Goal: Transaction & Acquisition: Book appointment/travel/reservation

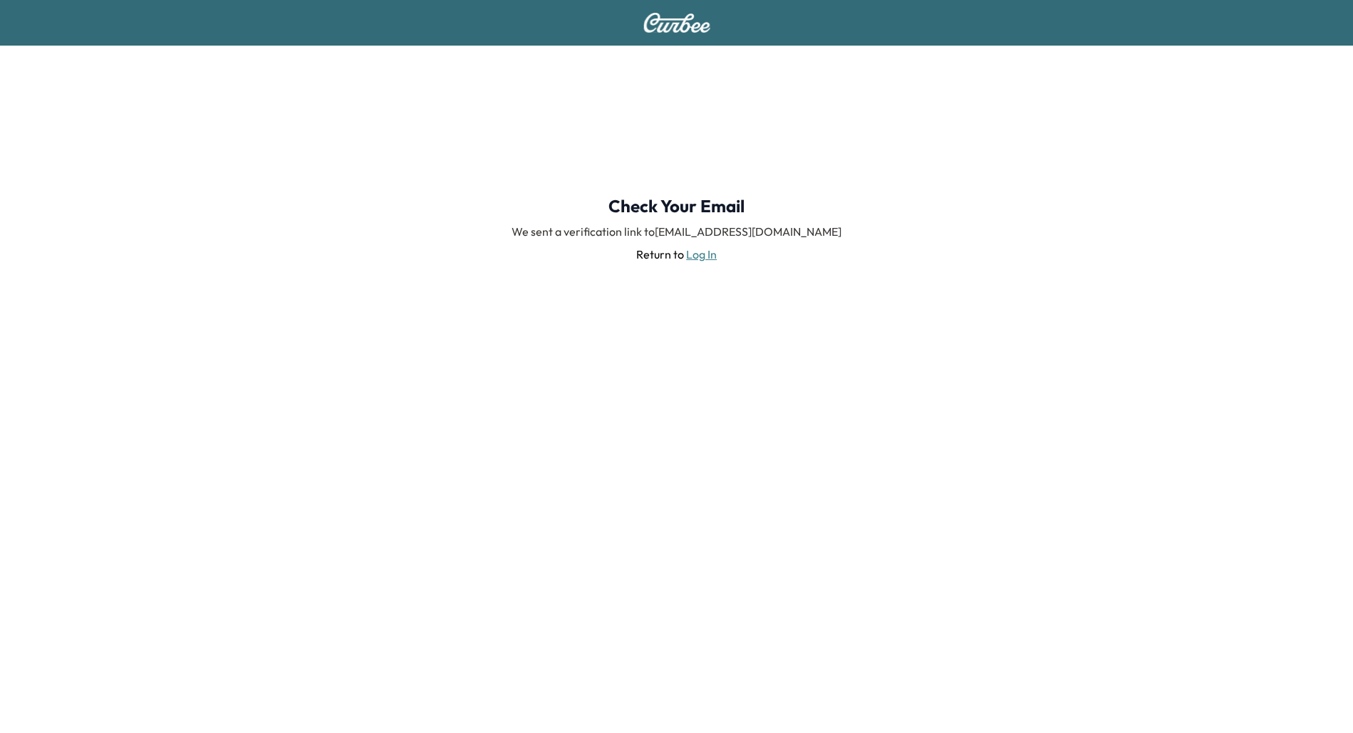
click at [731, 115] on div "Check Your Email We sent a verification link to [EMAIL_ADDRESS][DOMAIN_NAME] Re…" at bounding box center [676, 229] width 1353 height 367
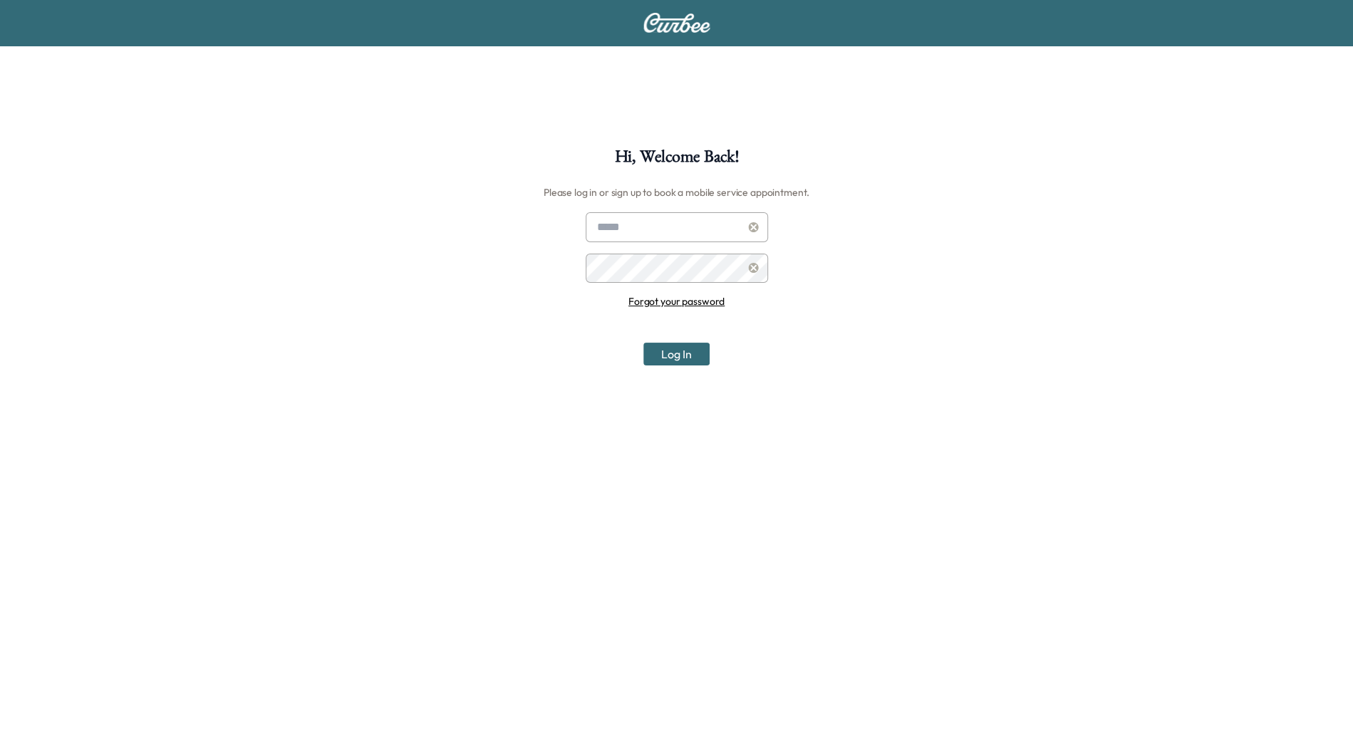
type input "**********"
click at [675, 356] on button "Log In" at bounding box center [677, 354] width 66 height 23
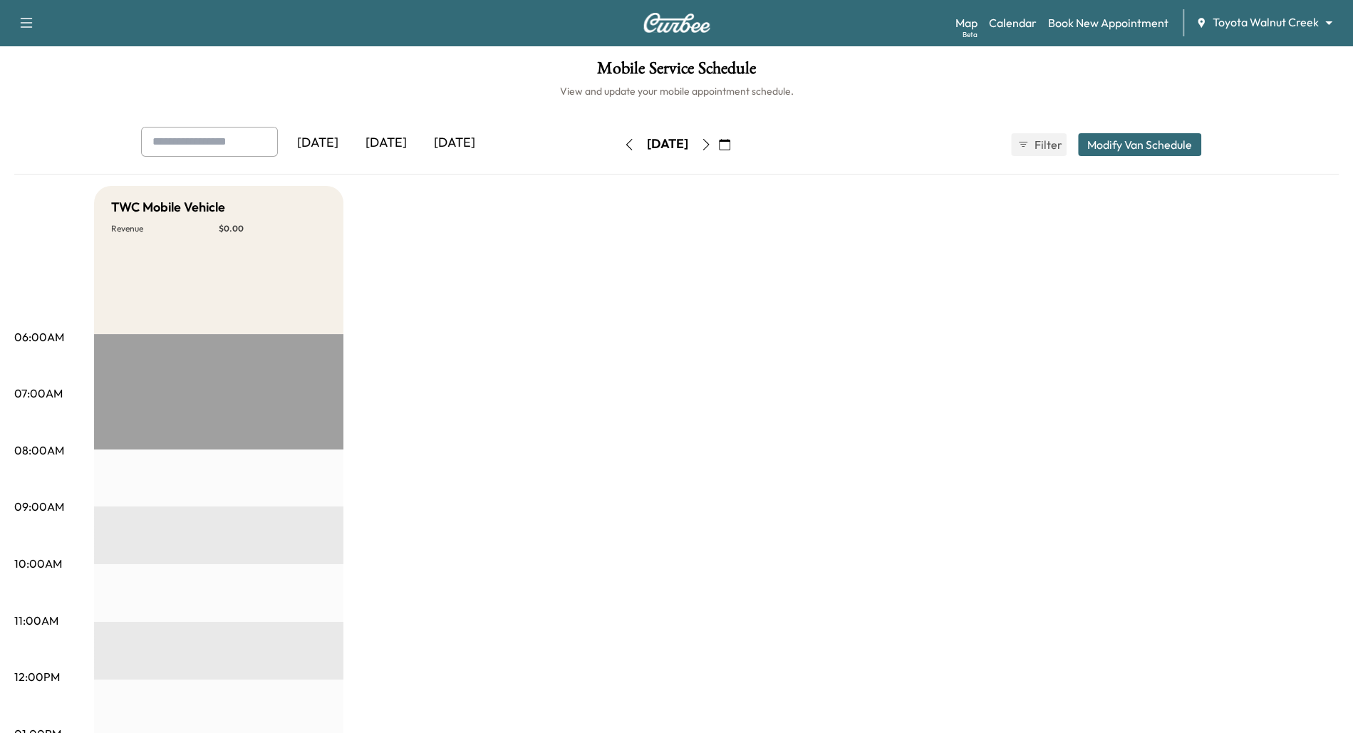
click at [1321, 22] on body "Support Log Out Map Beta Calendar Book New Appointment Toyota Walnut Creek ****…" at bounding box center [676, 366] width 1353 height 733
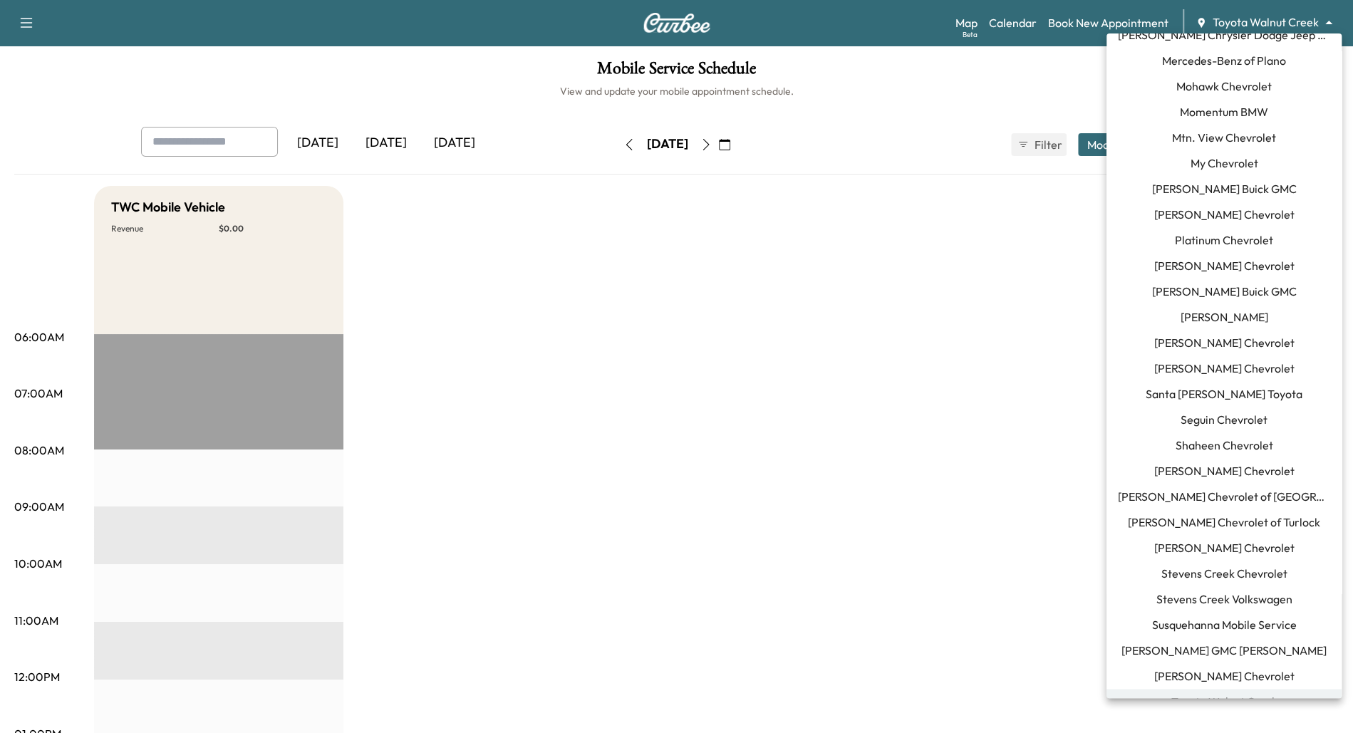
scroll to position [1142, 0]
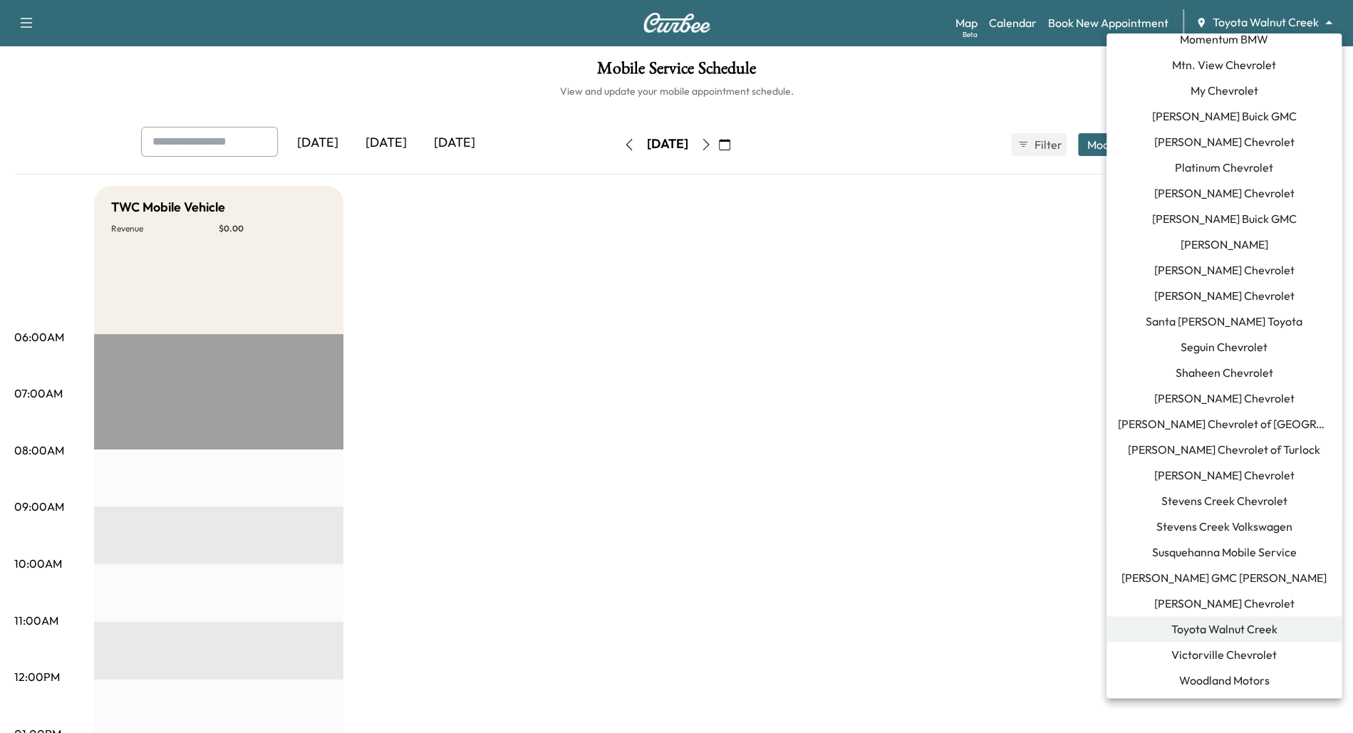
click at [1207, 554] on span "Susquehanna Mobile Service" at bounding box center [1224, 552] width 145 height 17
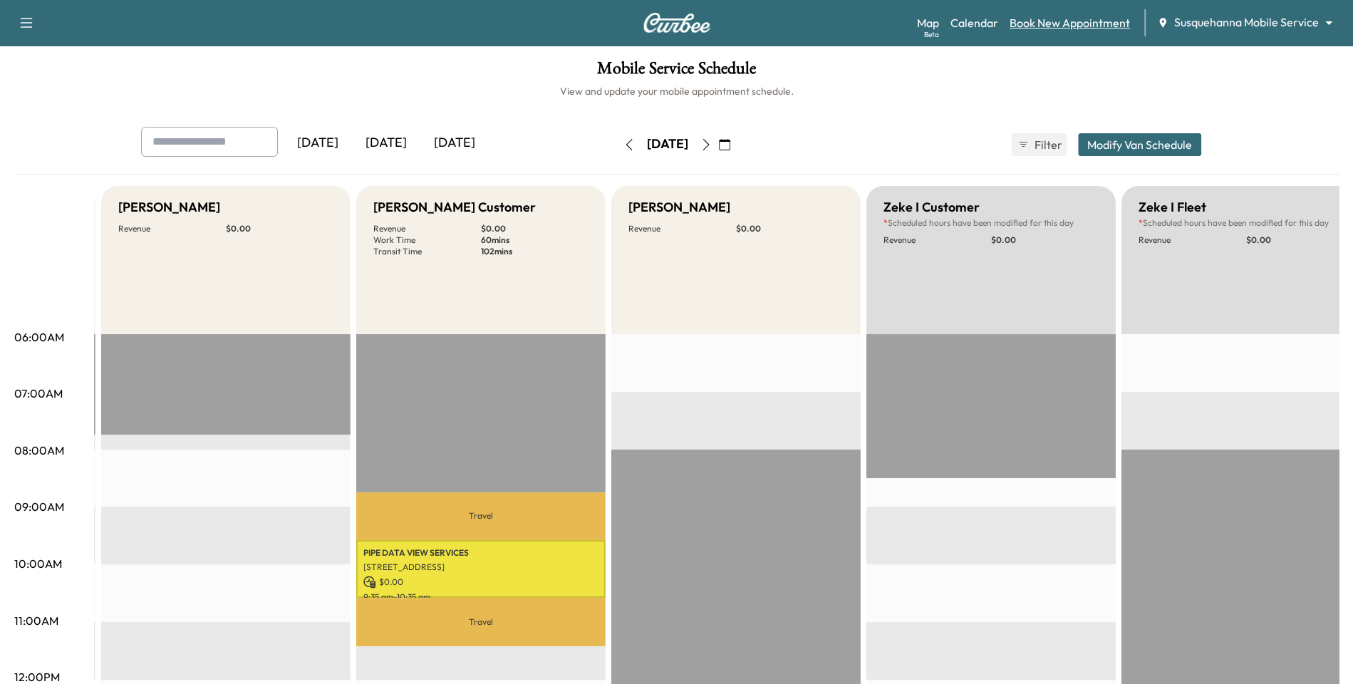
click at [1087, 21] on link "Book New Appointment" at bounding box center [1070, 22] width 120 height 17
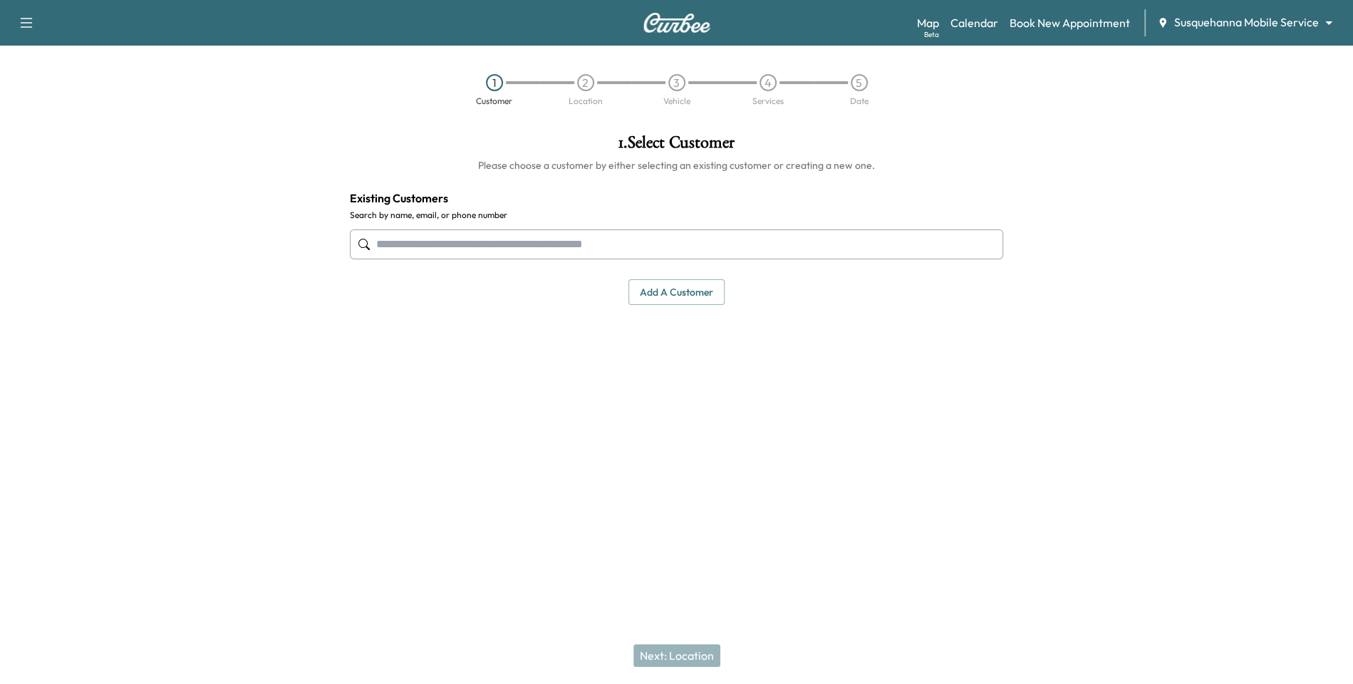
click at [531, 243] on input "text" at bounding box center [677, 244] width 654 height 30
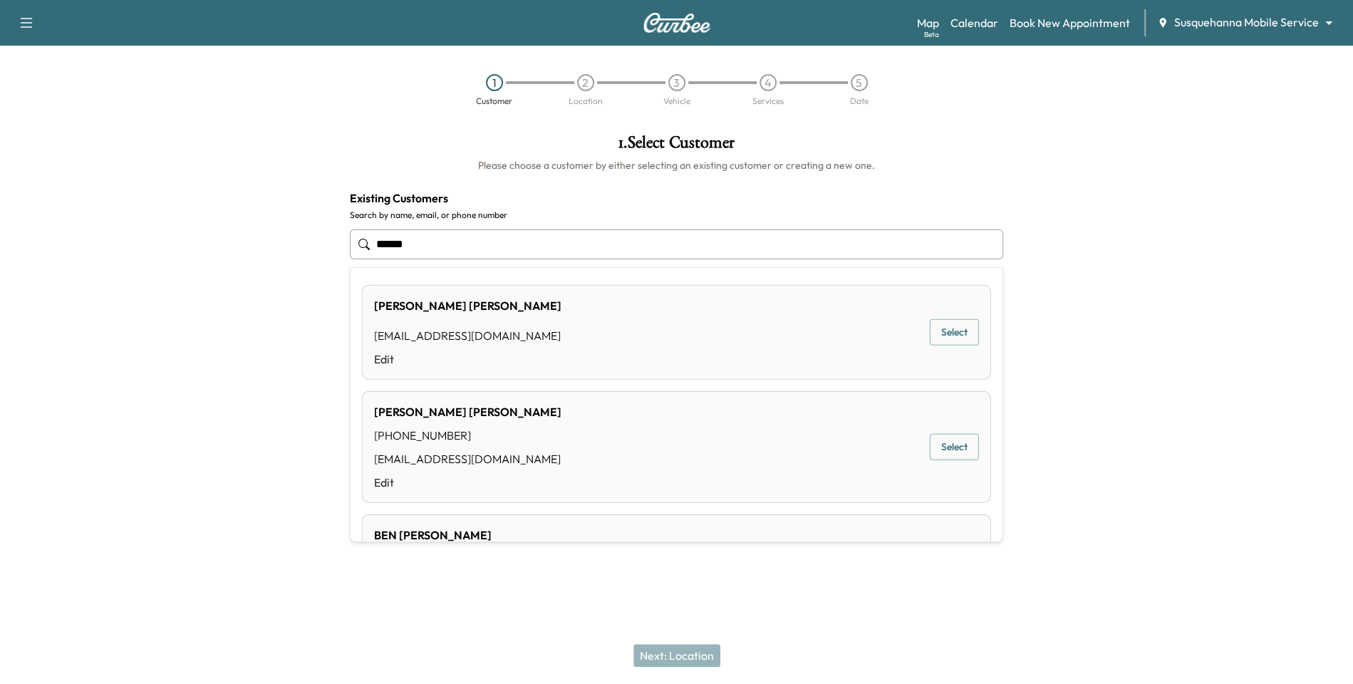
click at [612, 327] on div "[PERSON_NAME] [EMAIL_ADDRESS][DOMAIN_NAME] Edit Select" at bounding box center [676, 332] width 629 height 95
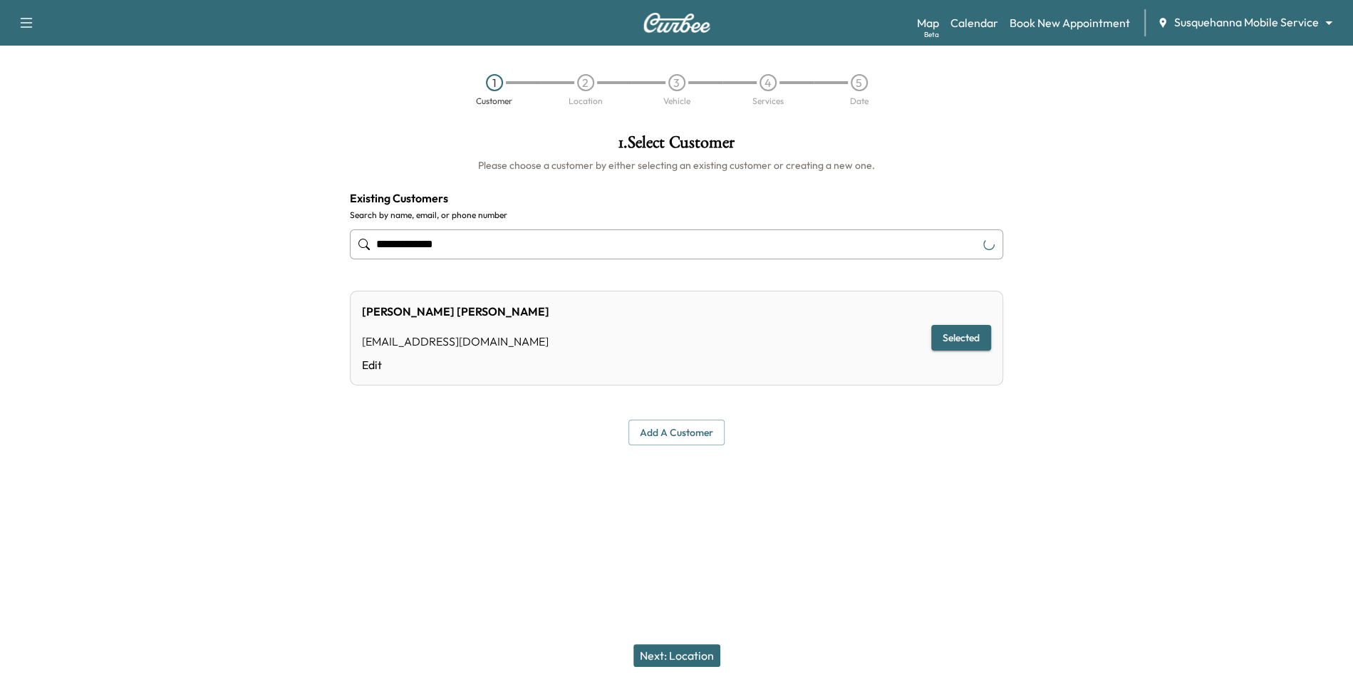
type input "**********"
click at [658, 655] on button "Next: Location" at bounding box center [677, 655] width 87 height 23
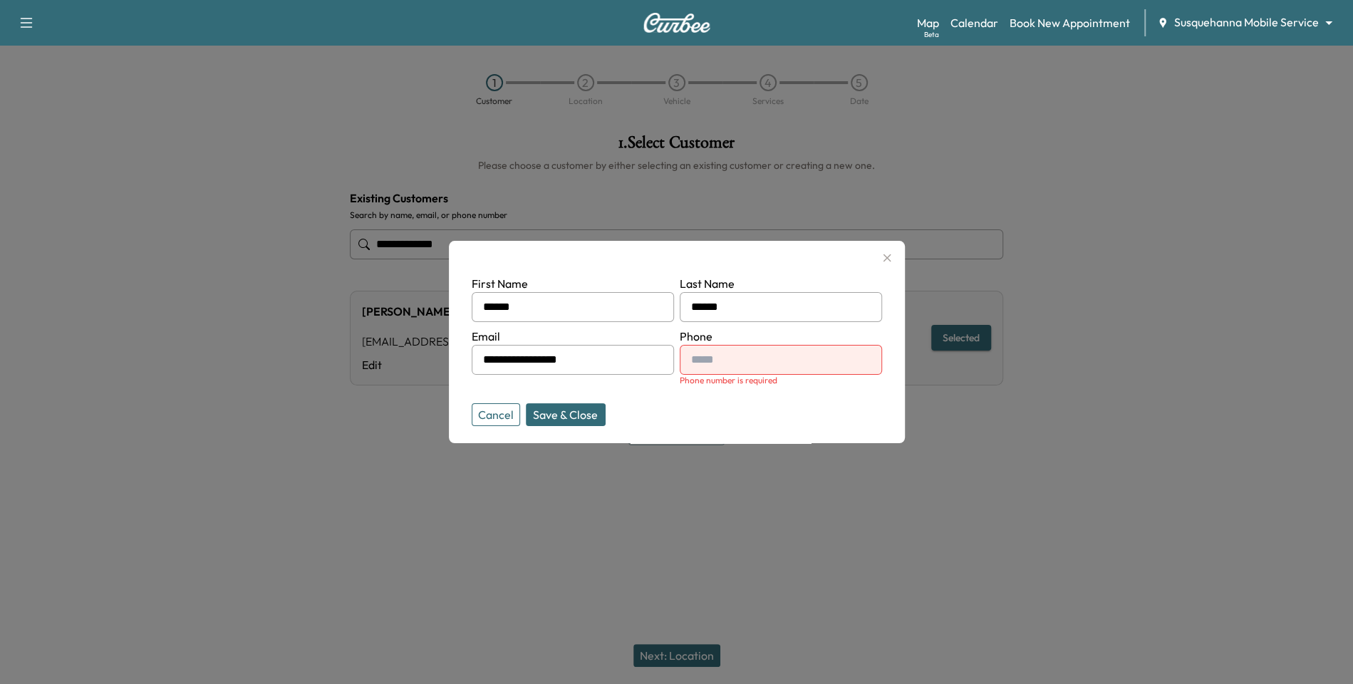
click at [502, 417] on button "Cancel" at bounding box center [496, 414] width 48 height 23
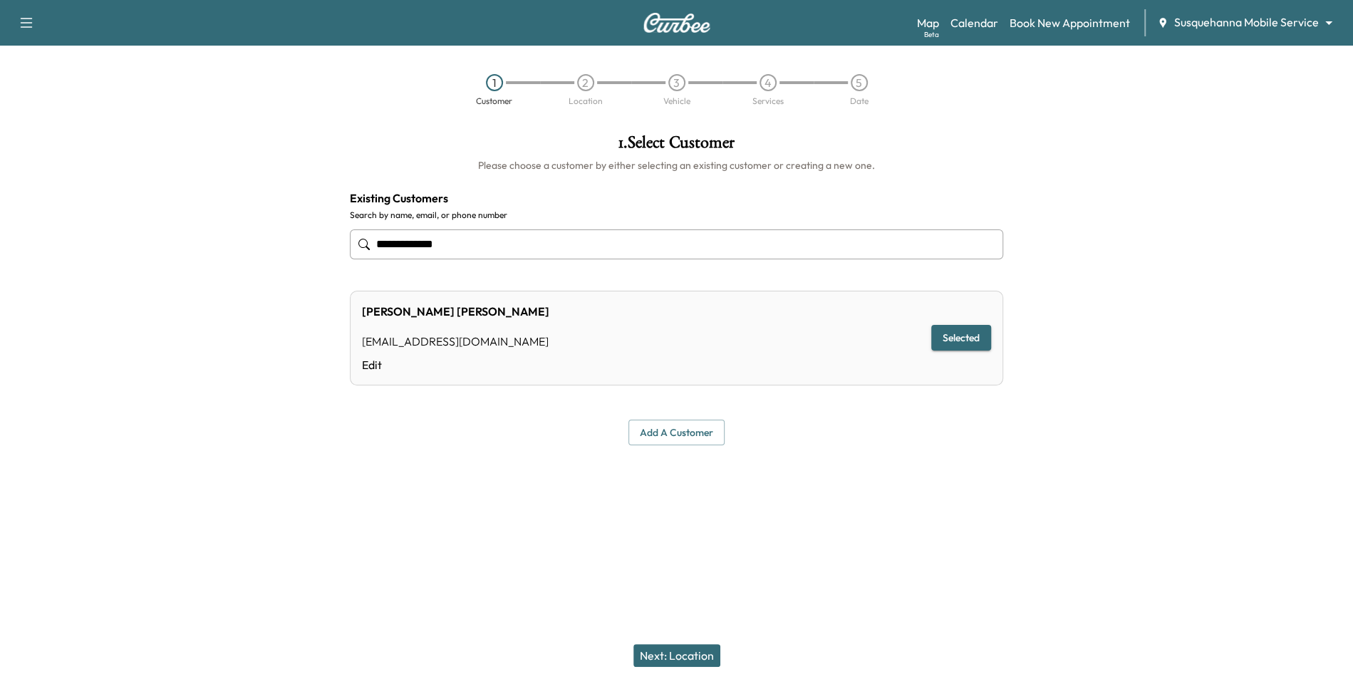
click at [490, 243] on input "**********" at bounding box center [677, 244] width 654 height 30
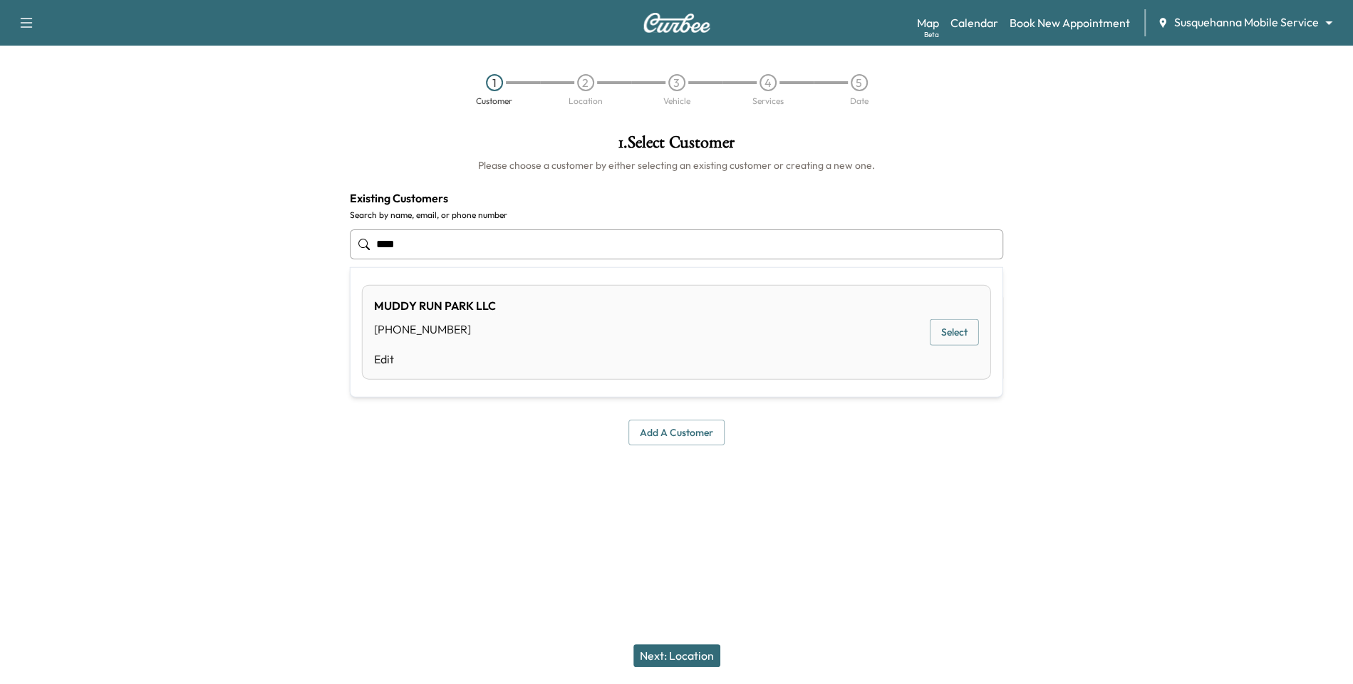
click at [564, 336] on div "MUDDY RUN PARK LLC [PHONE_NUMBER] Edit Select" at bounding box center [676, 332] width 629 height 95
click at [674, 656] on button "Next: Location" at bounding box center [677, 655] width 87 height 23
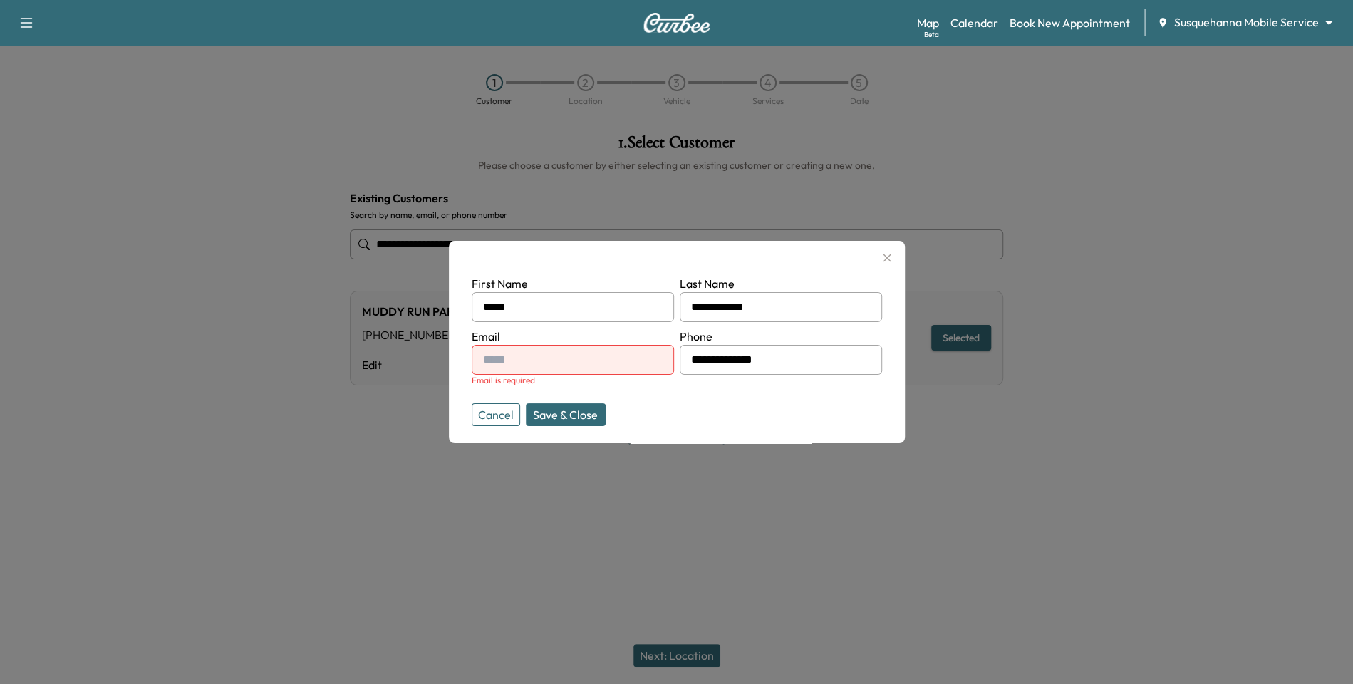
click at [494, 417] on button "Cancel" at bounding box center [496, 414] width 48 height 23
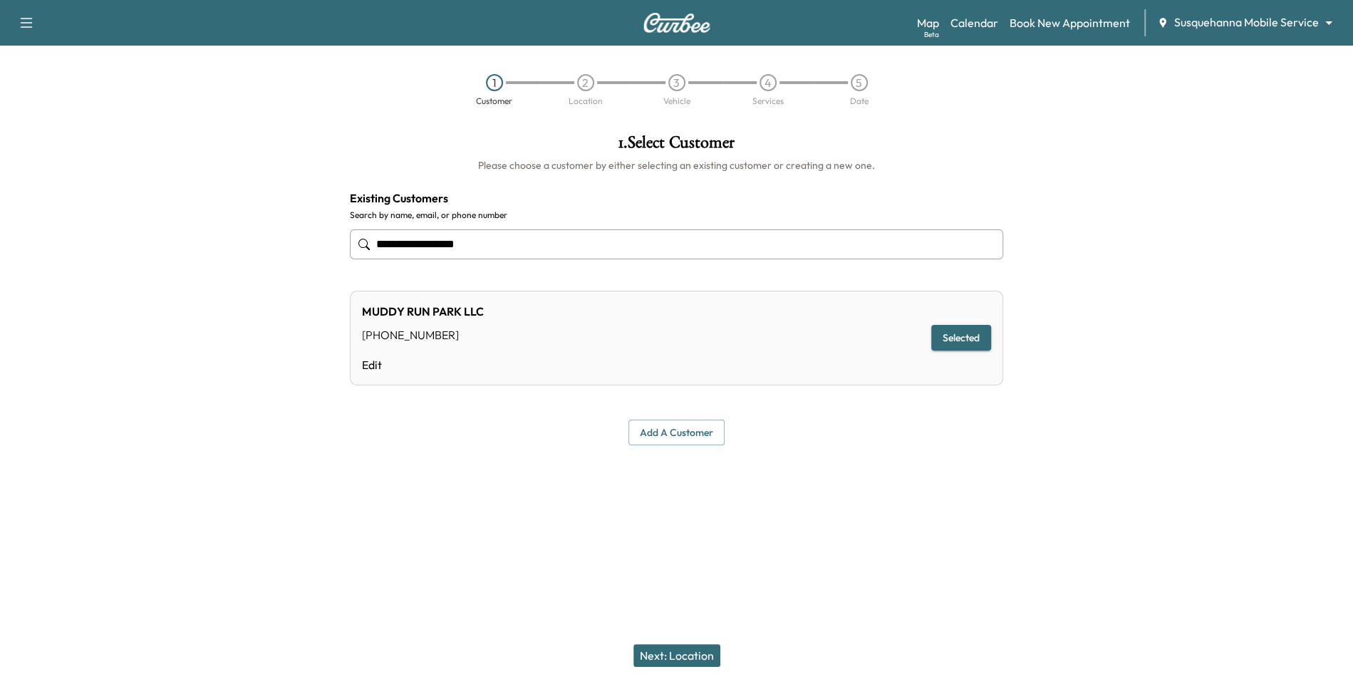
click at [520, 346] on div "MUDDY RUN PARK LLC [PHONE_NUMBER] Edit Selected" at bounding box center [677, 338] width 654 height 95
click at [608, 316] on div "MUDDY RUN PARK LLC [PHONE_NUMBER] Edit Selected" at bounding box center [677, 338] width 654 height 95
drag, startPoint x: 662, startPoint y: 653, endPoint x: 709, endPoint y: 511, distance: 149.4
click at [709, 511] on div "**********" at bounding box center [676, 342] width 1353 height 684
click at [683, 349] on div "MUDDY RUN PARK LLC [PHONE_NUMBER] Edit Selected" at bounding box center [677, 338] width 654 height 95
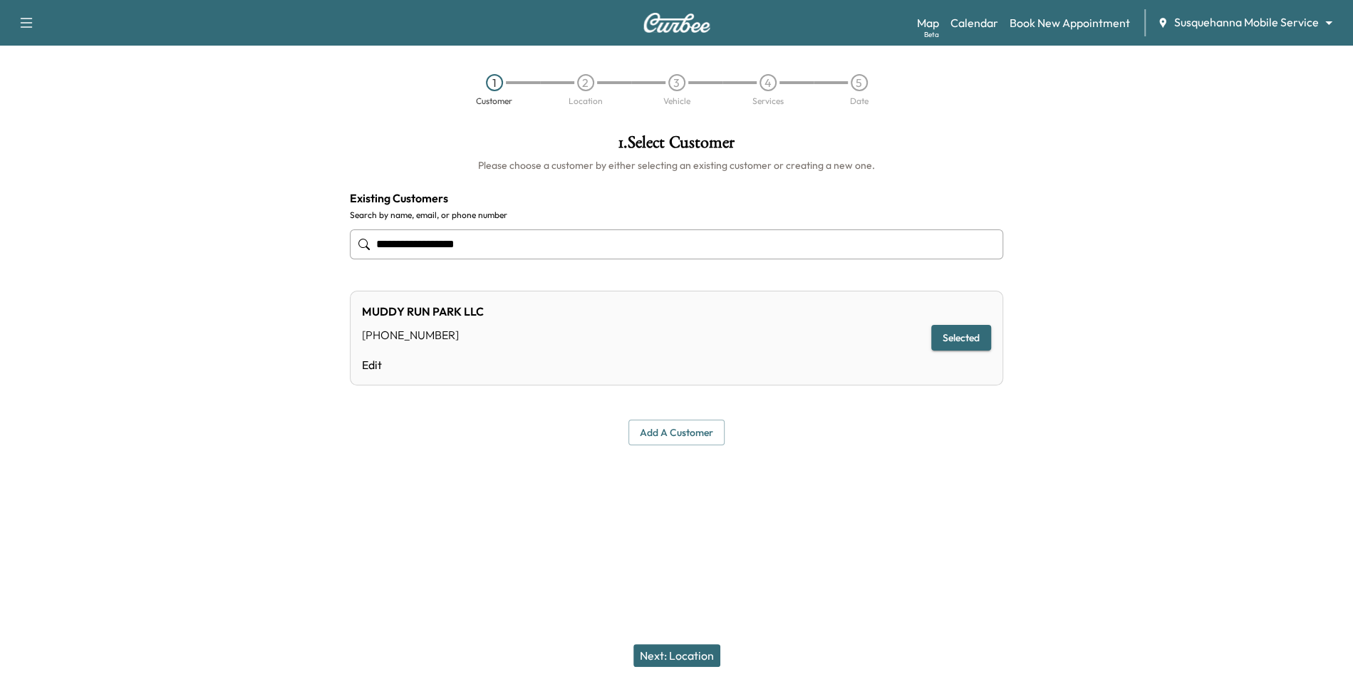
click at [954, 342] on button "Selected" at bounding box center [961, 338] width 60 height 26
click at [674, 658] on button "Next: Location" at bounding box center [677, 655] width 87 height 23
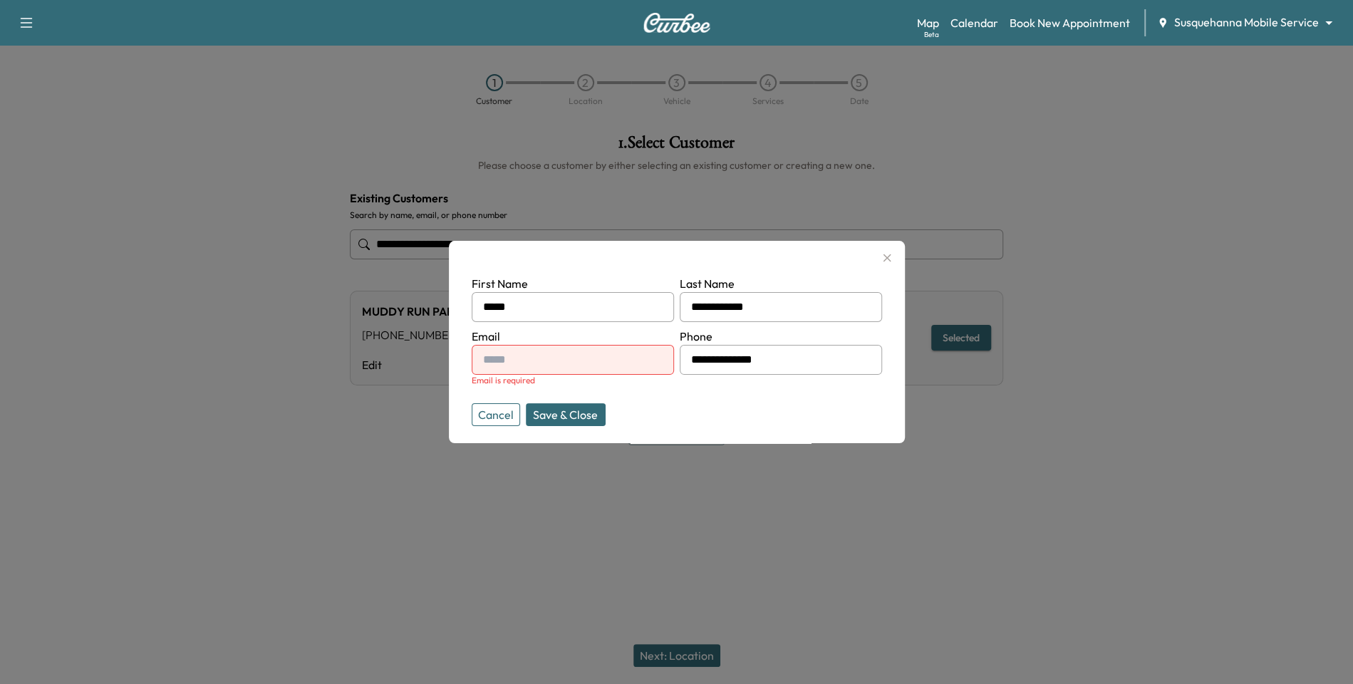
click at [495, 421] on button "Cancel" at bounding box center [496, 414] width 48 height 23
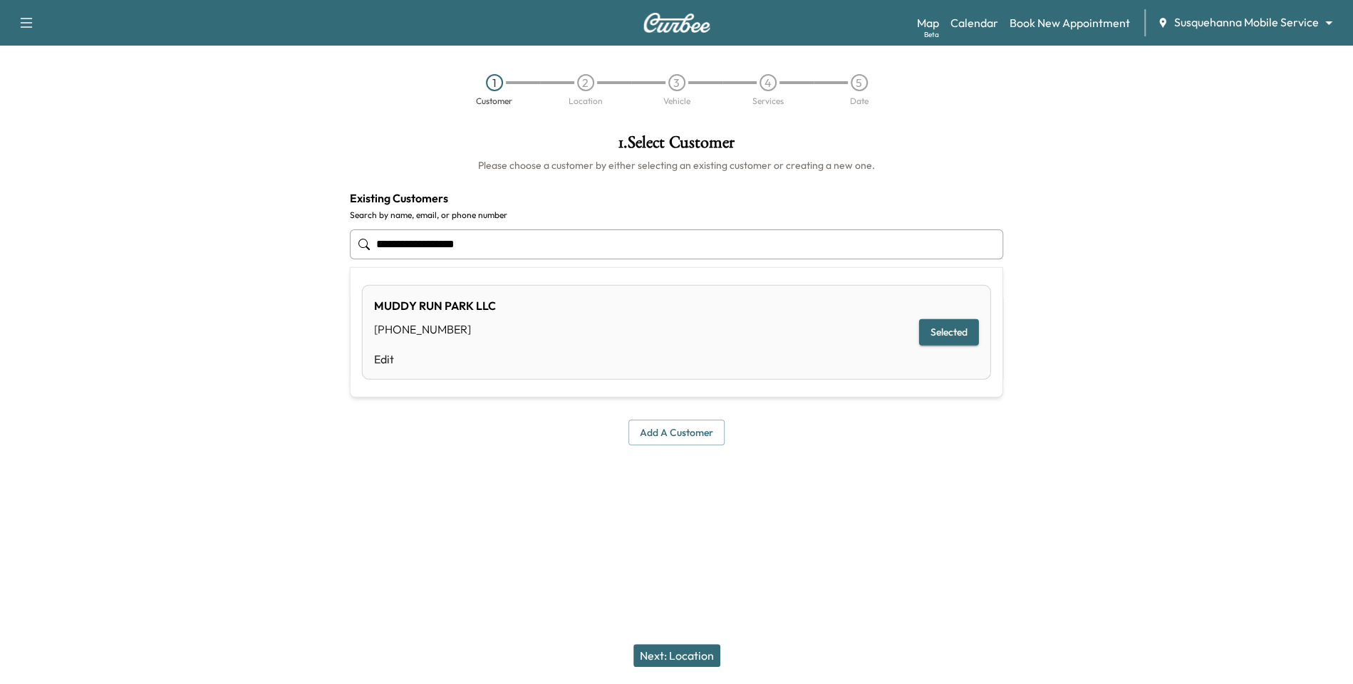
drag, startPoint x: 517, startPoint y: 239, endPoint x: 329, endPoint y: 221, distance: 189.8
click at [329, 221] on div "**********" at bounding box center [676, 294] width 1353 height 342
click at [952, 342] on button "Select" at bounding box center [954, 341] width 49 height 26
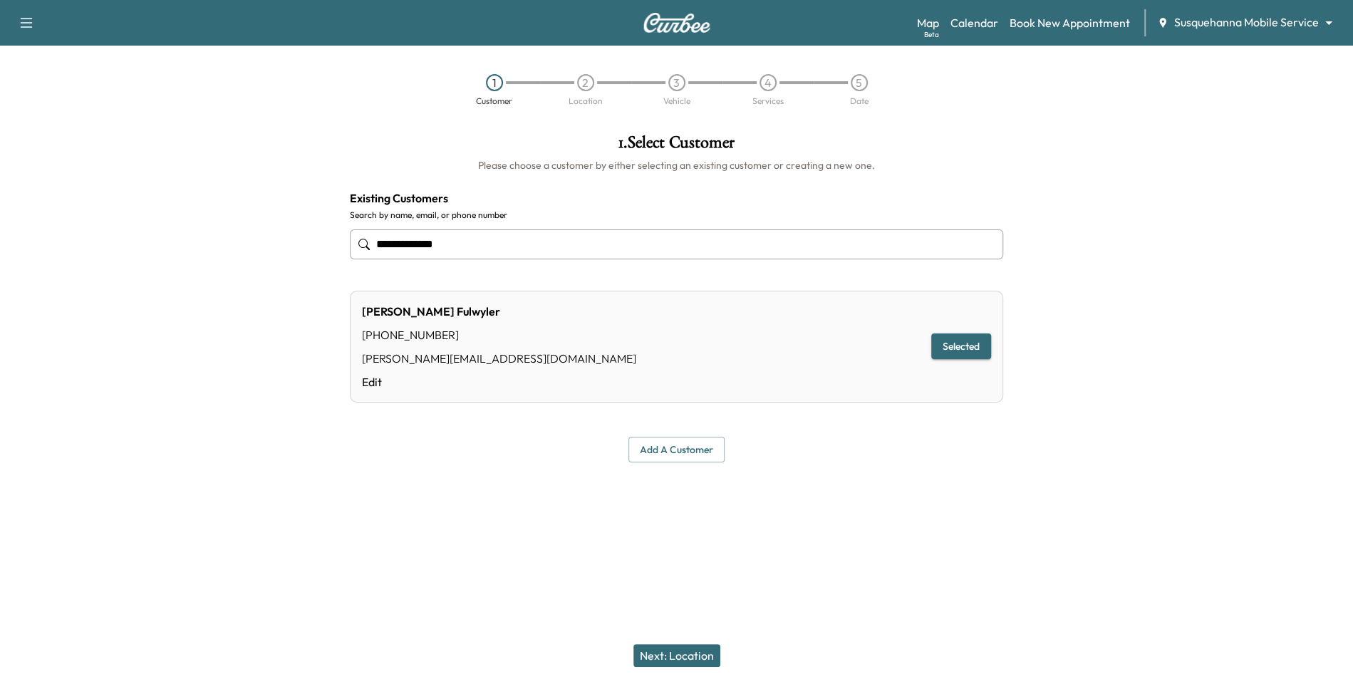
type input "**********"
click at [690, 657] on button "Next: Location" at bounding box center [677, 655] width 87 height 23
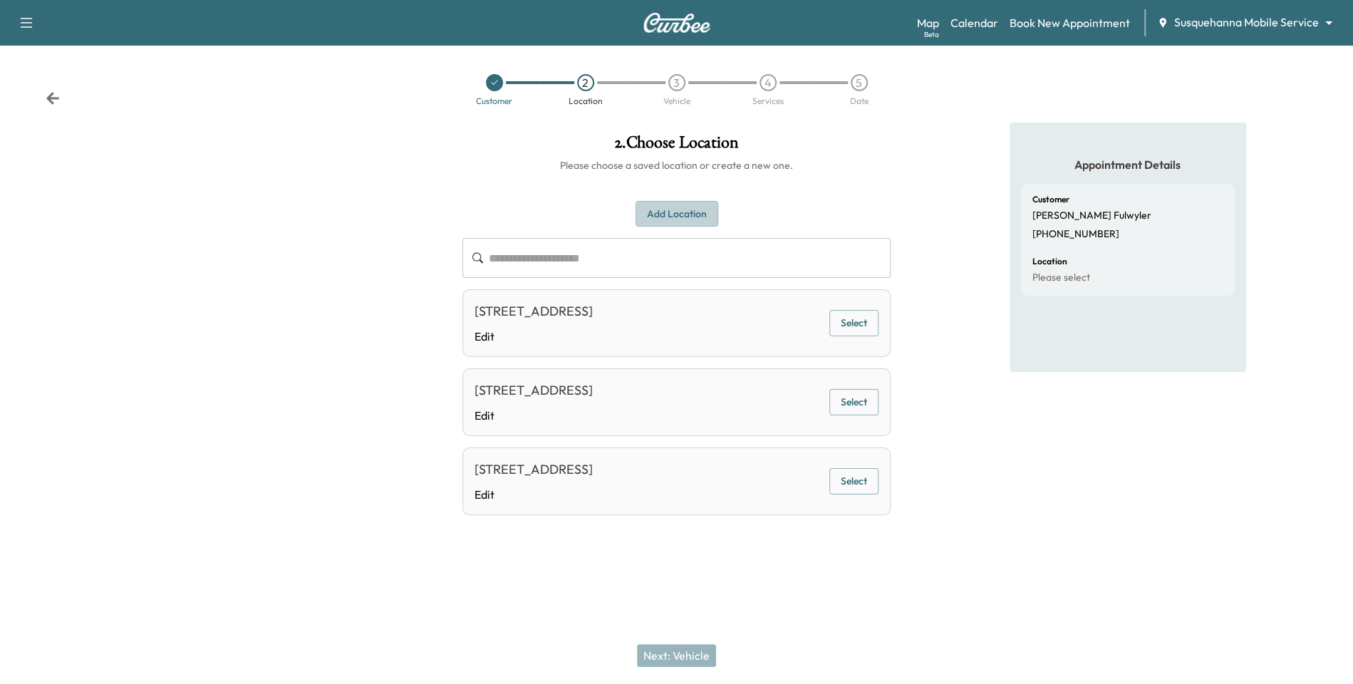
click at [675, 216] on button "Add Location" at bounding box center [677, 214] width 83 height 26
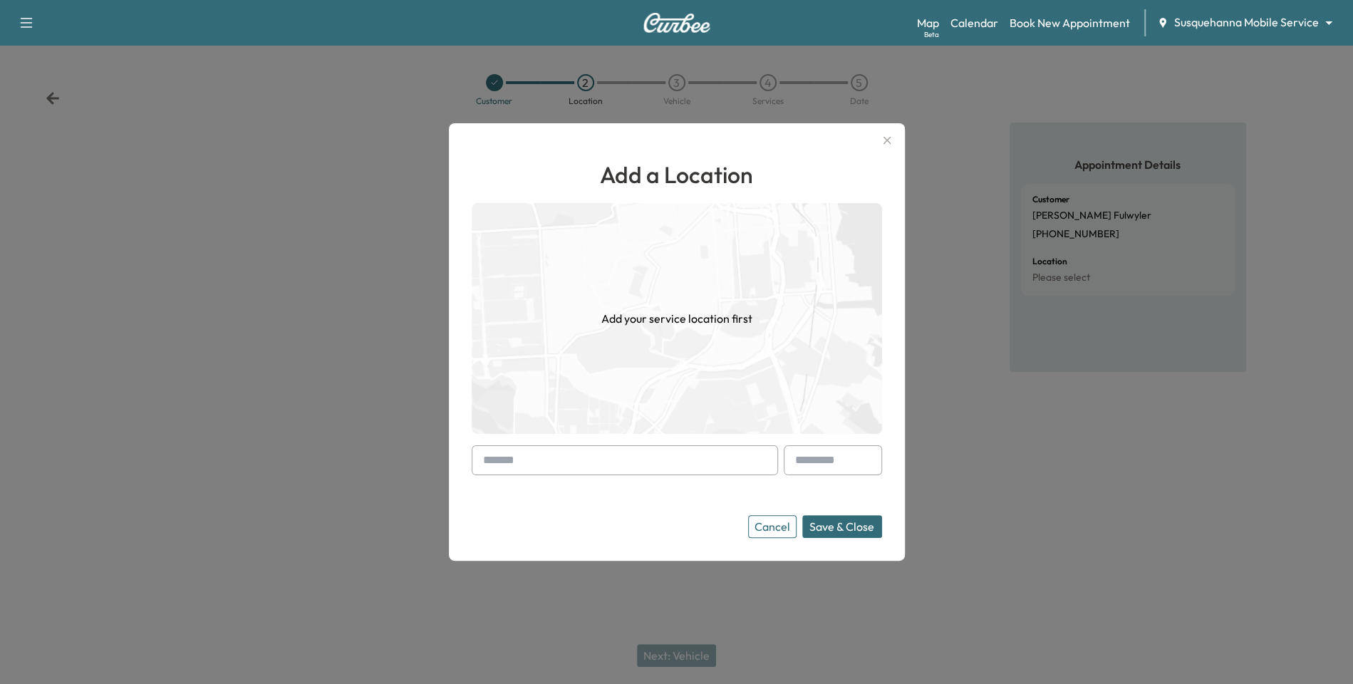
click at [661, 461] on input "text" at bounding box center [625, 460] width 306 height 30
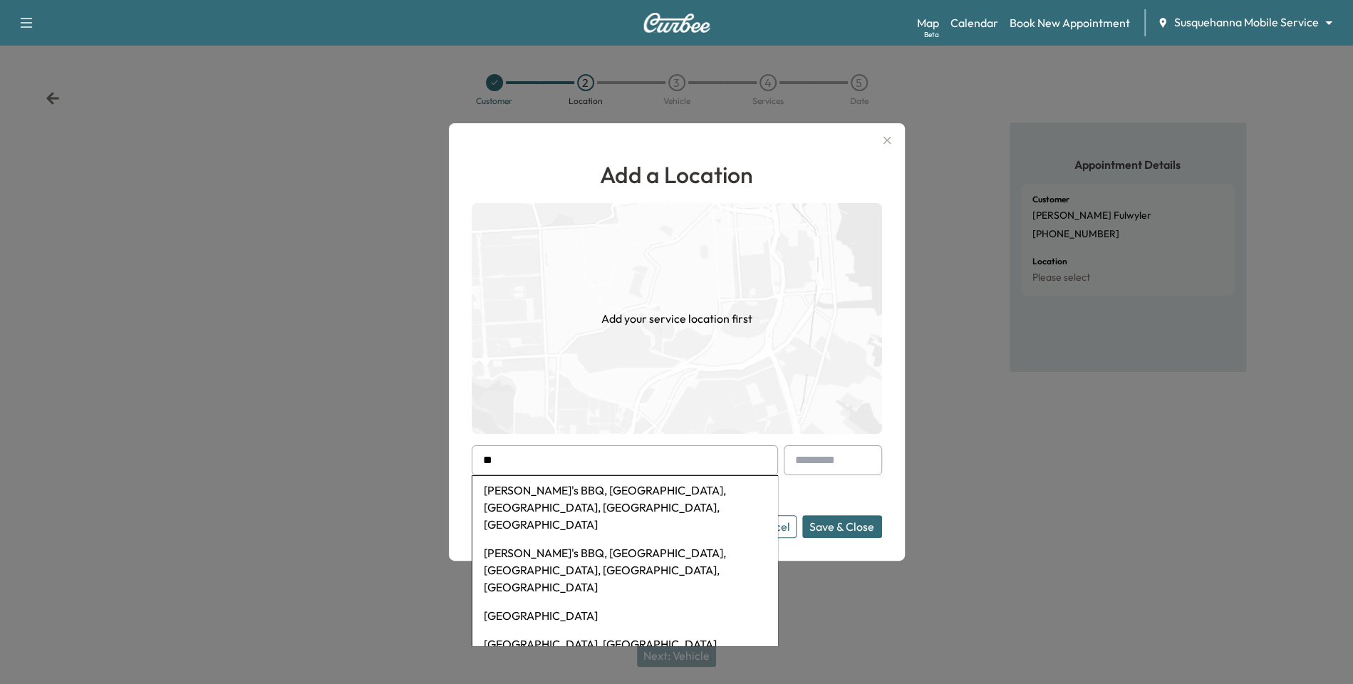
type input "*"
click at [597, 647] on li "[PERSON_NAME]'s & Pete's, [GEOGRAPHIC_DATA], [GEOGRAPHIC_DATA], [GEOGRAPHIC_DAT…" at bounding box center [625, 678] width 305 height 63
type input "**********"
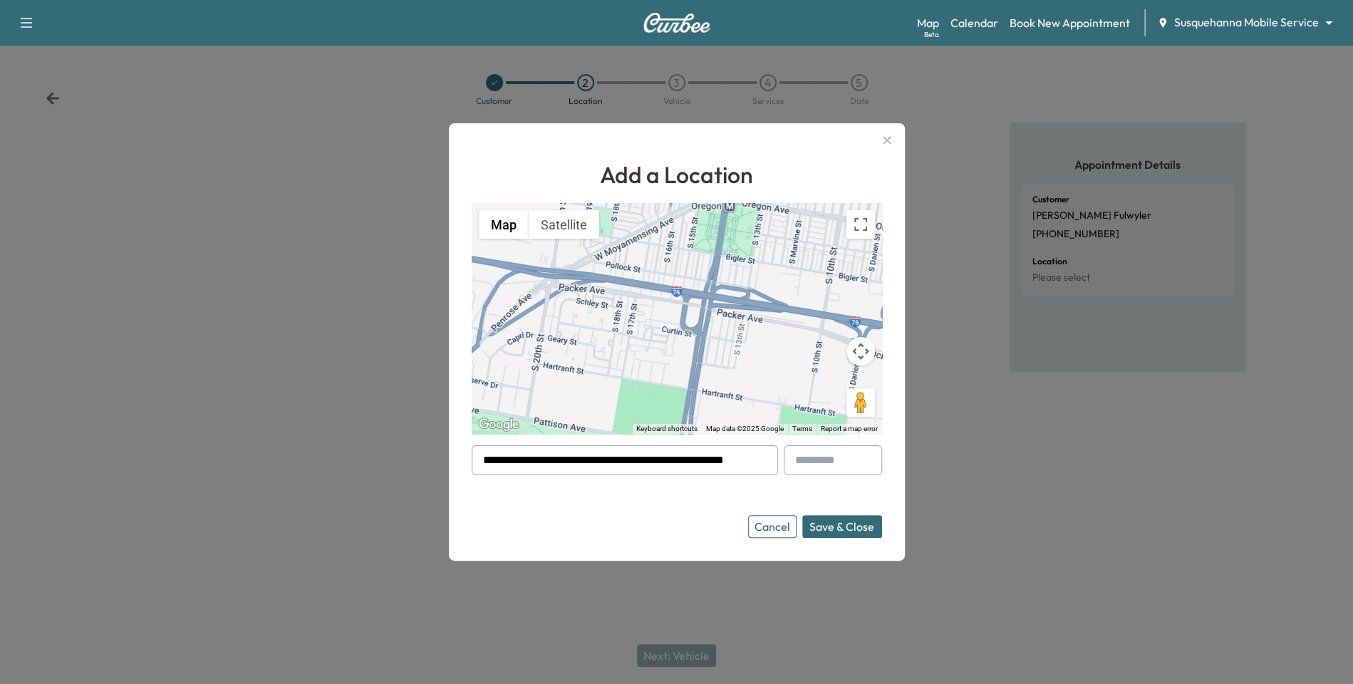
click at [837, 527] on button "Save & Close" at bounding box center [842, 526] width 80 height 23
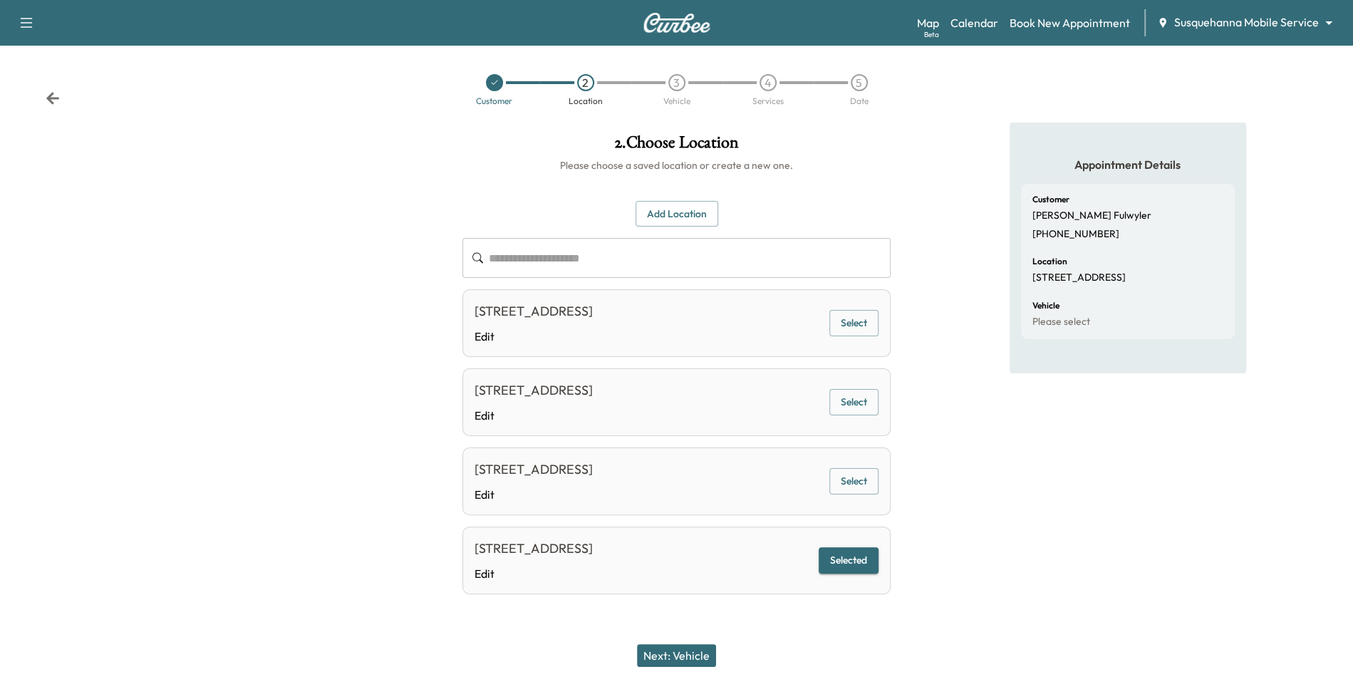
click at [652, 661] on button "Next: Vehicle" at bounding box center [676, 655] width 79 height 23
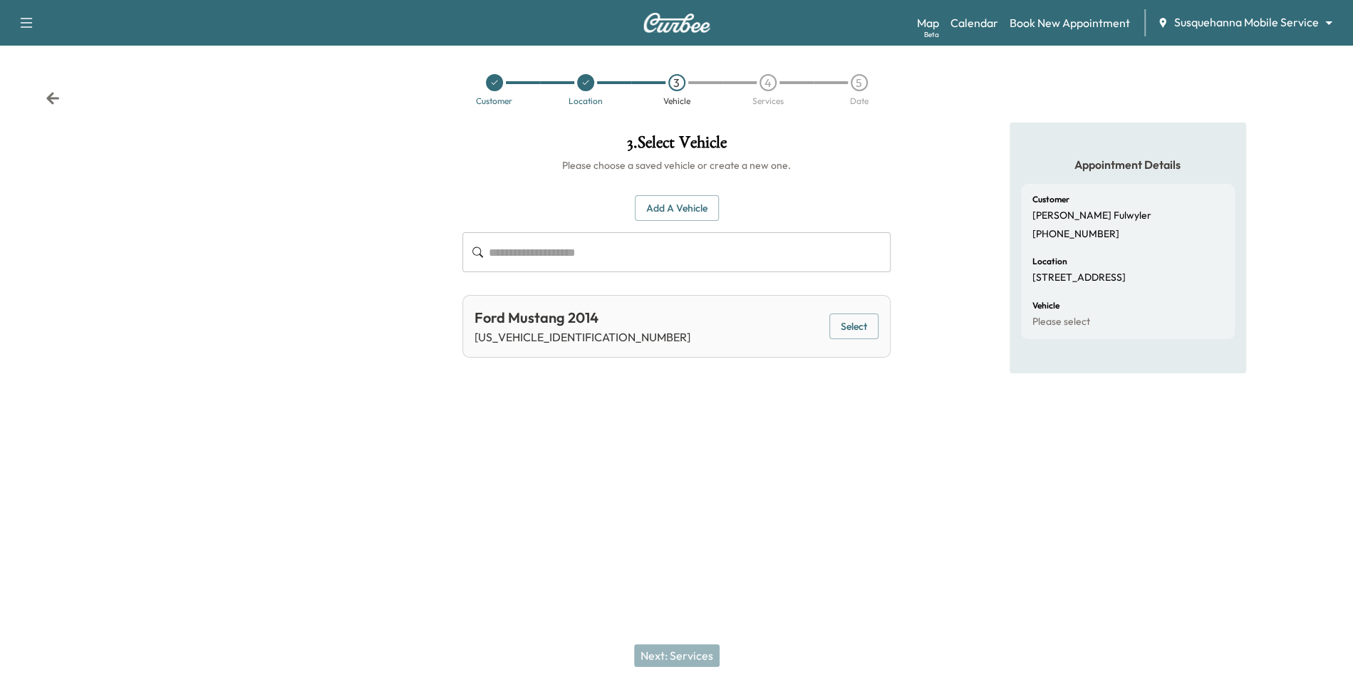
click at [676, 213] on button "Add a Vehicle" at bounding box center [677, 208] width 84 height 26
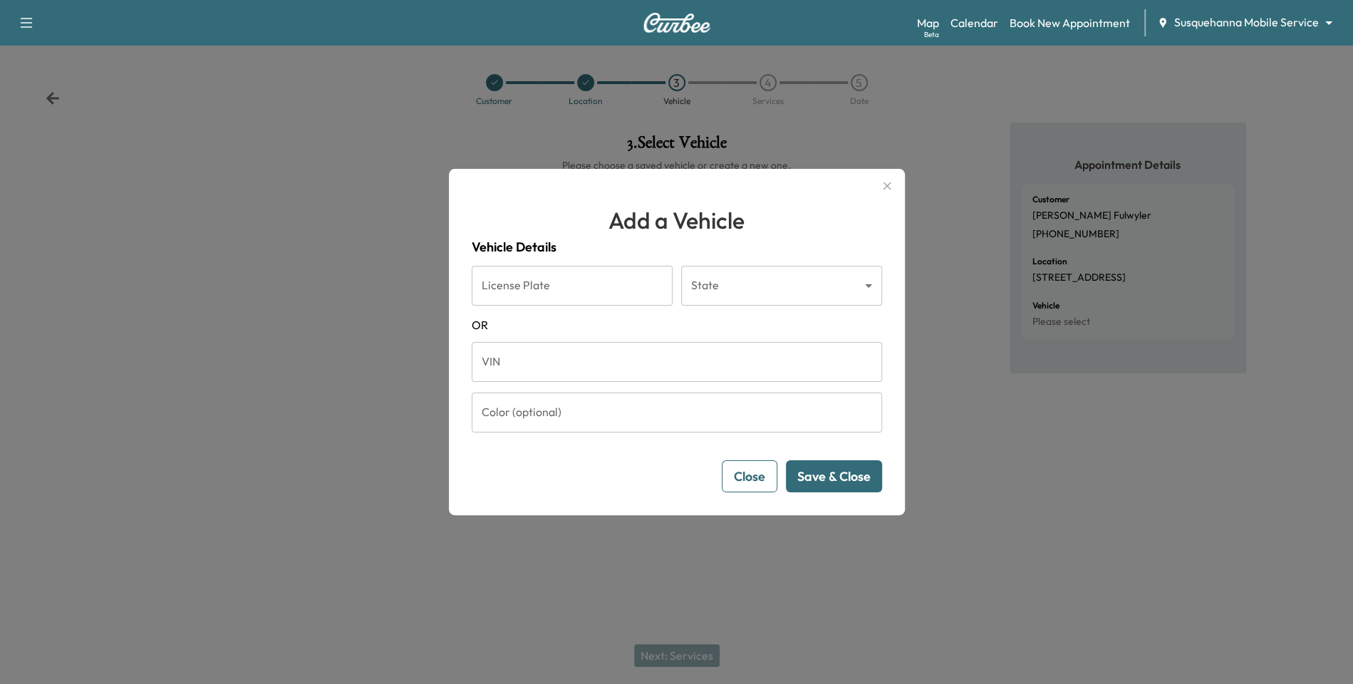
click at [758, 473] on button "Close" at bounding box center [750, 476] width 56 height 32
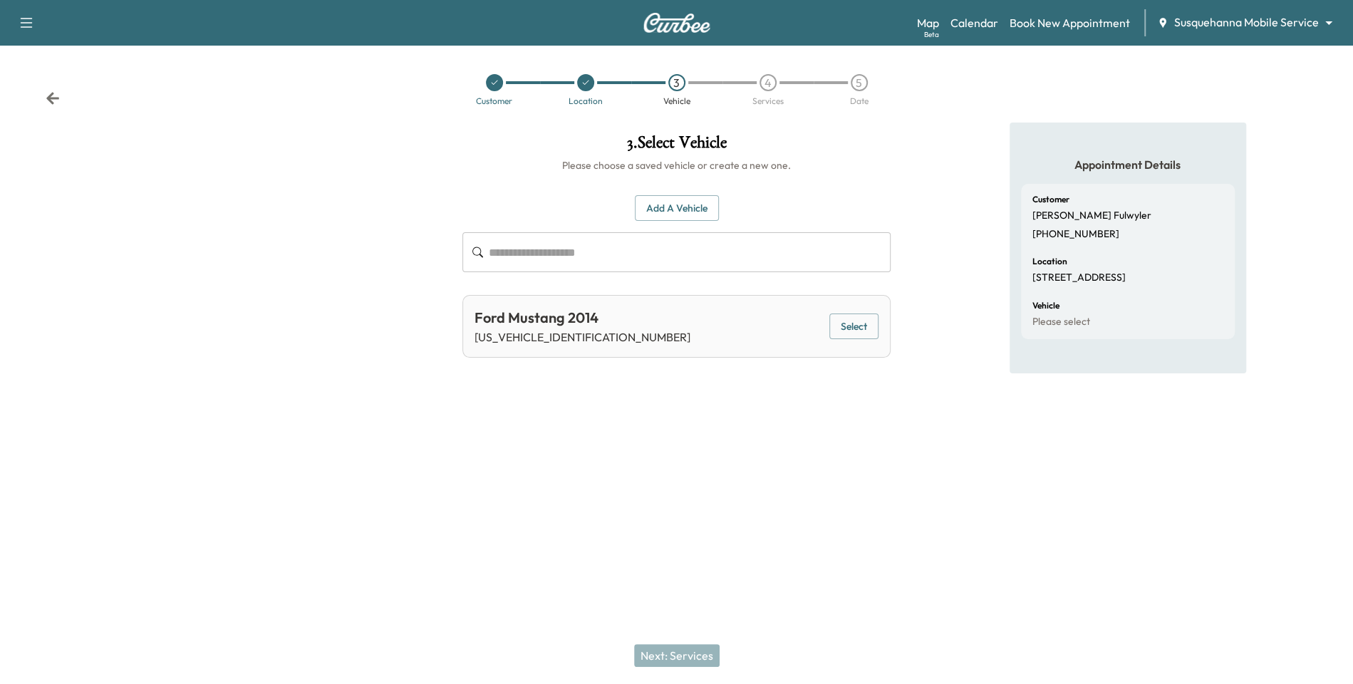
click at [842, 325] on button "Select" at bounding box center [854, 327] width 49 height 26
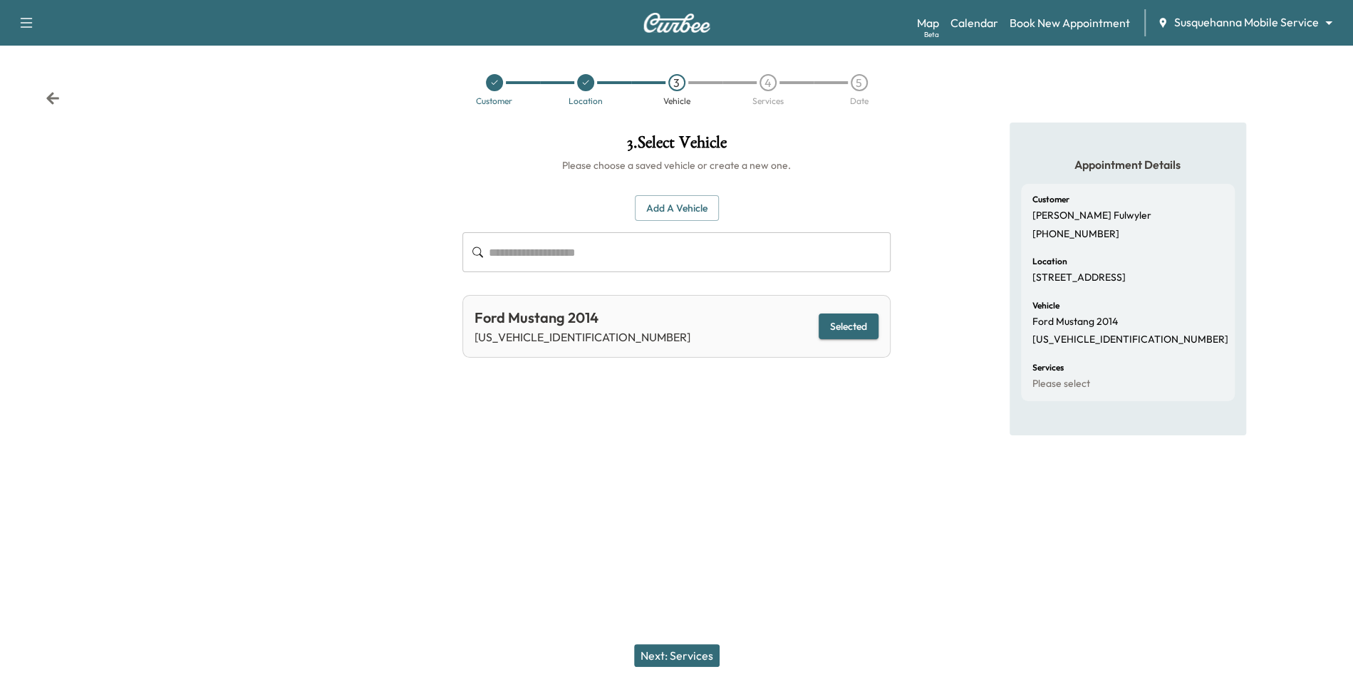
click at [678, 654] on button "Next: Services" at bounding box center [677, 655] width 86 height 23
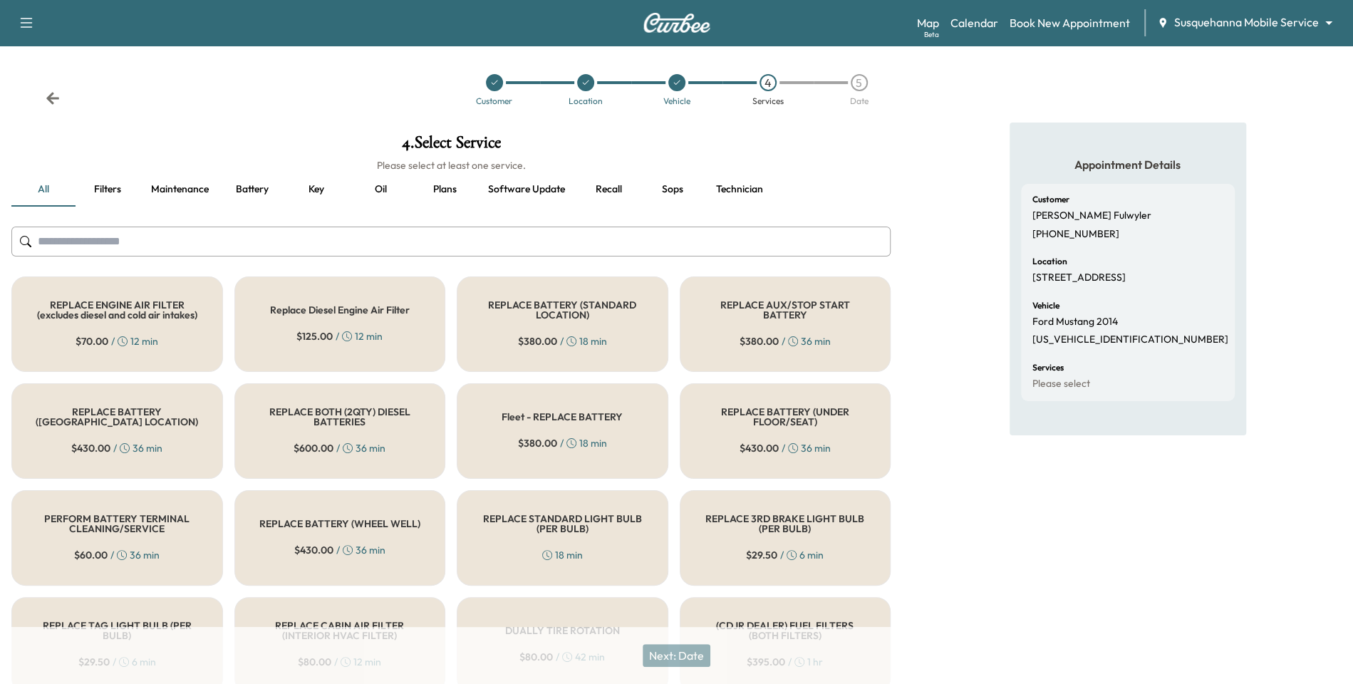
click at [602, 304] on h5 "REPLACE BATTERY (STANDARD LOCATION)" at bounding box center [562, 310] width 165 height 20
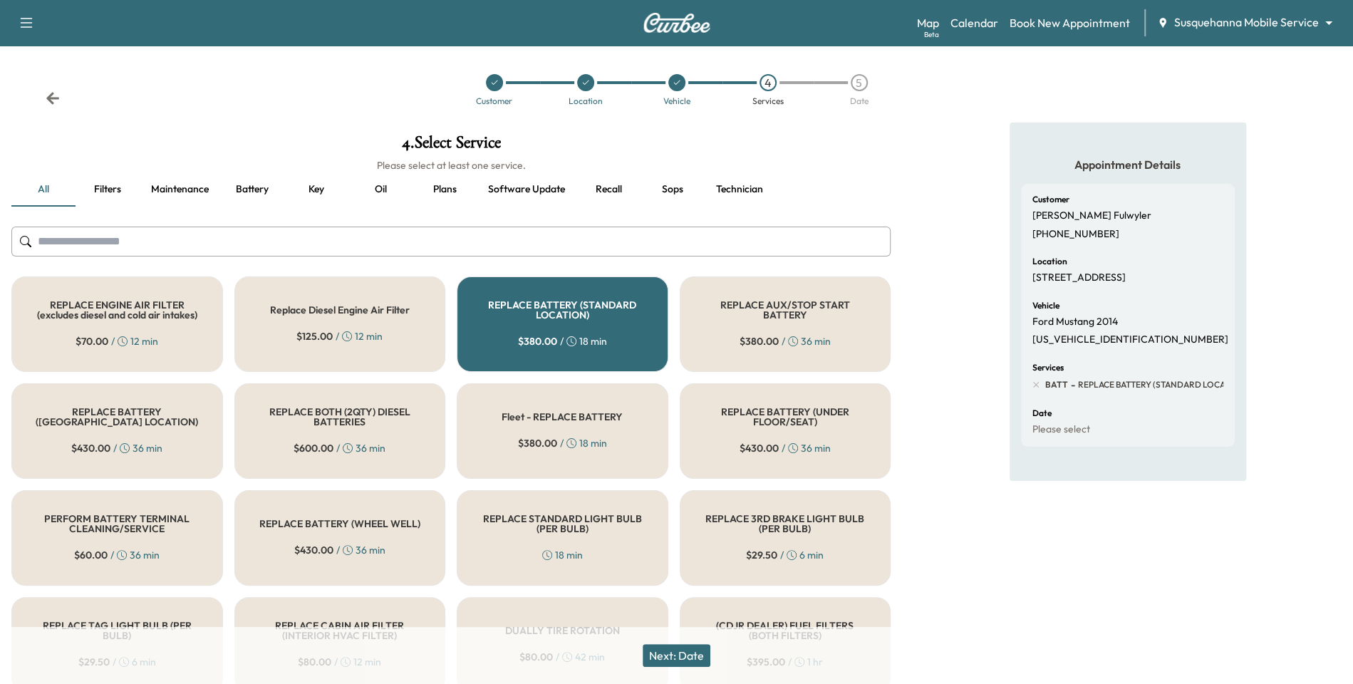
click at [602, 304] on h5 "REPLACE BATTERY (STANDARD LOCATION)" at bounding box center [562, 310] width 165 height 20
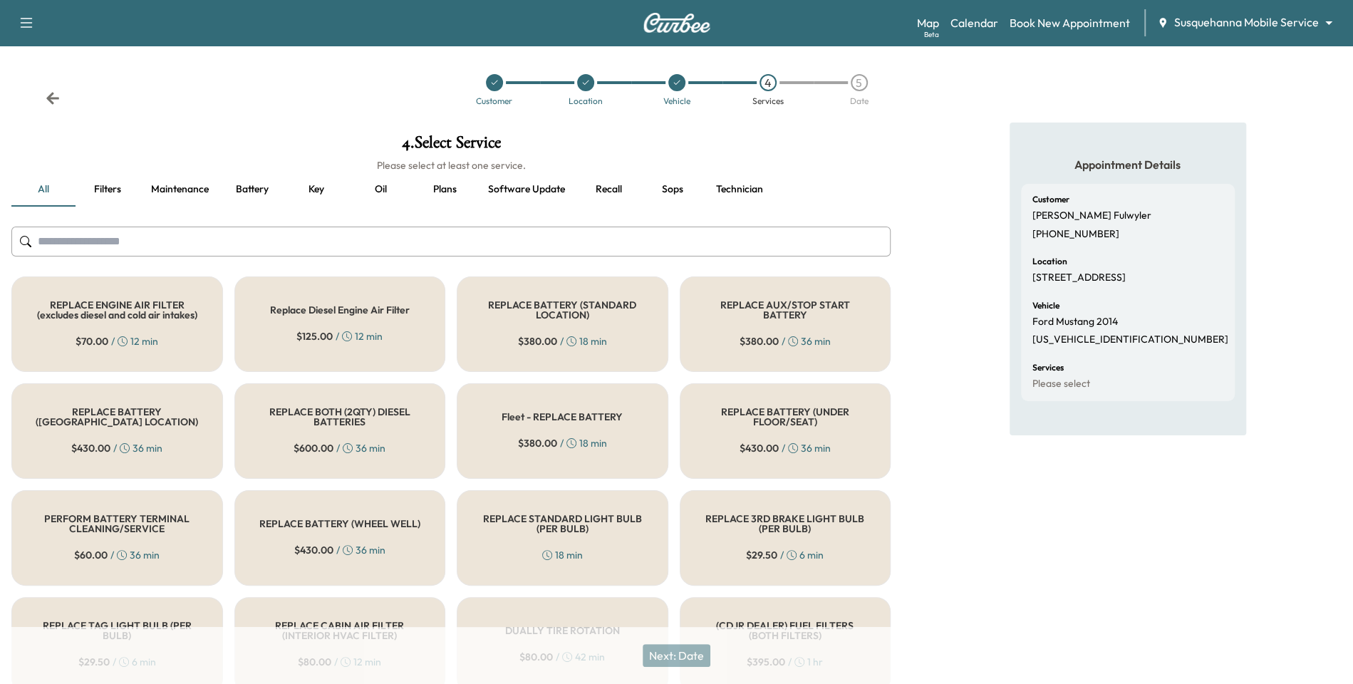
click at [602, 304] on h5 "REPLACE BATTERY (STANDARD LOCATION)" at bounding box center [562, 310] width 165 height 20
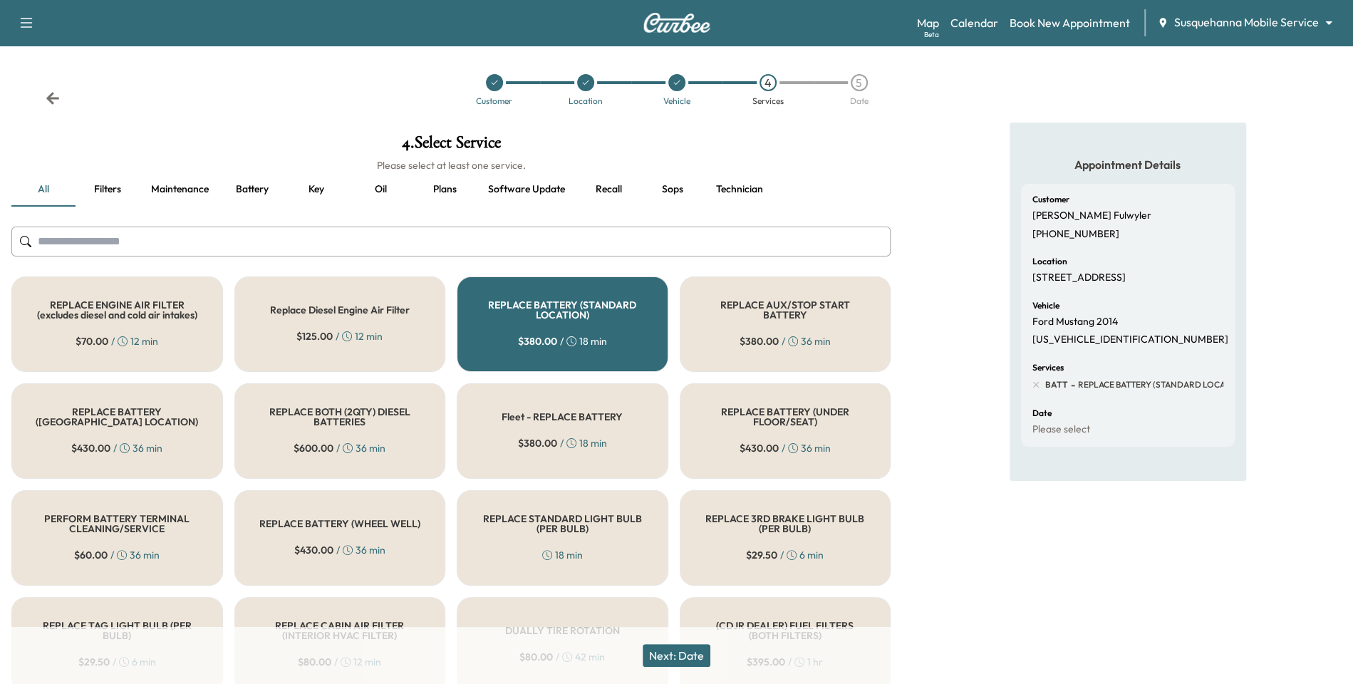
click at [602, 304] on h5 "REPLACE BATTERY (STANDARD LOCATION)" at bounding box center [562, 310] width 165 height 20
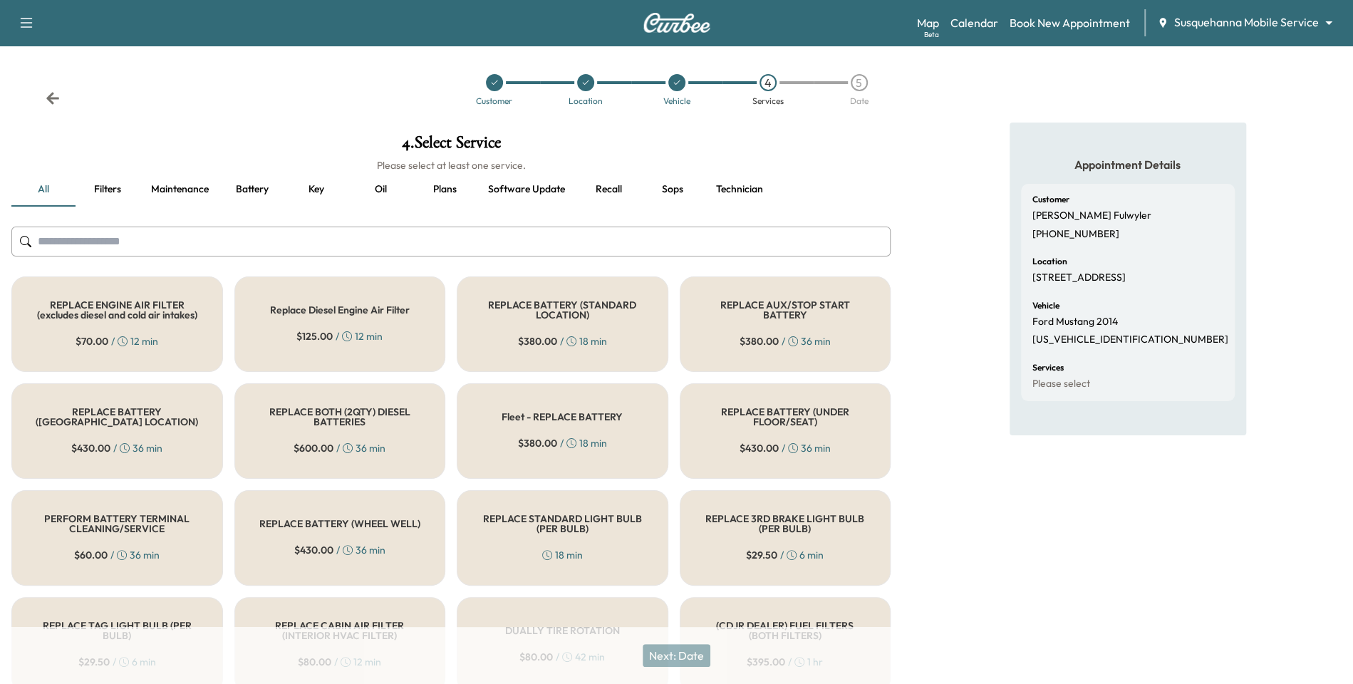
click at [602, 304] on h5 "REPLACE BATTERY (STANDARD LOCATION)" at bounding box center [562, 310] width 165 height 20
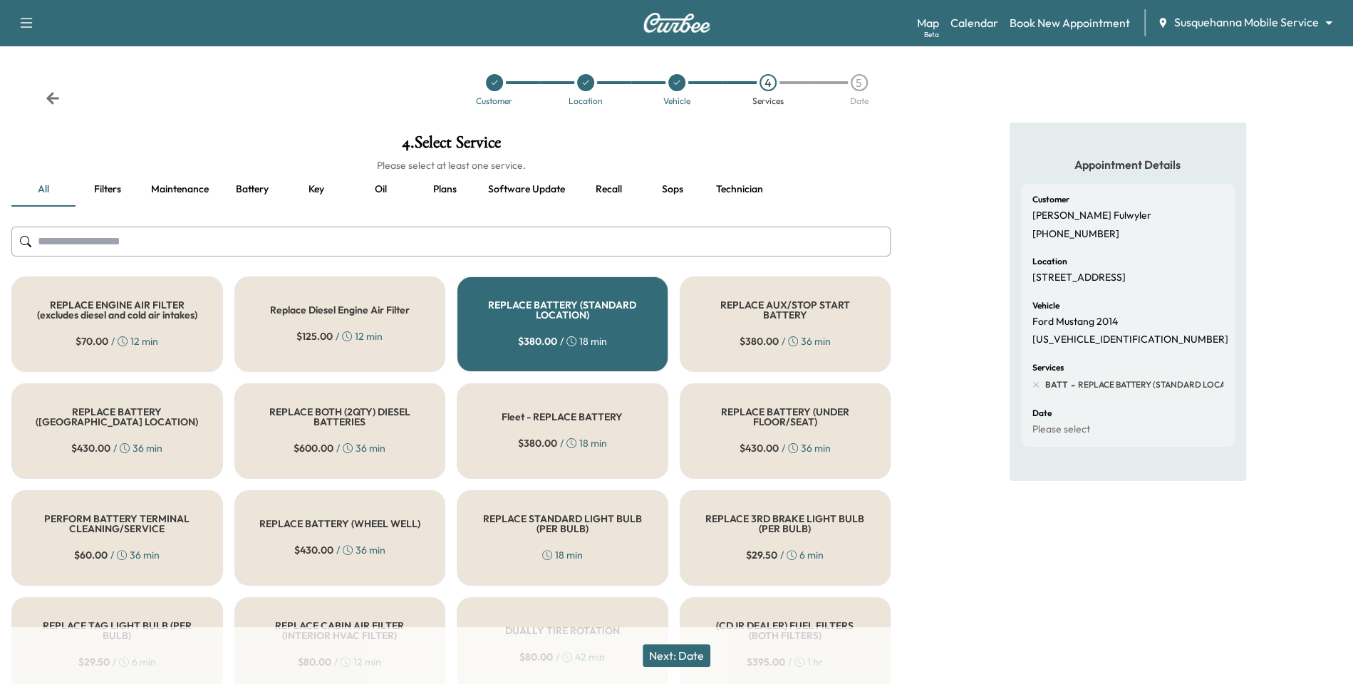
click at [602, 304] on h5 "REPLACE BATTERY (STANDARD LOCATION)" at bounding box center [562, 310] width 165 height 20
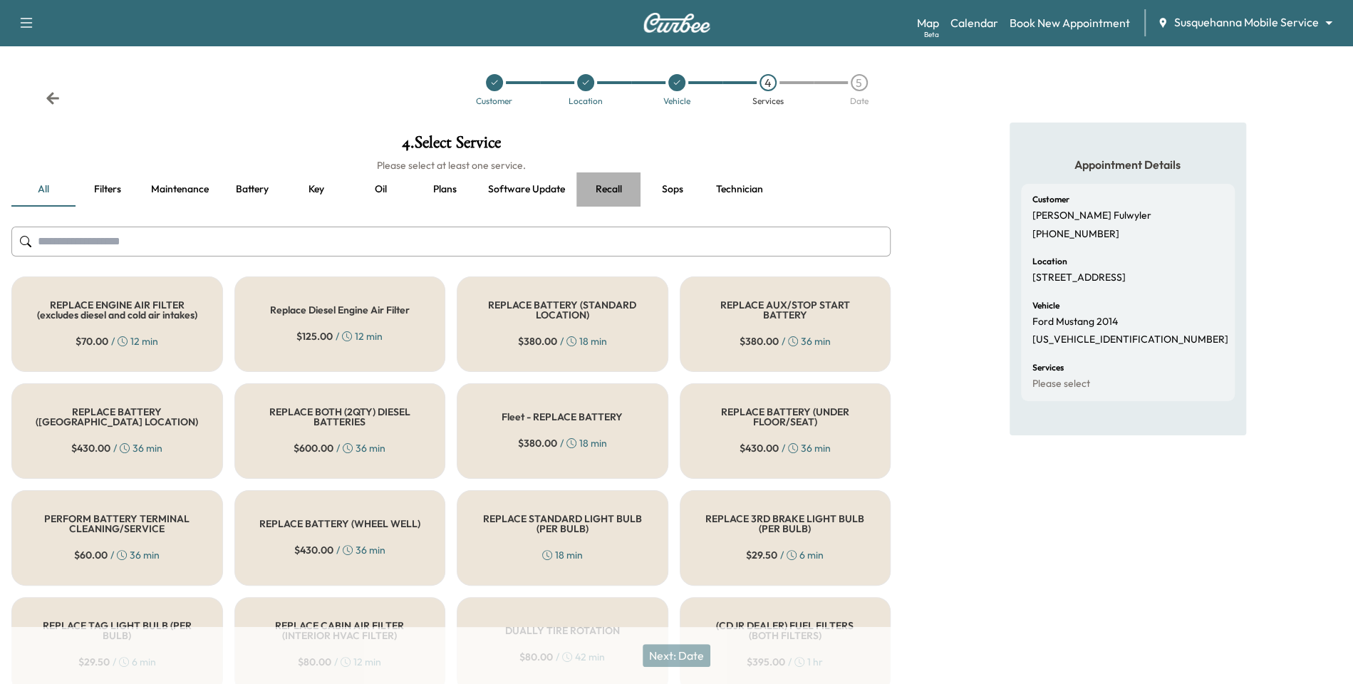
click at [621, 185] on button "Recall" at bounding box center [609, 189] width 64 height 34
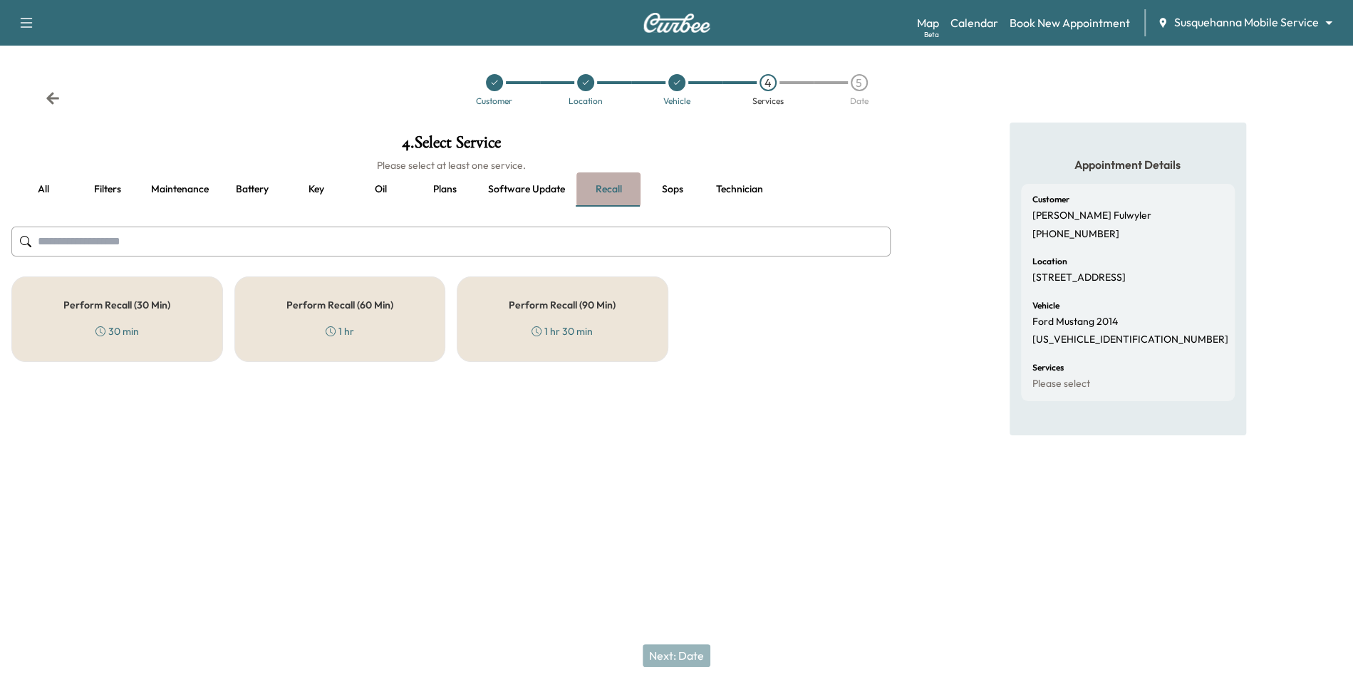
click at [596, 181] on button "Recall" at bounding box center [609, 189] width 64 height 34
click at [44, 186] on button "all" at bounding box center [43, 189] width 64 height 34
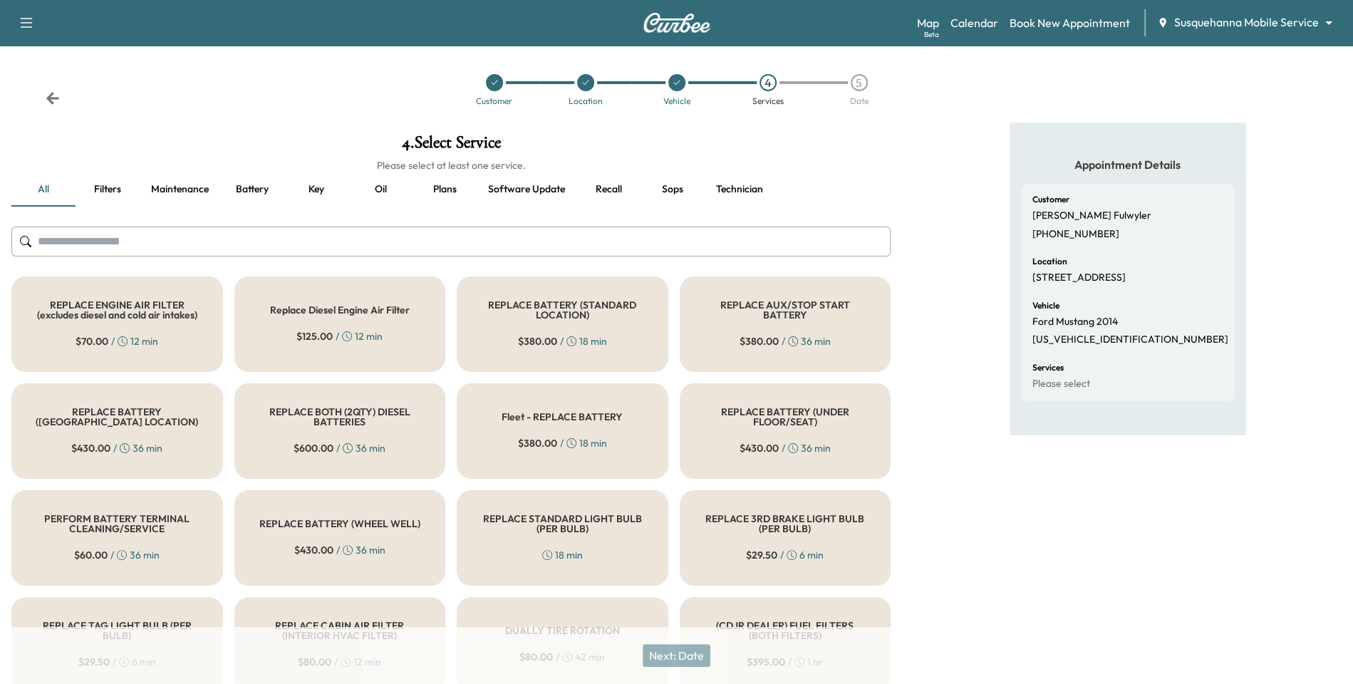
click at [75, 237] on input "text" at bounding box center [450, 242] width 879 height 30
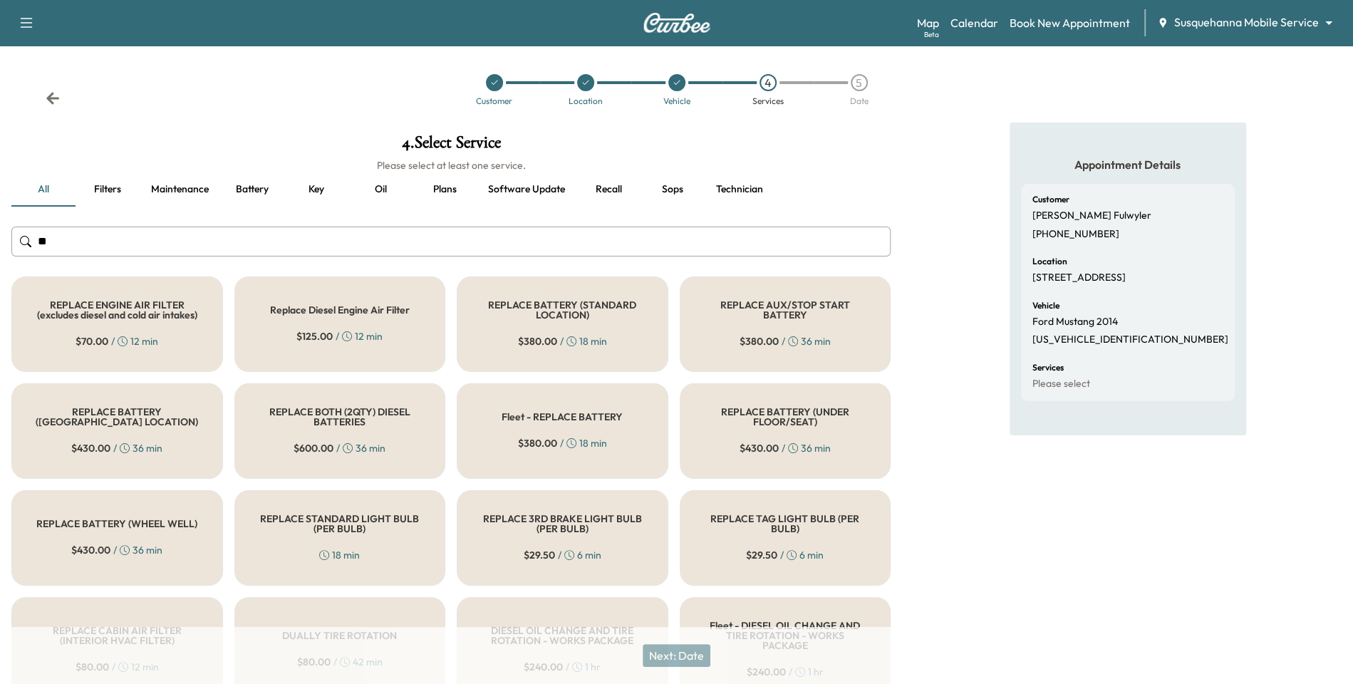
type input "*"
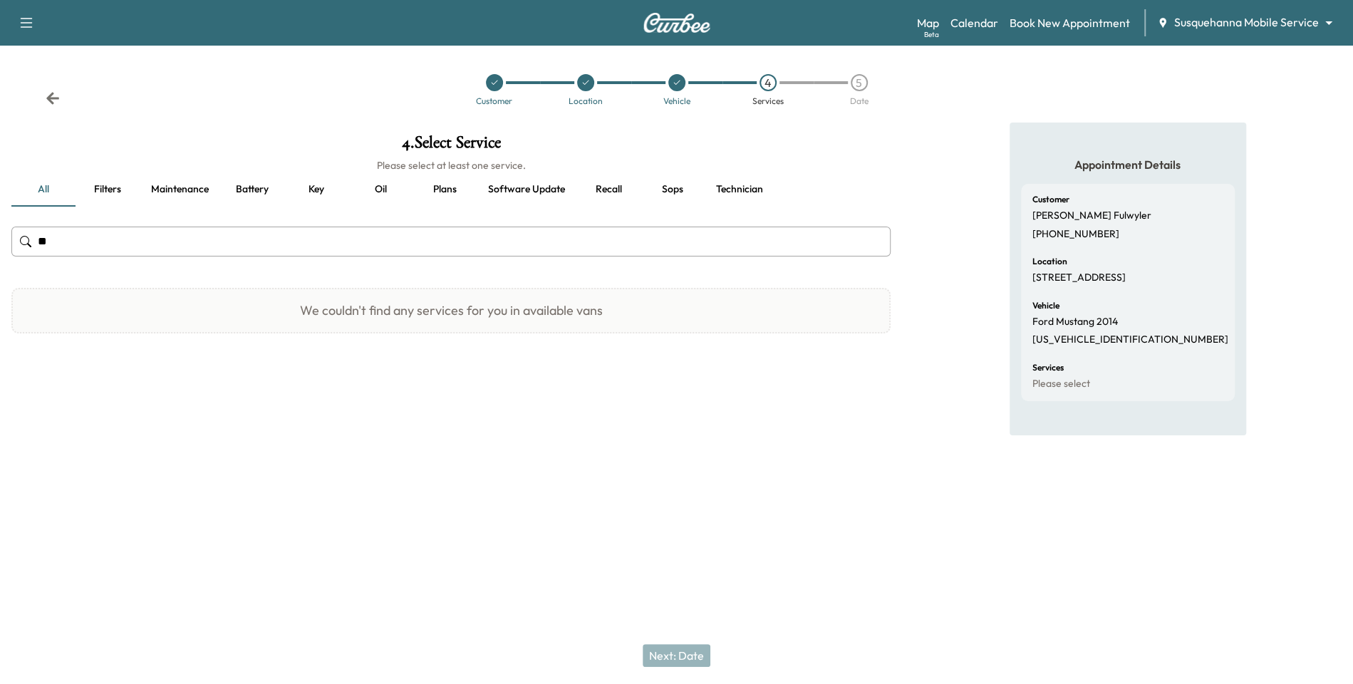
type input "*"
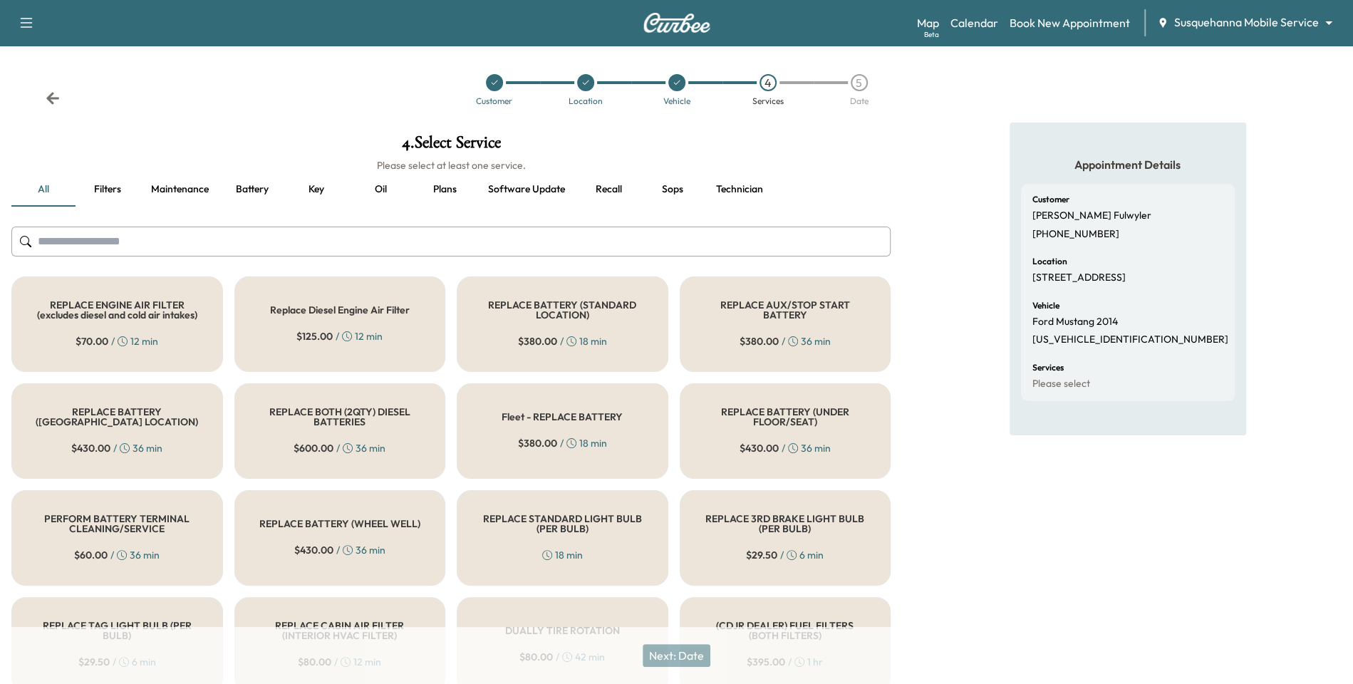
click at [572, 310] on h5 "REPLACE BATTERY (STANDARD LOCATION)" at bounding box center [562, 310] width 165 height 20
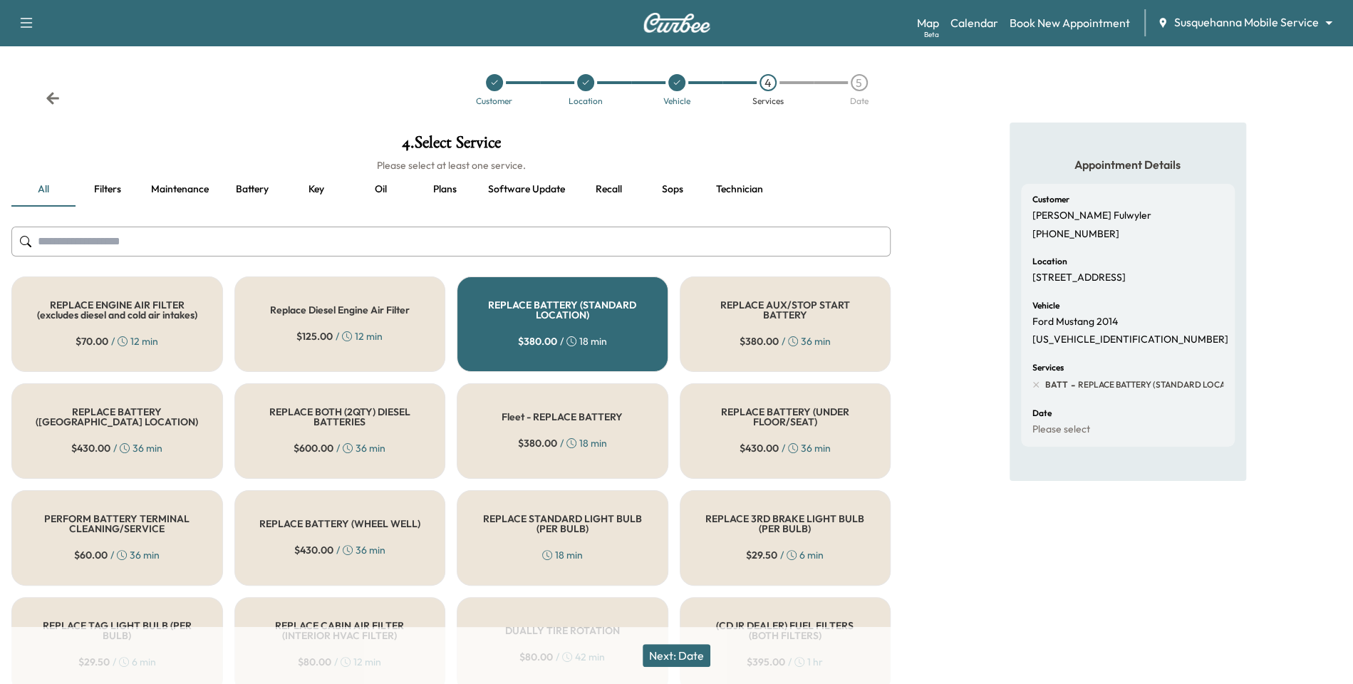
click at [682, 659] on button "Next: Date" at bounding box center [677, 655] width 68 height 23
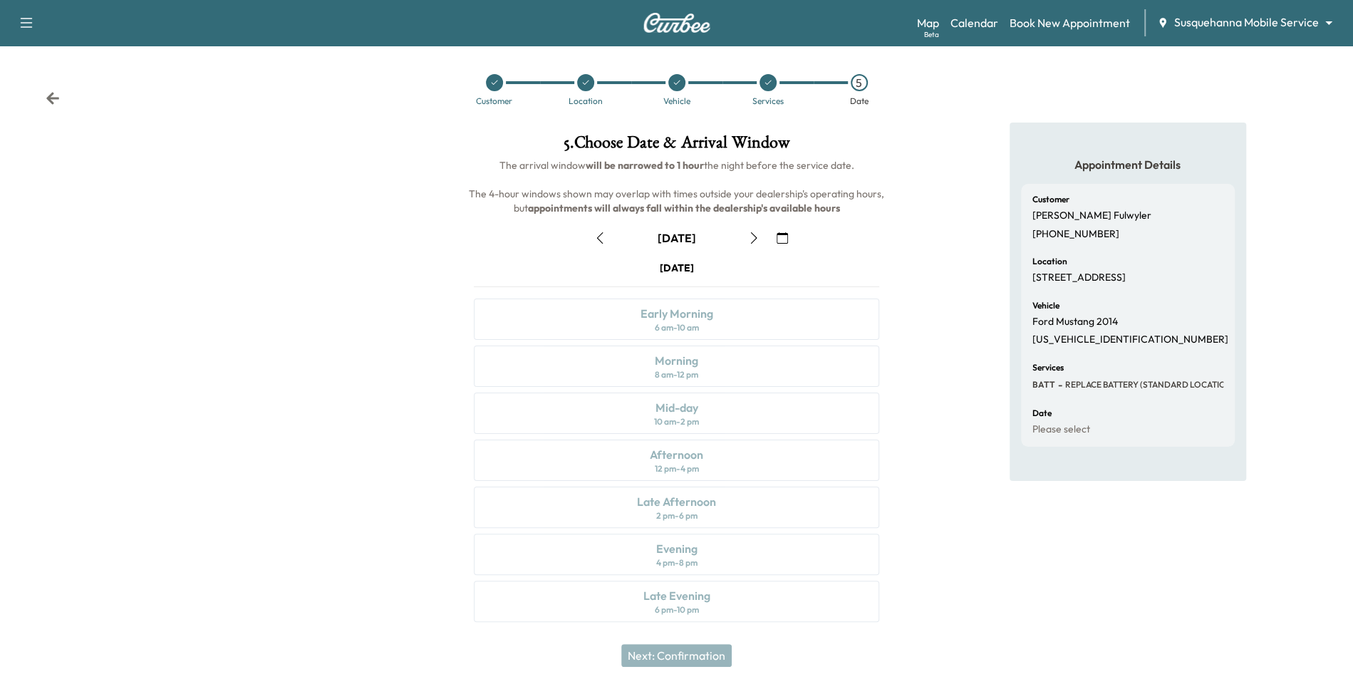
click at [753, 237] on icon "button" at bounding box center [753, 237] width 11 height 11
click at [596, 237] on icon "button" at bounding box center [599, 237] width 11 height 11
click at [753, 239] on icon "button" at bounding box center [753, 237] width 11 height 11
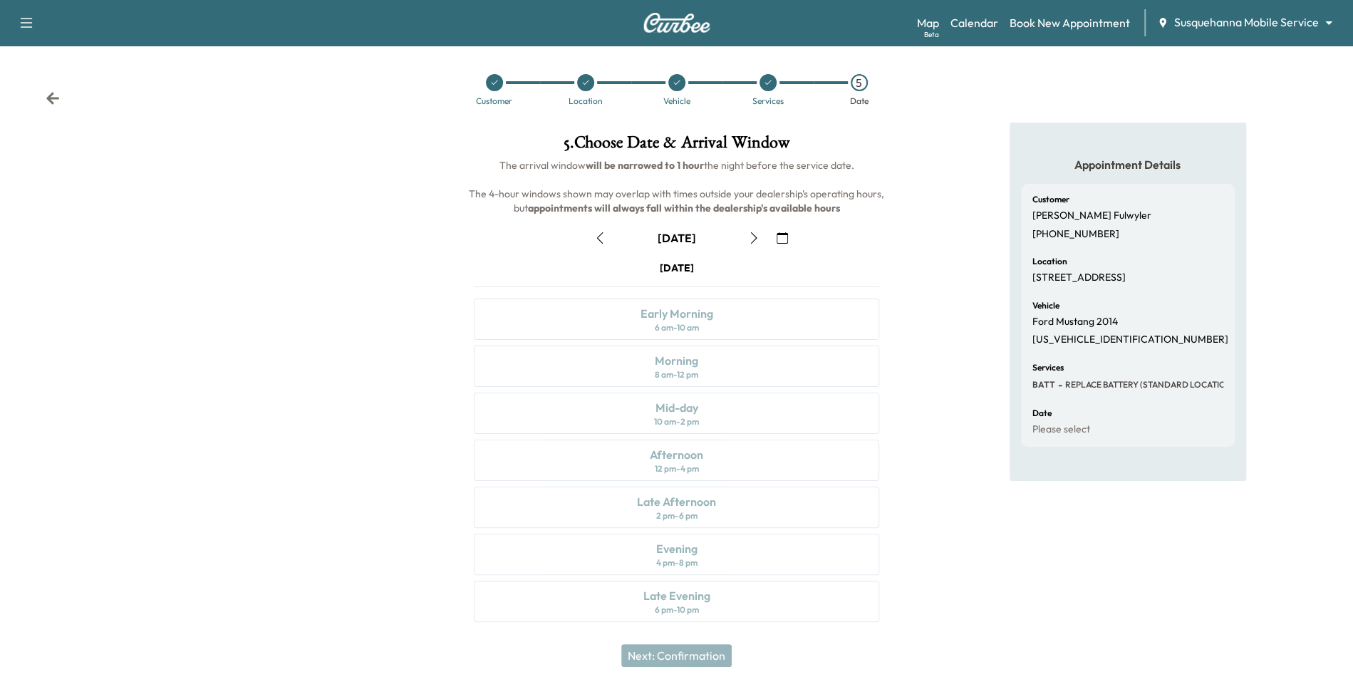
click at [753, 239] on icon "button" at bounding box center [753, 237] width 11 height 11
click at [597, 238] on icon "button" at bounding box center [600, 237] width 6 height 11
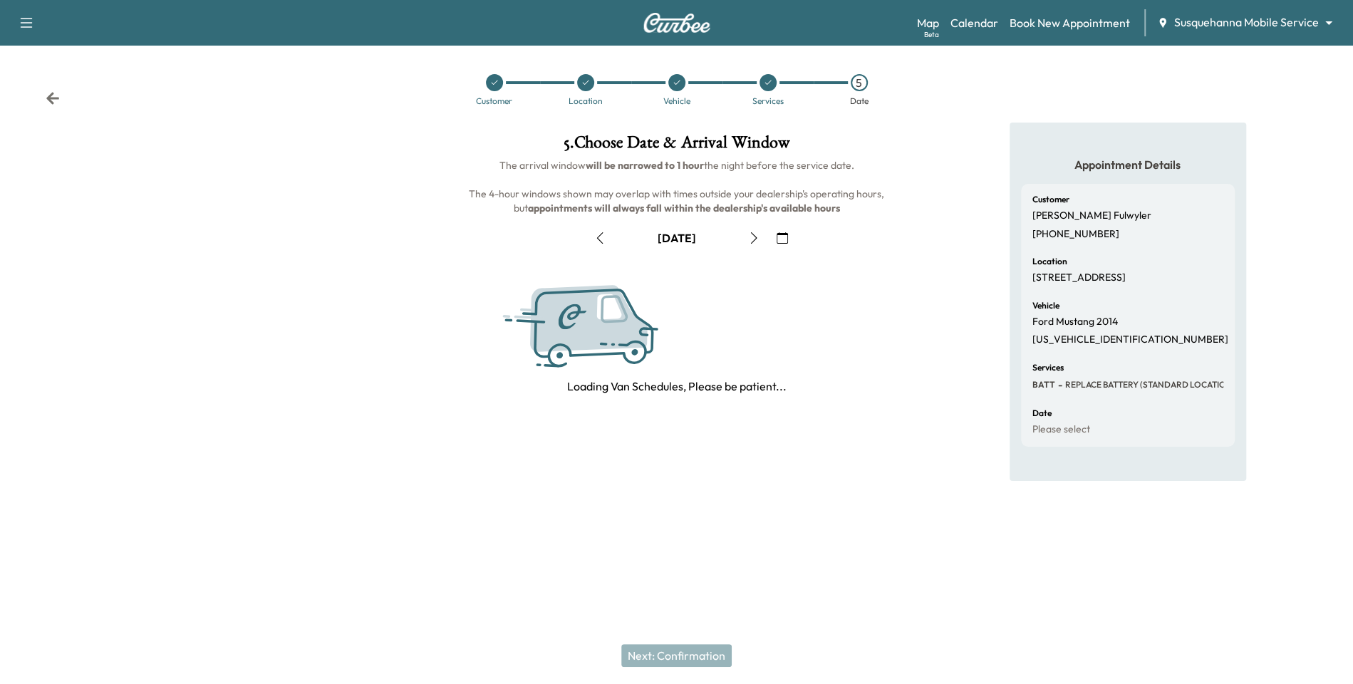
click at [597, 238] on icon "button" at bounding box center [600, 237] width 6 height 11
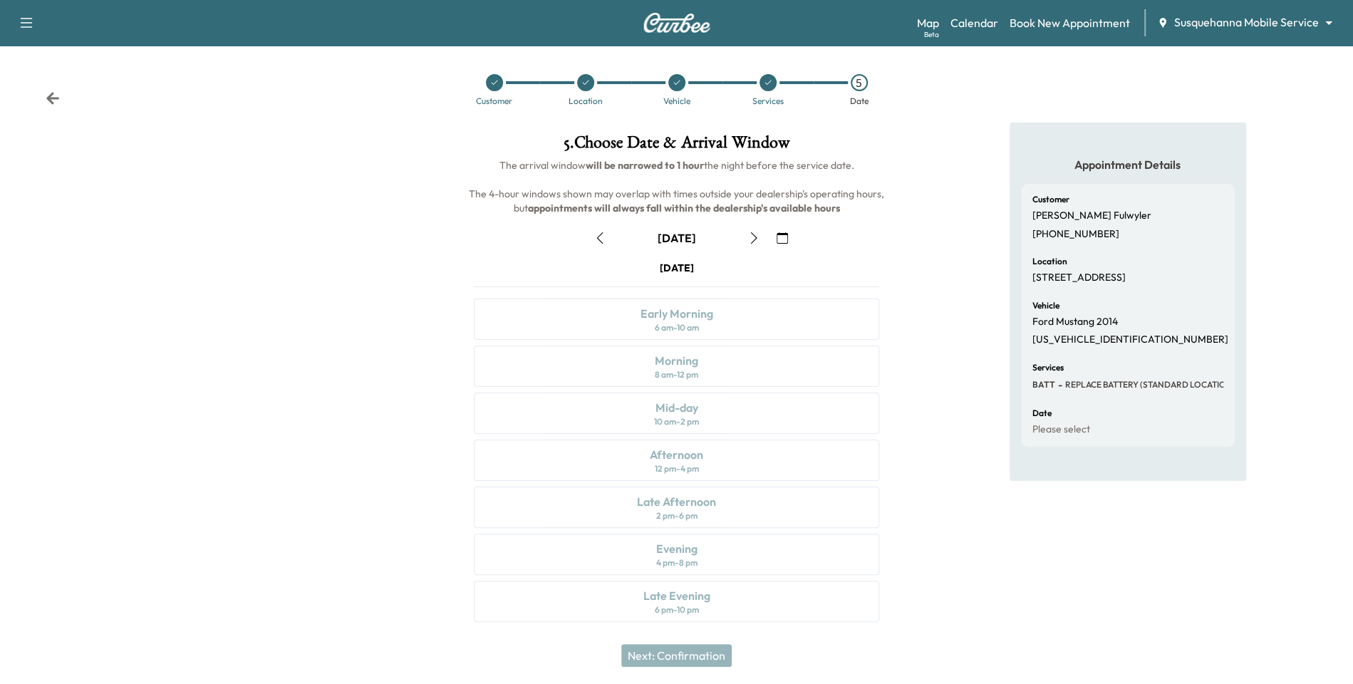
click at [778, 236] on icon "button" at bounding box center [782, 237] width 11 height 11
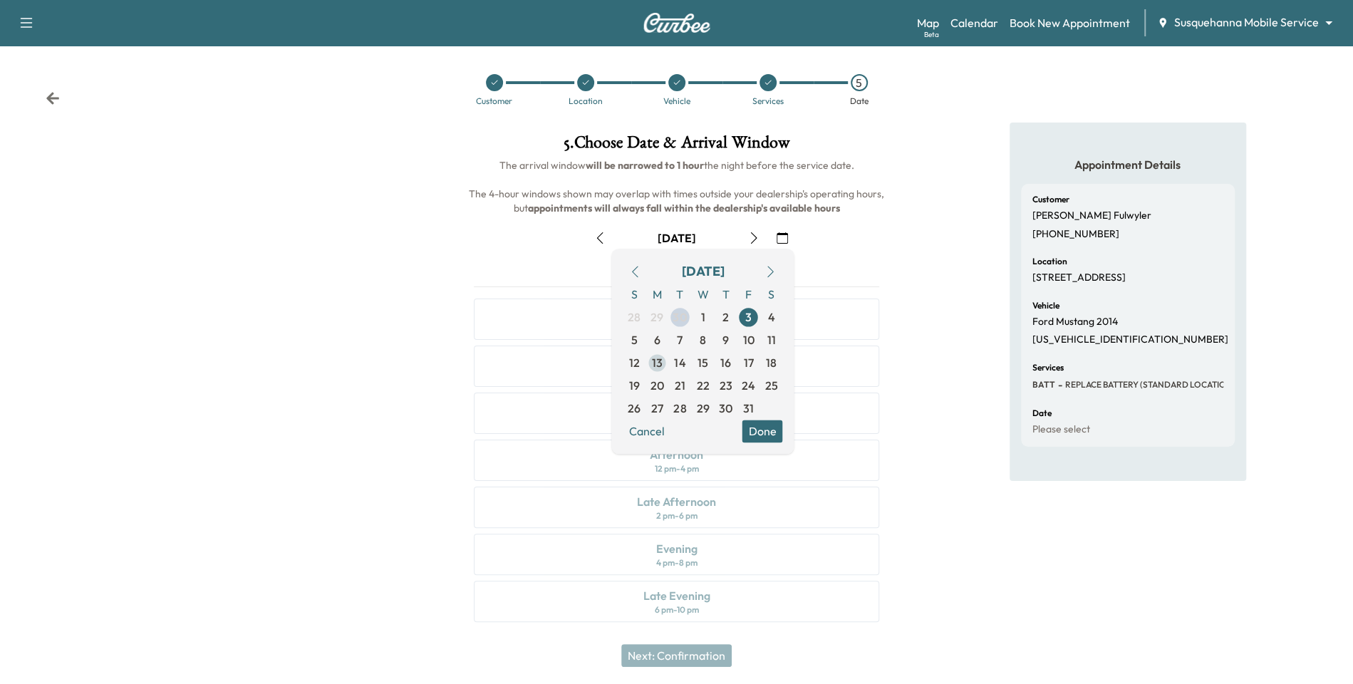
click at [661, 368] on span "13" at bounding box center [657, 362] width 11 height 17
click at [755, 438] on button "Done" at bounding box center [762, 431] width 41 height 23
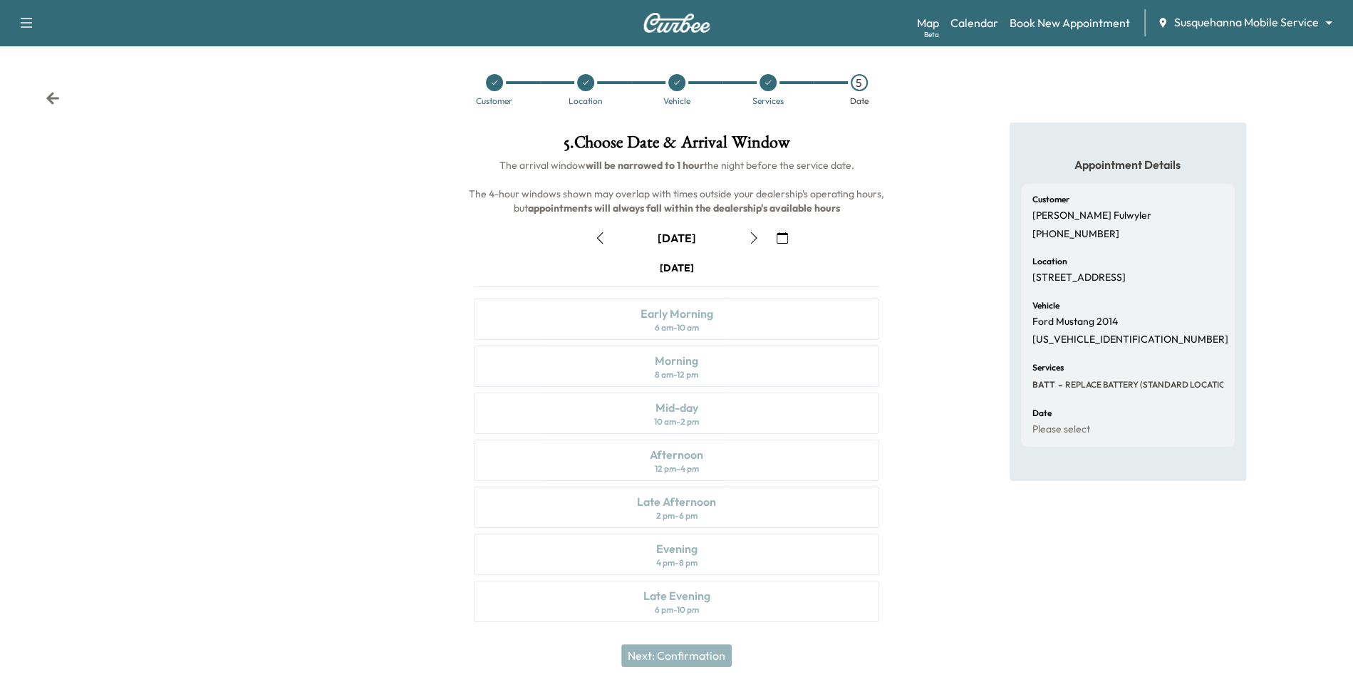
click at [435, 210] on div at bounding box center [225, 381] width 451 height 517
click at [1069, 73] on div "Customer Location Vehicle Services 5 Date" at bounding box center [676, 90] width 1353 height 66
click at [677, 83] on icon at bounding box center [677, 82] width 9 height 9
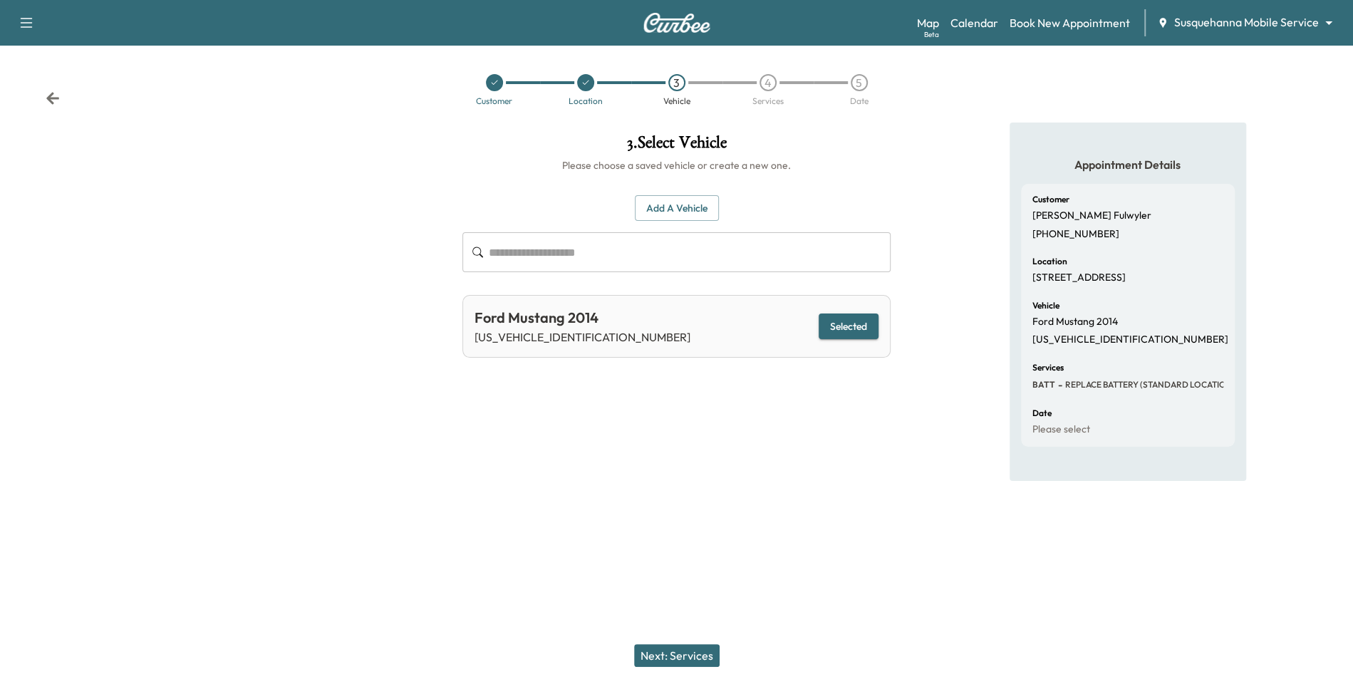
click at [570, 81] on div at bounding box center [557, 82] width 34 height 3
click at [592, 82] on div at bounding box center [585, 82] width 17 height 17
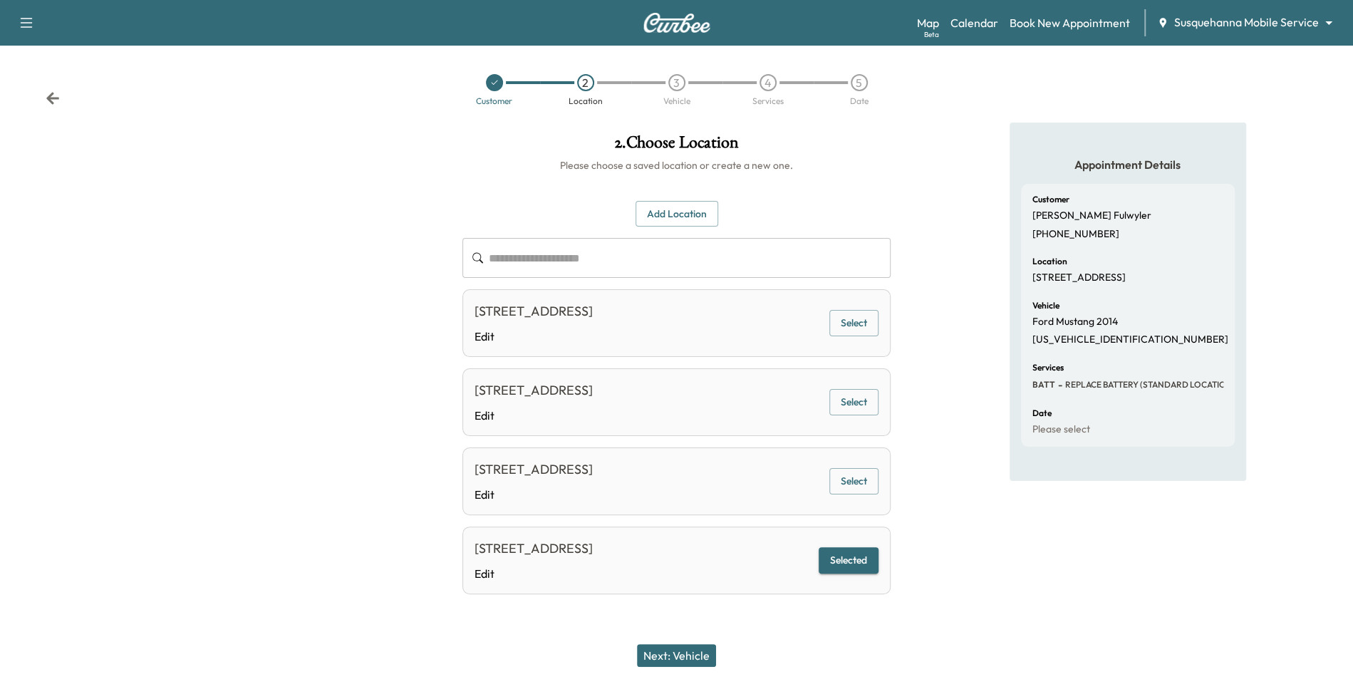
click at [493, 88] on div at bounding box center [494, 82] width 17 height 17
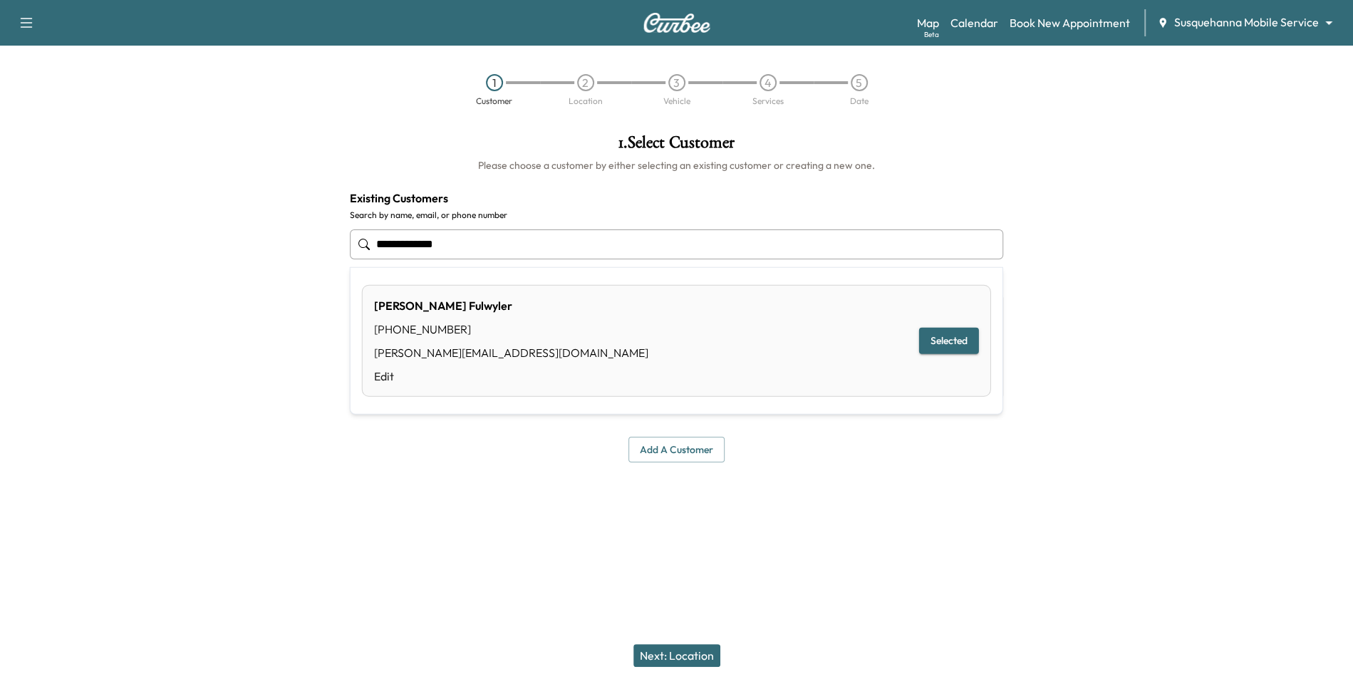
drag, startPoint x: 457, startPoint y: 239, endPoint x: 367, endPoint y: 239, distance: 89.8
click at [367, 239] on div "**********" at bounding box center [677, 244] width 654 height 47
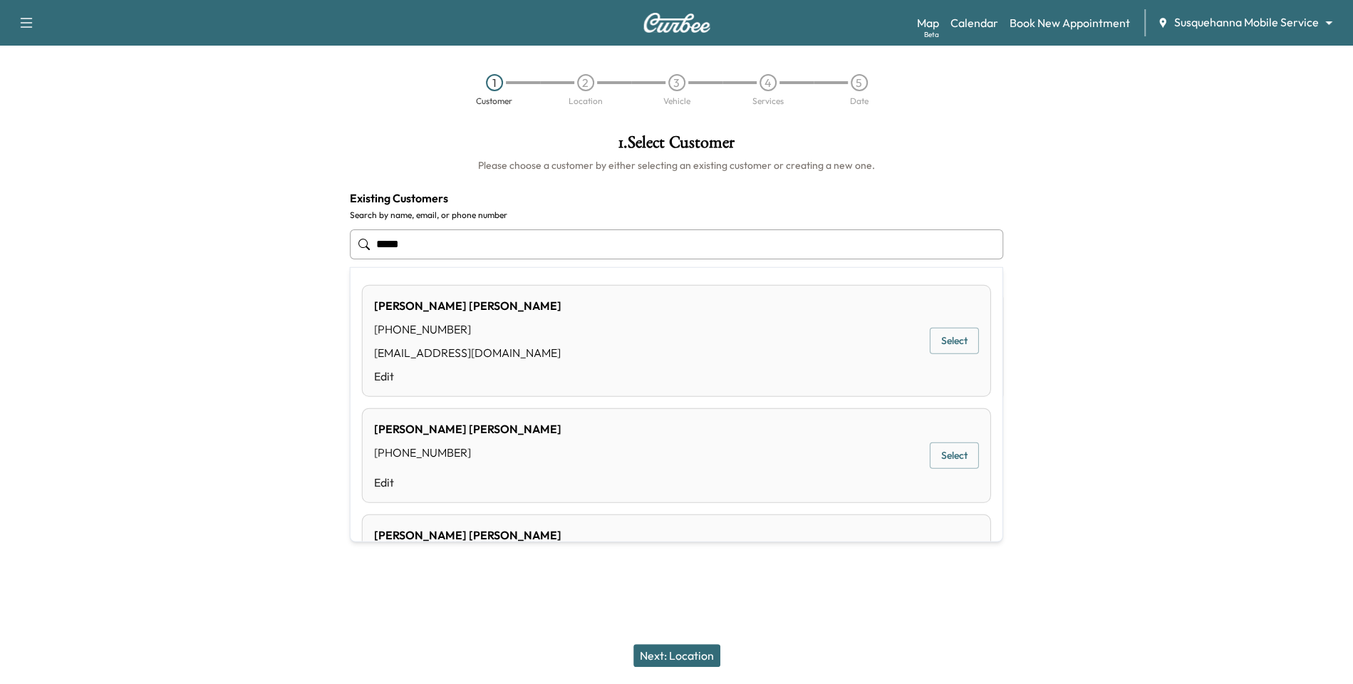
click at [449, 353] on div "[EMAIL_ADDRESS][DOMAIN_NAME]" at bounding box center [467, 352] width 187 height 17
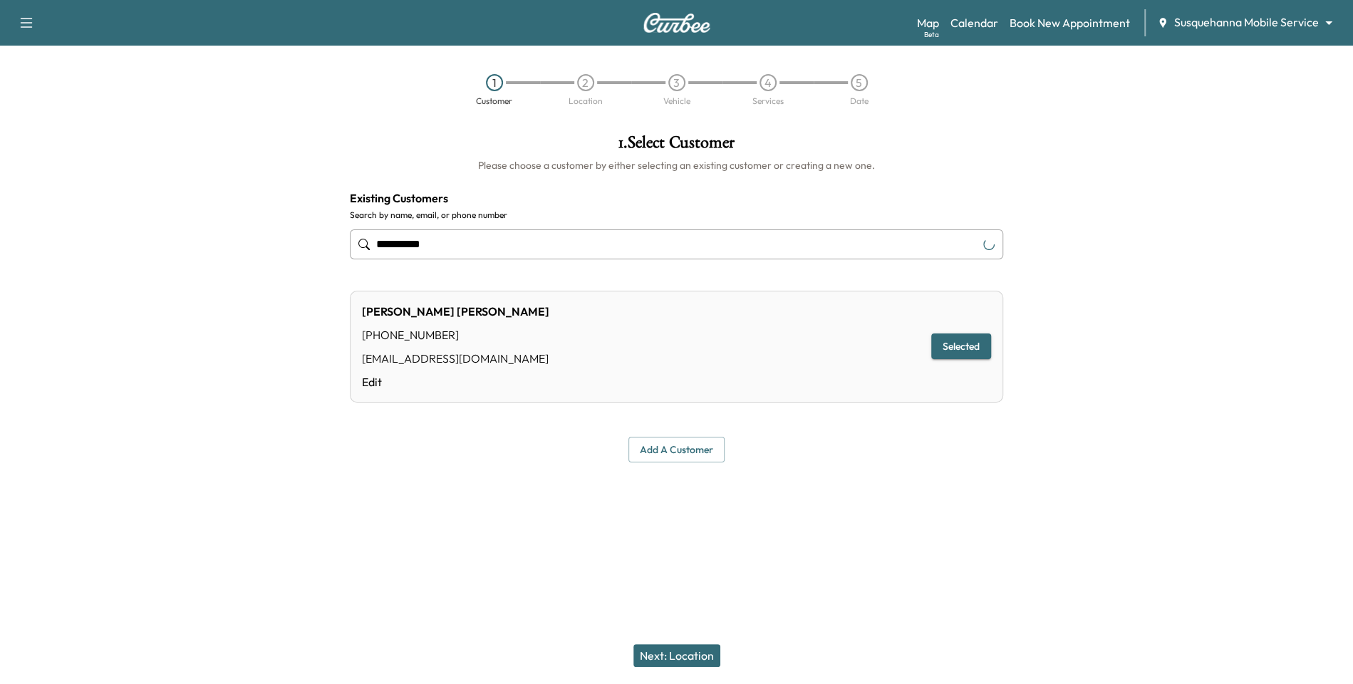
type input "**********"
click at [676, 658] on button "Next: Location" at bounding box center [677, 655] width 87 height 23
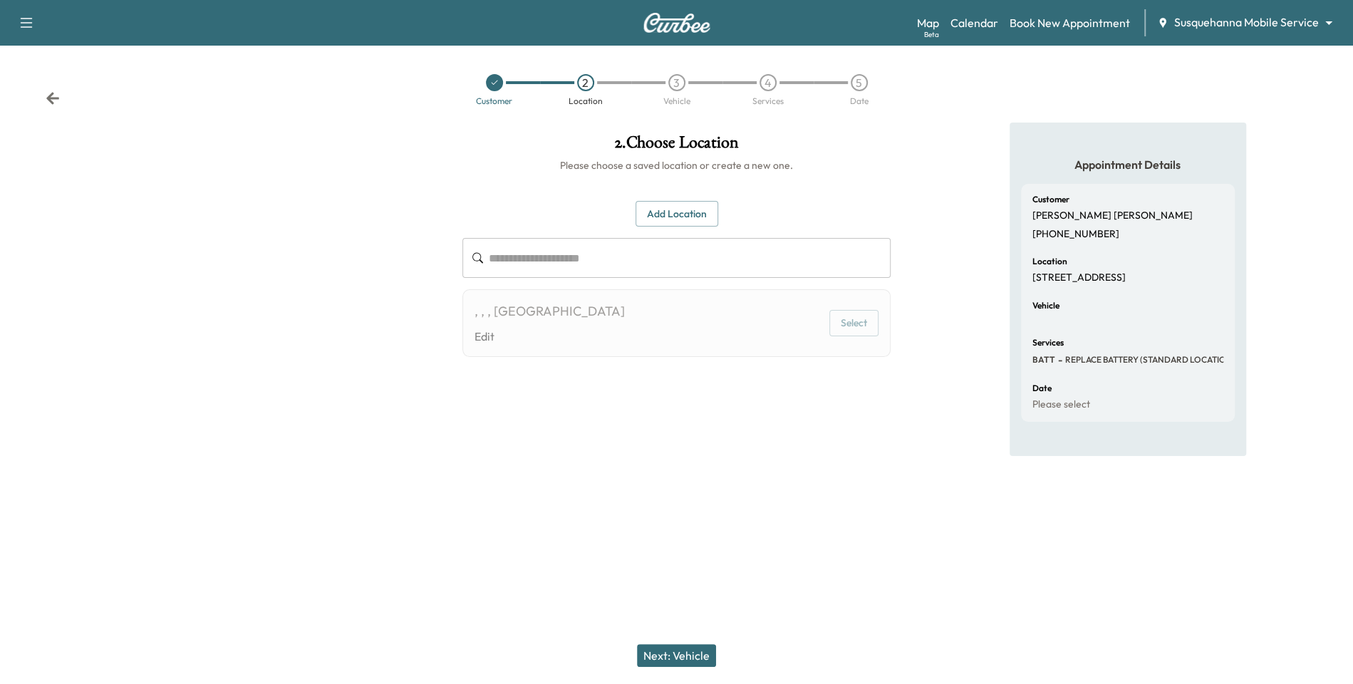
click at [55, 100] on icon at bounding box center [53, 98] width 14 height 14
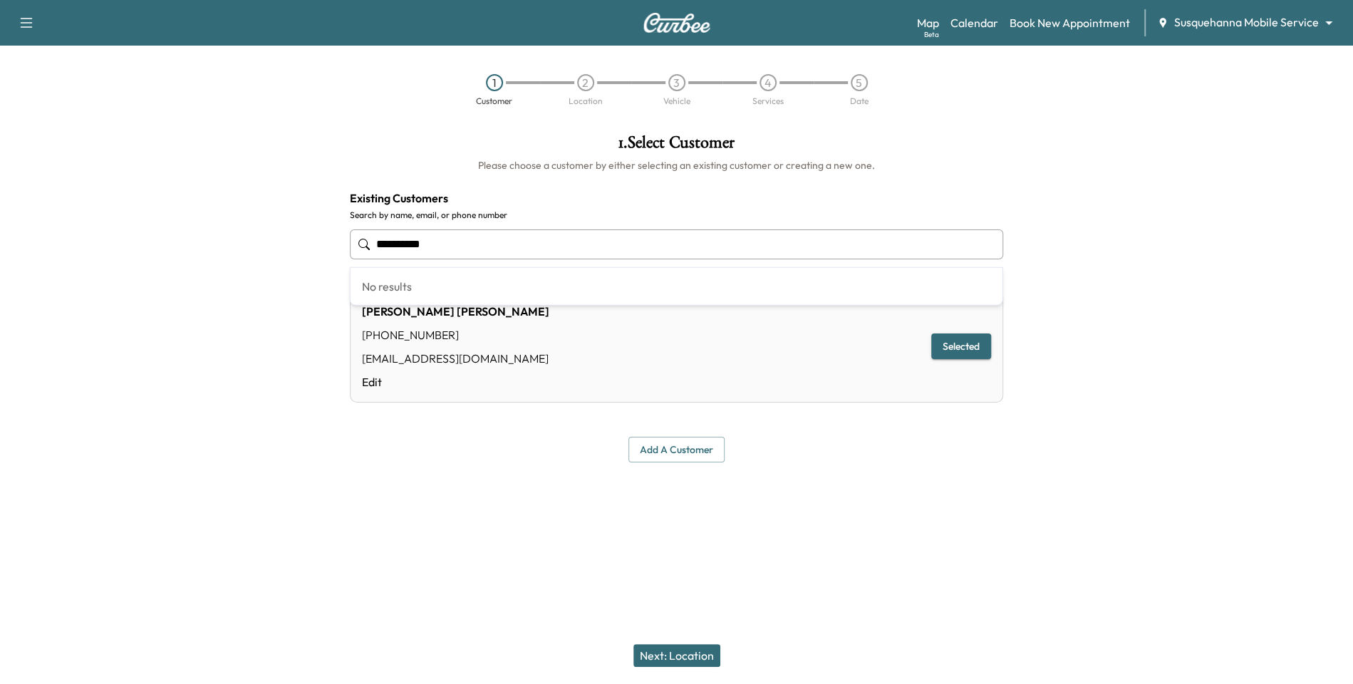
drag, startPoint x: 482, startPoint y: 234, endPoint x: 385, endPoint y: 234, distance: 97.6
click at [385, 234] on input "**********" at bounding box center [677, 244] width 654 height 30
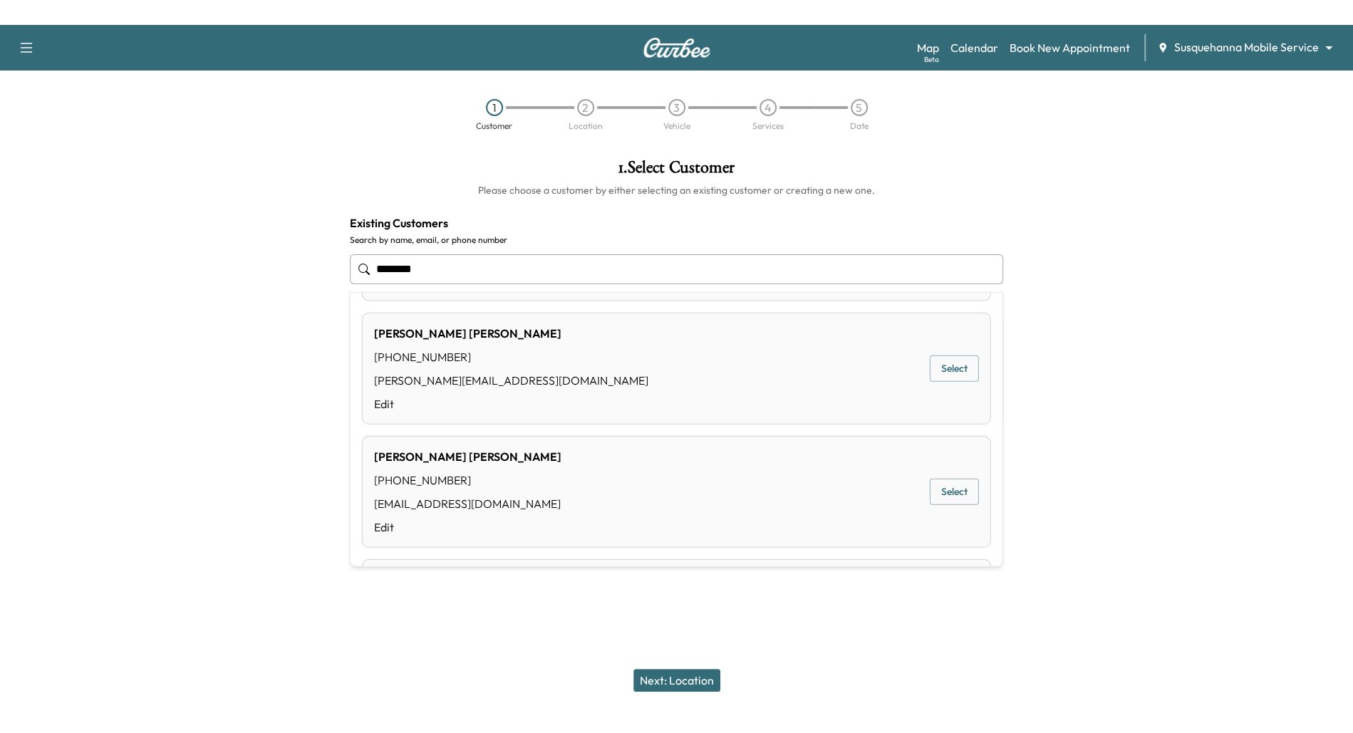
scroll to position [104, 0]
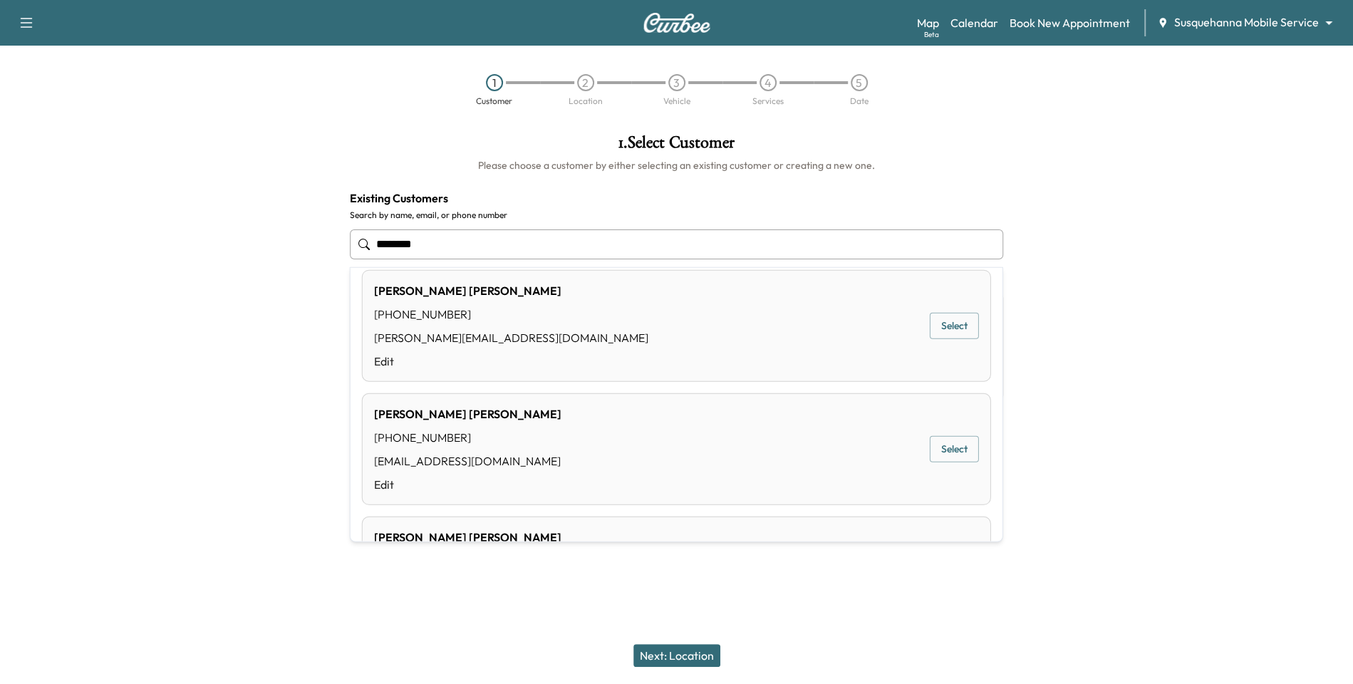
click at [571, 433] on div "[PERSON_NAME] [PHONE_NUMBER] [EMAIL_ADDRESS][DOMAIN_NAME] Edit Select" at bounding box center [676, 449] width 629 height 112
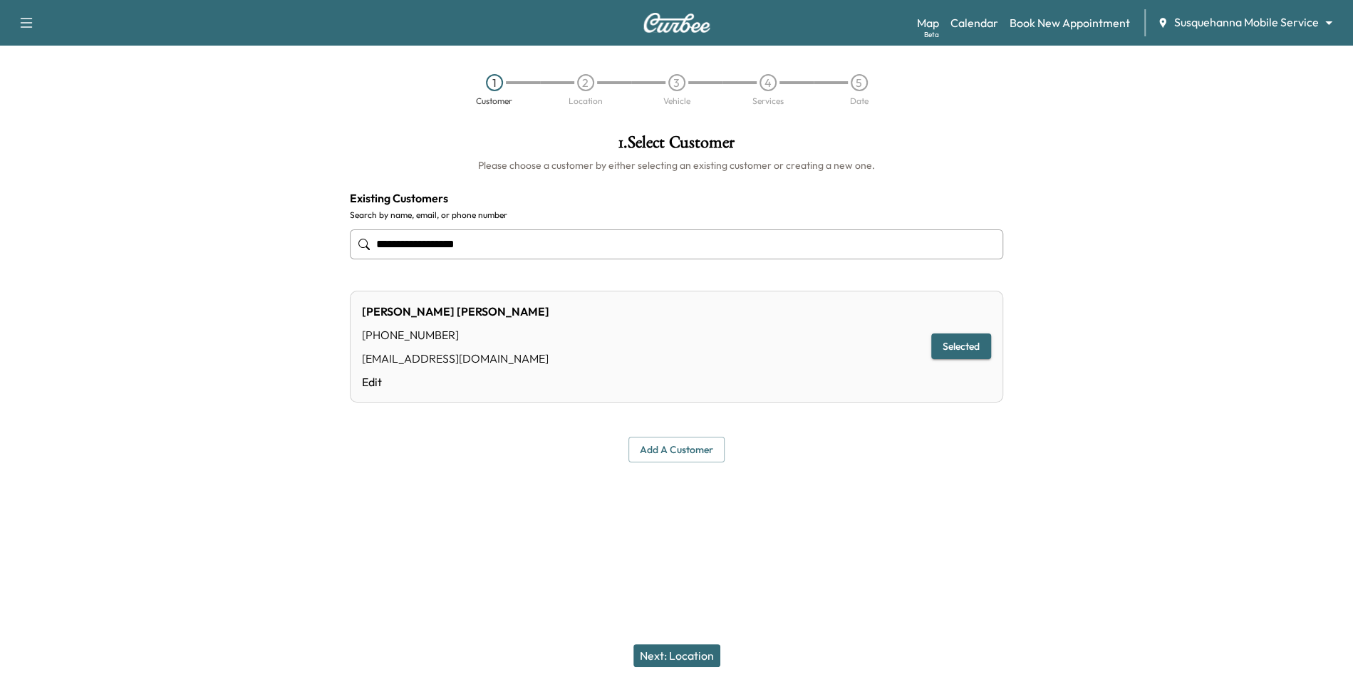
type input "**********"
click at [656, 657] on button "Next: Location" at bounding box center [677, 655] width 87 height 23
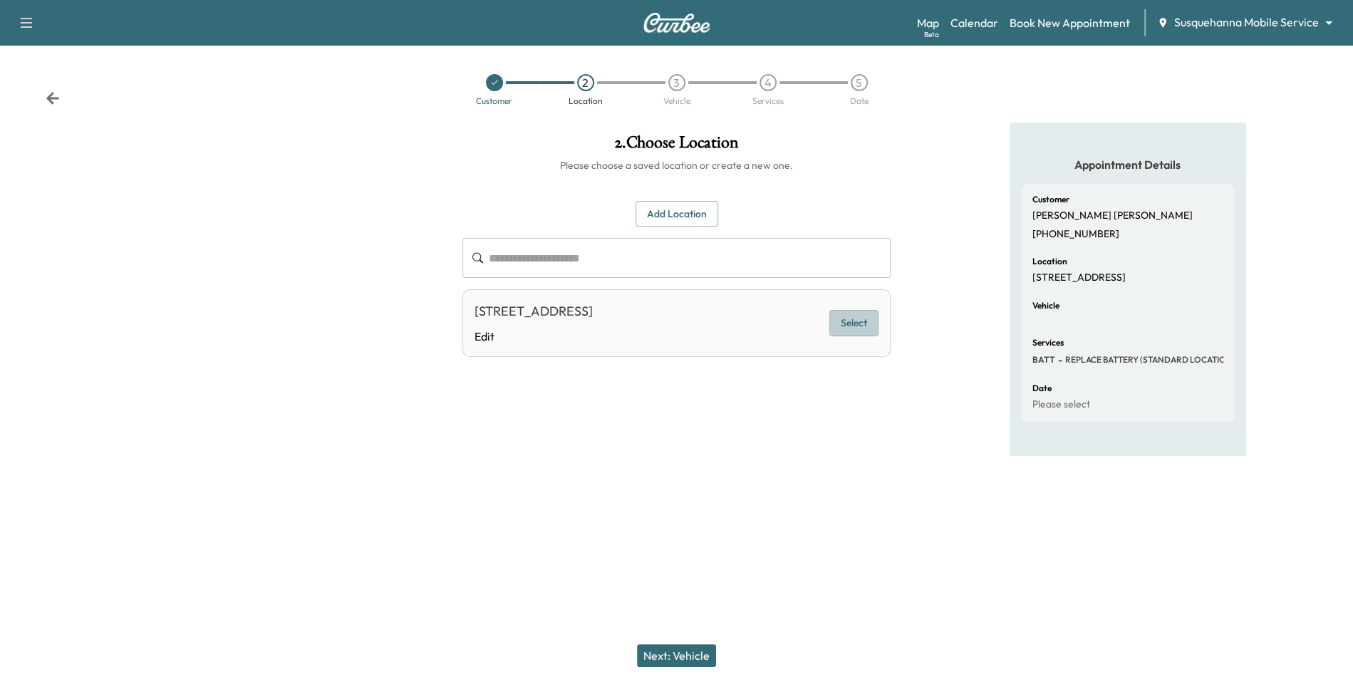
click at [842, 317] on button "Select" at bounding box center [854, 323] width 49 height 26
click at [664, 644] on button "Next: Vehicle" at bounding box center [676, 655] width 79 height 23
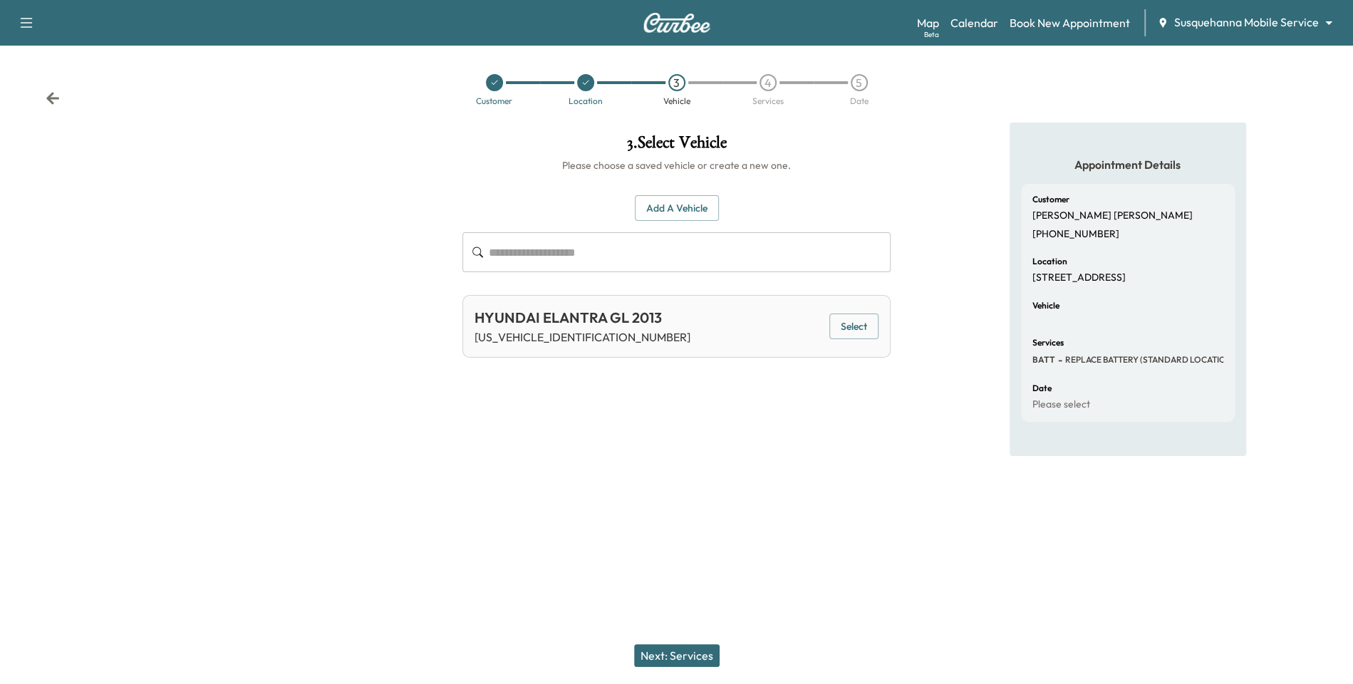
click at [863, 322] on button "Select" at bounding box center [854, 327] width 49 height 26
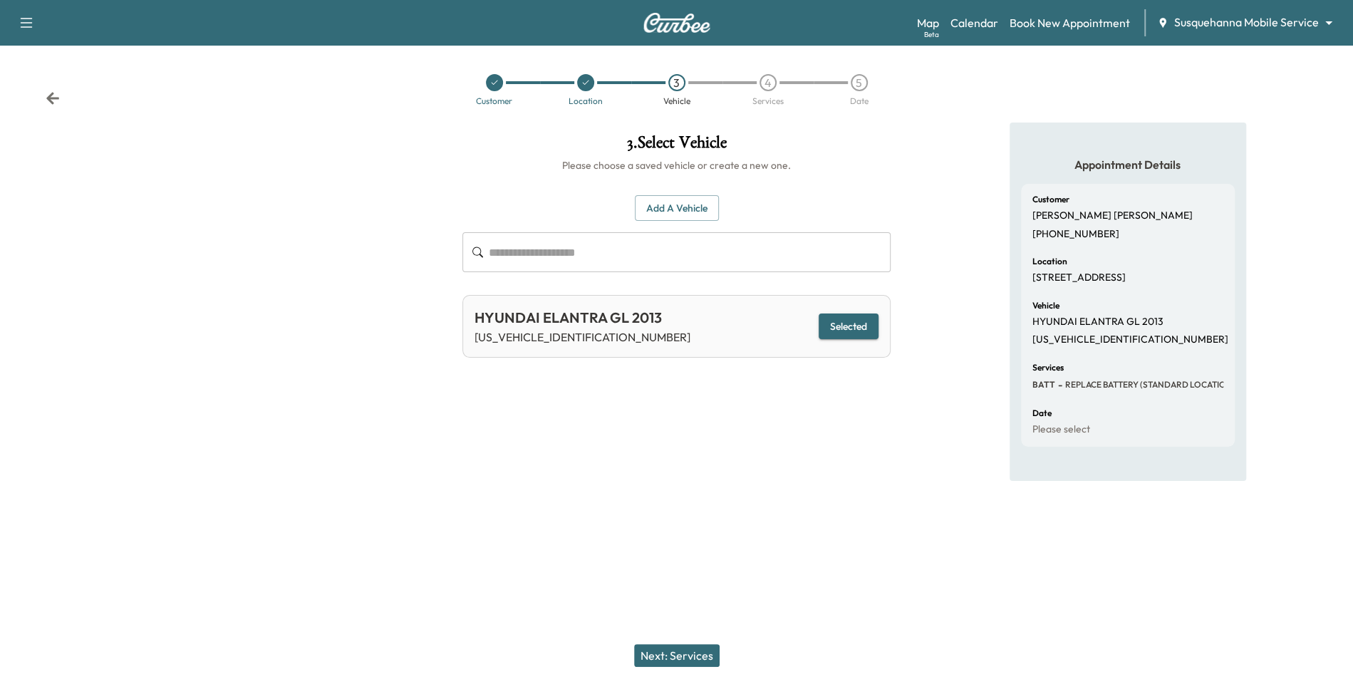
click at [676, 661] on button "Next: Services" at bounding box center [677, 655] width 86 height 23
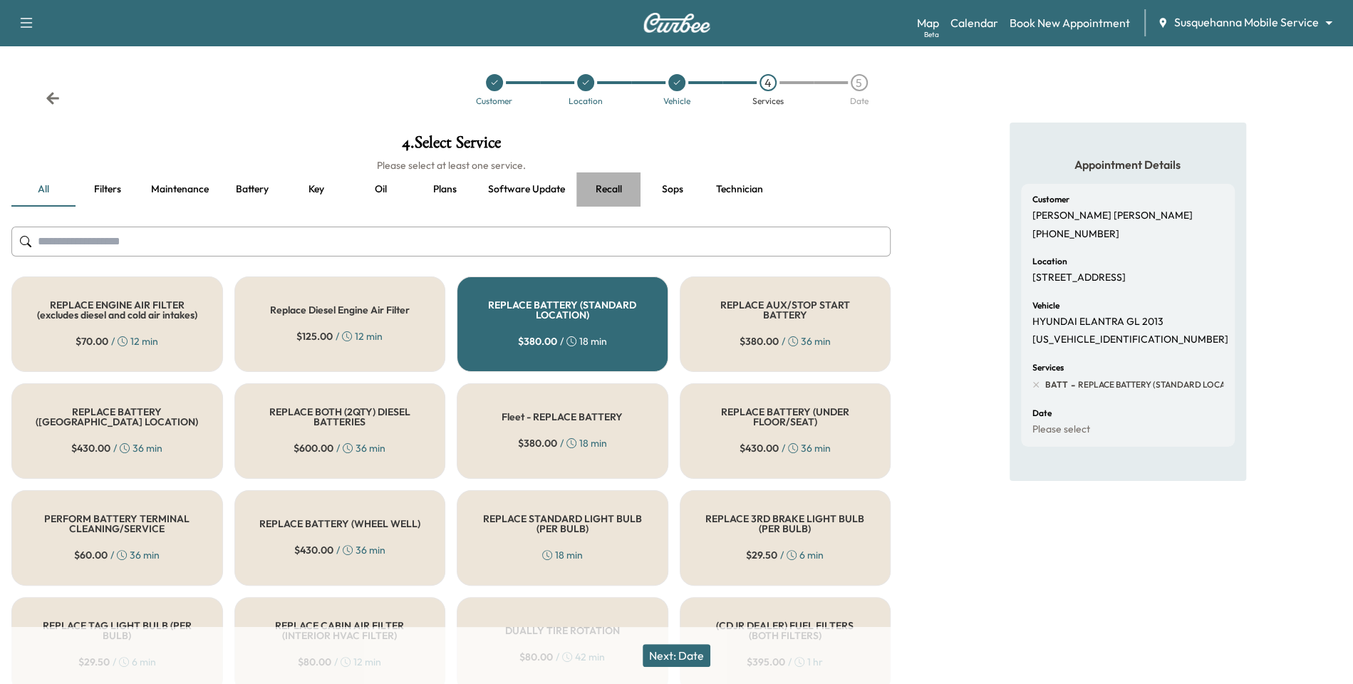
click at [613, 187] on button "Recall" at bounding box center [609, 189] width 64 height 34
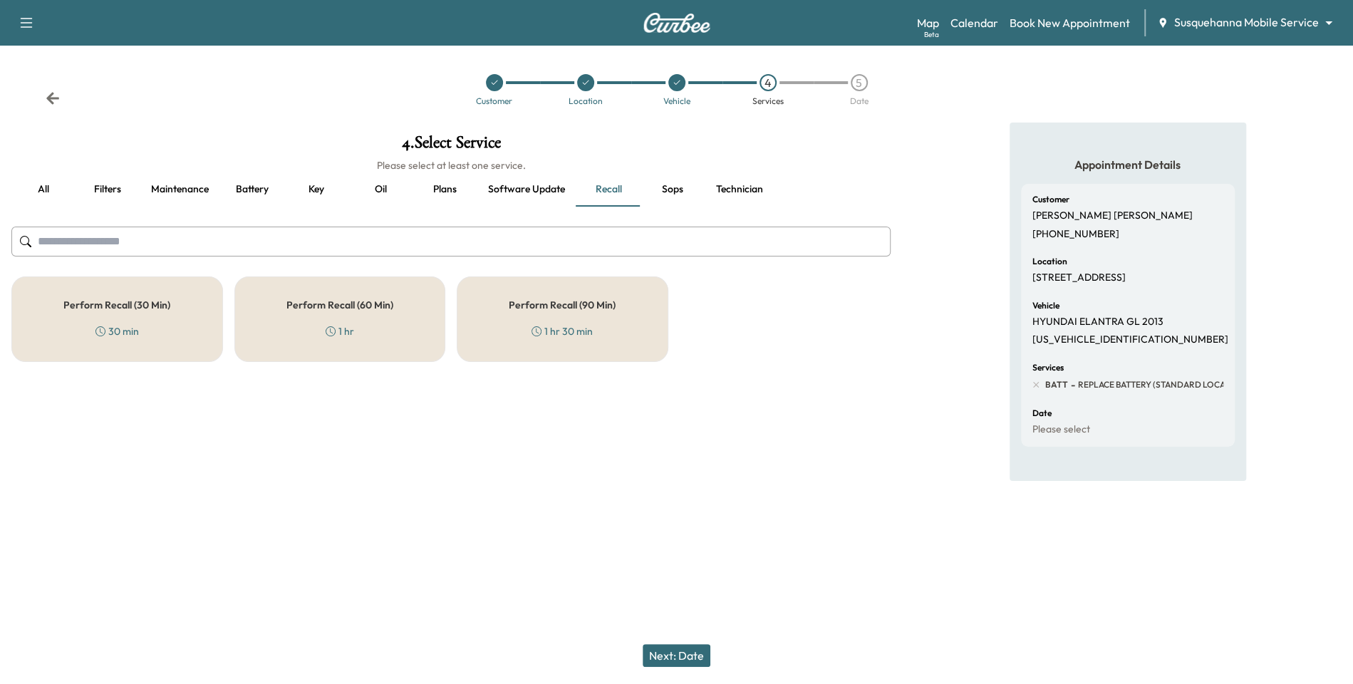
click at [387, 316] on div "Perform Recall (60 Min) 1 hr" at bounding box center [340, 320] width 212 height 86
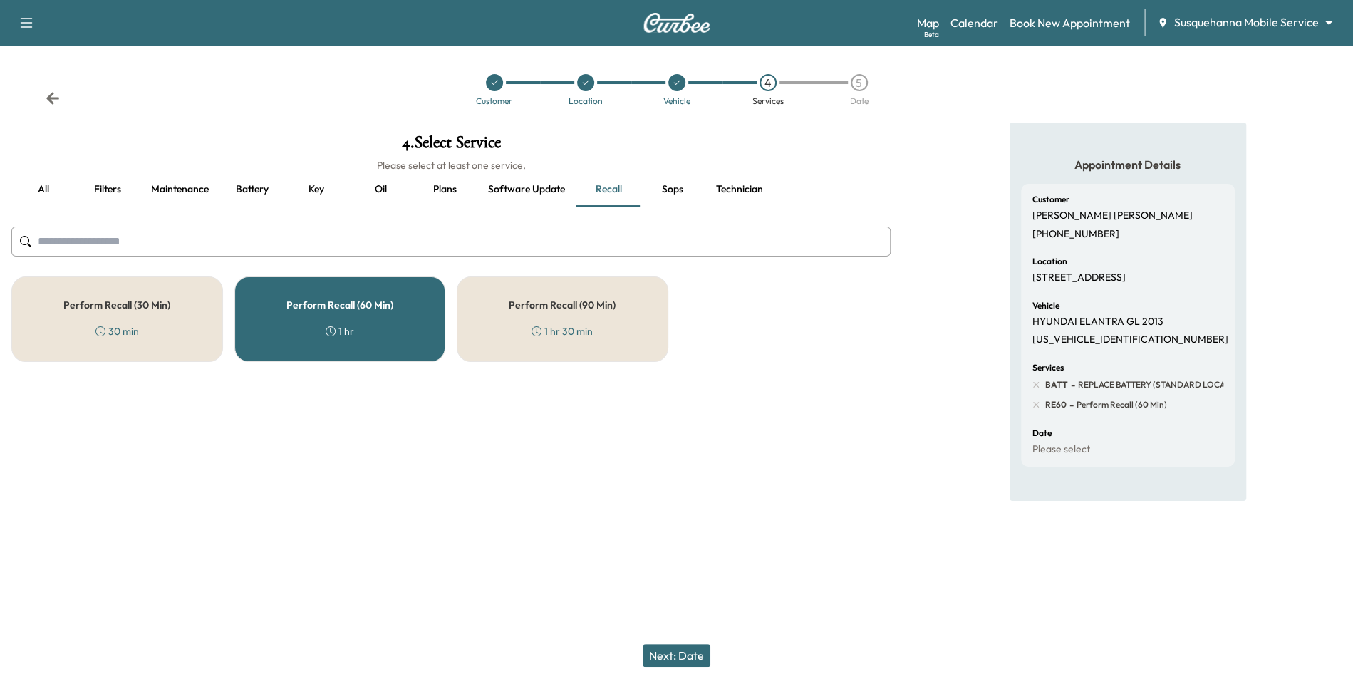
click at [115, 315] on div "Perform Recall (30 Min) 30 min" at bounding box center [117, 320] width 212 height 86
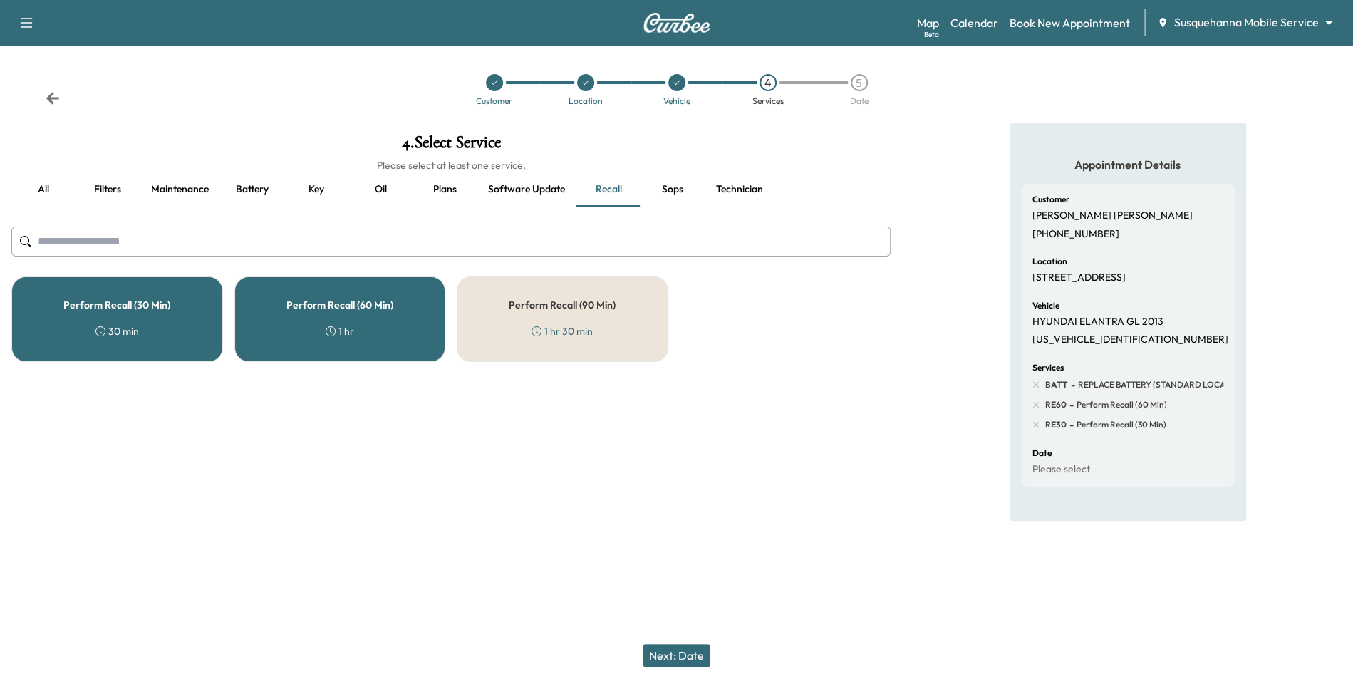
click at [311, 319] on div "Perform Recall (60 Min) 1 hr" at bounding box center [340, 320] width 212 height 86
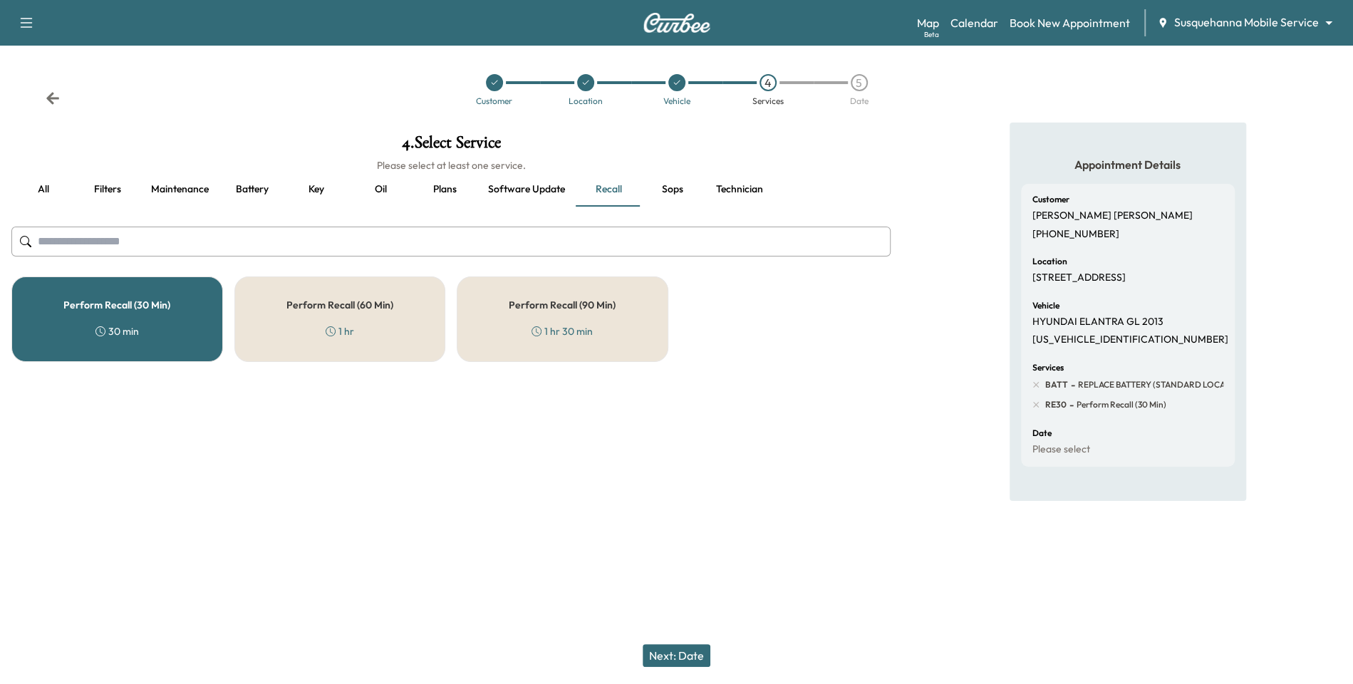
click at [35, 186] on button "all" at bounding box center [43, 189] width 64 height 34
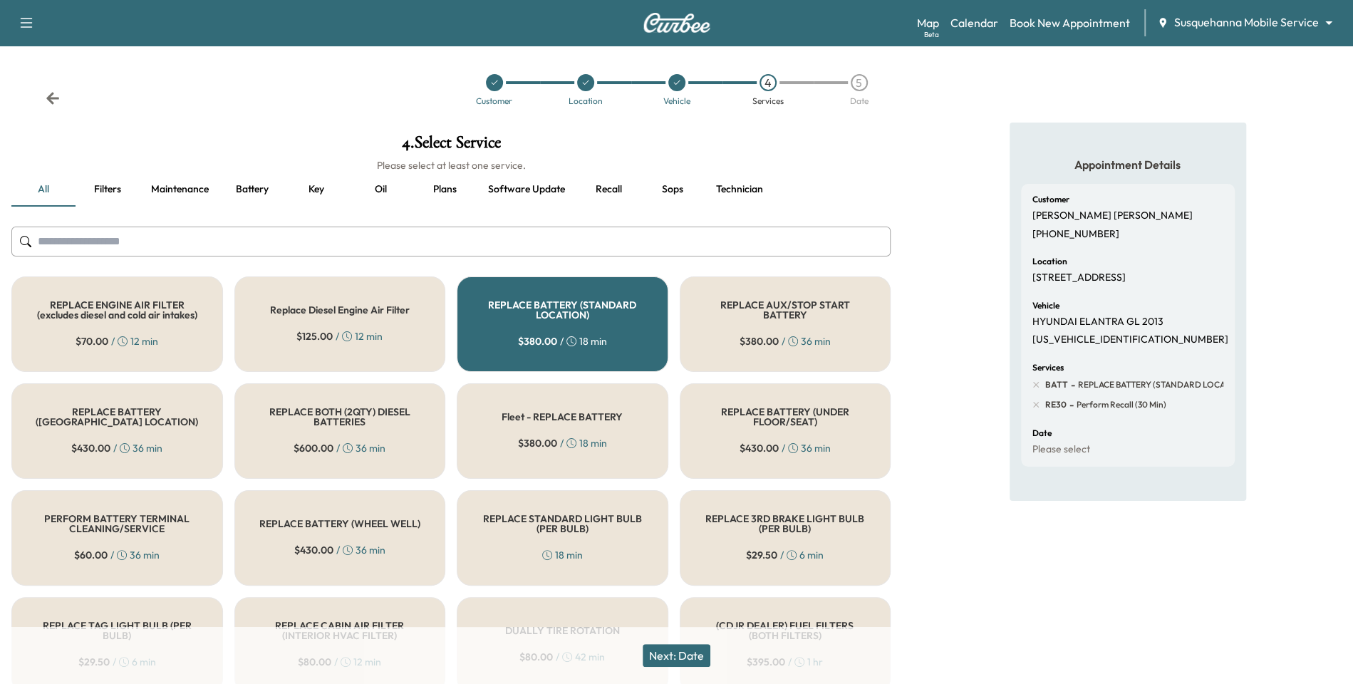
click at [537, 317] on h5 "REPLACE BATTERY (STANDARD LOCATION)" at bounding box center [562, 310] width 165 height 20
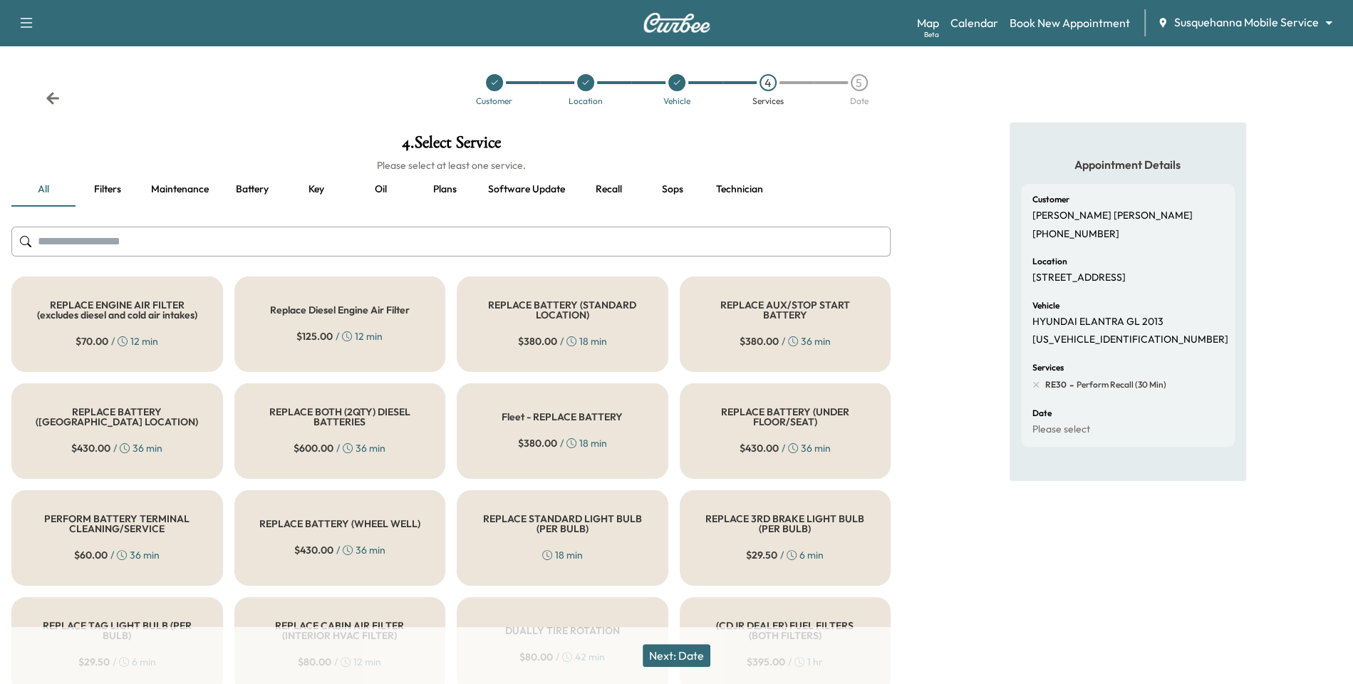
click at [671, 658] on button "Next: Date" at bounding box center [677, 655] width 68 height 23
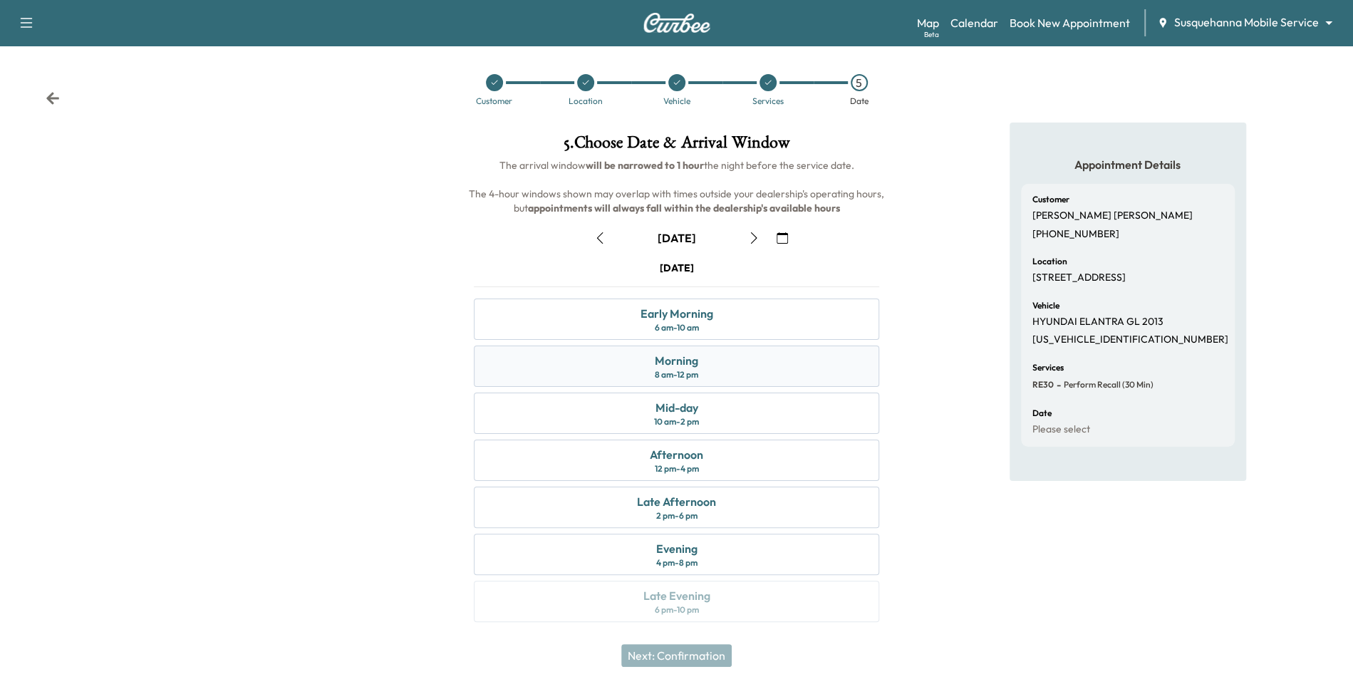
click at [731, 359] on div "Morning 8 am - 12 pm" at bounding box center [677, 366] width 406 height 41
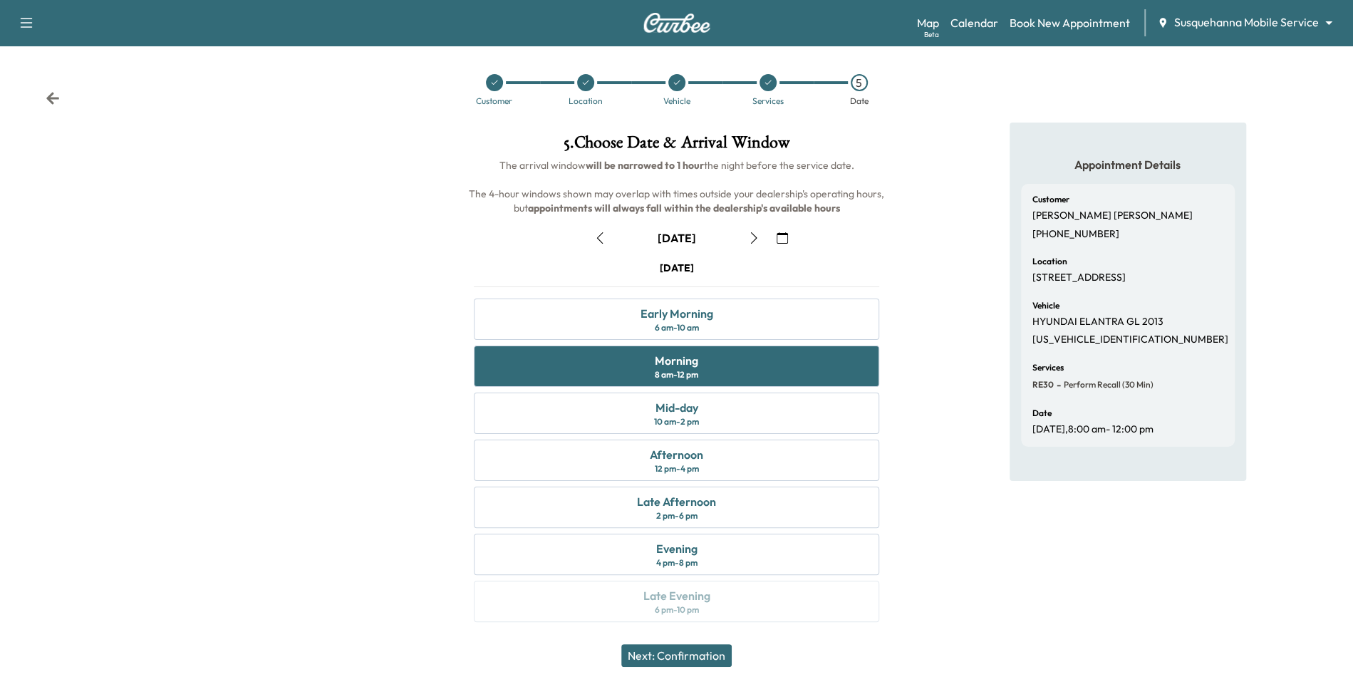
click at [701, 656] on button "Next: Confirmation" at bounding box center [676, 655] width 110 height 23
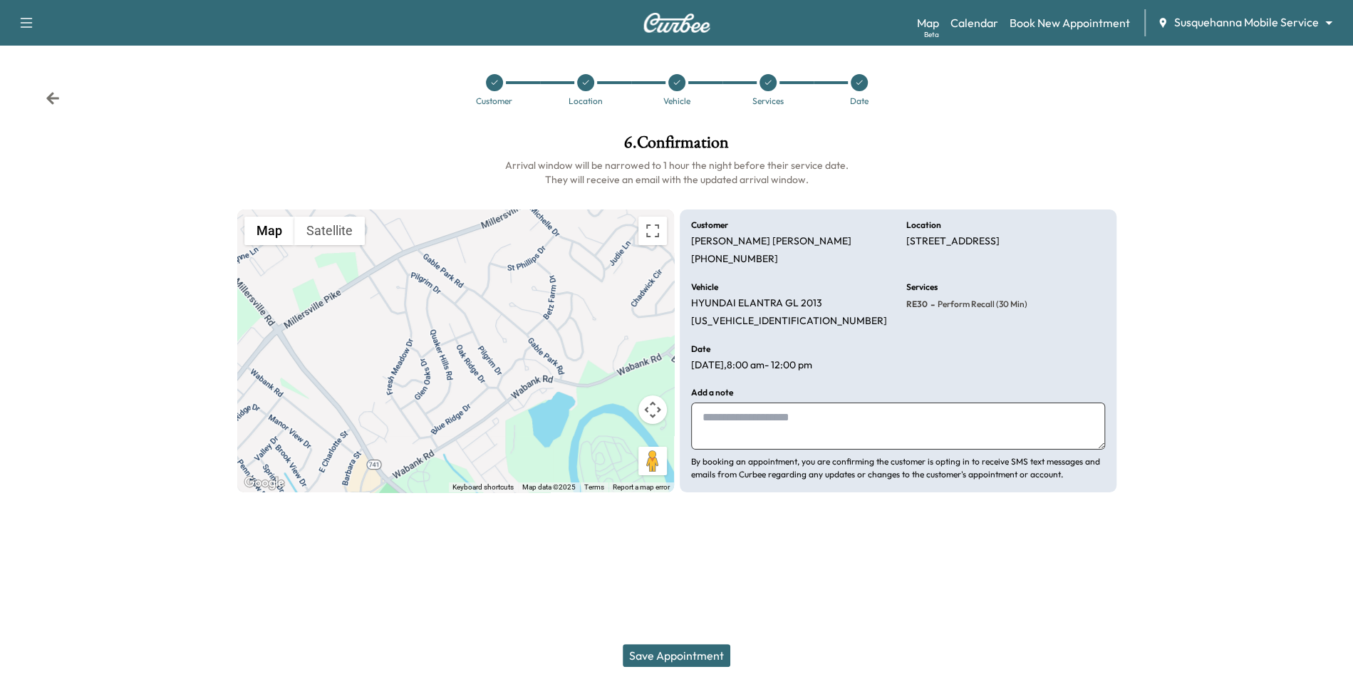
click at [495, 83] on icon at bounding box center [495, 83] width 6 height 4
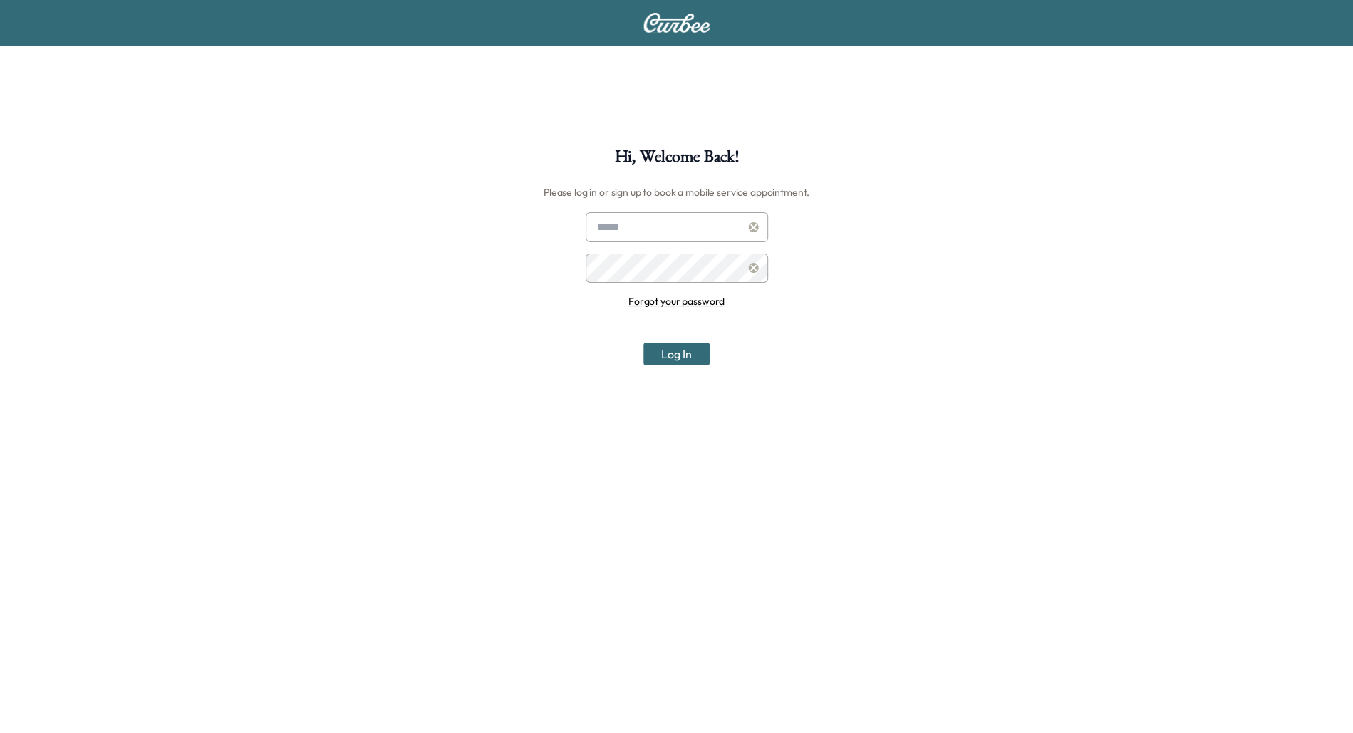
type input "**********"
click at [678, 354] on button "Log In" at bounding box center [677, 354] width 66 height 23
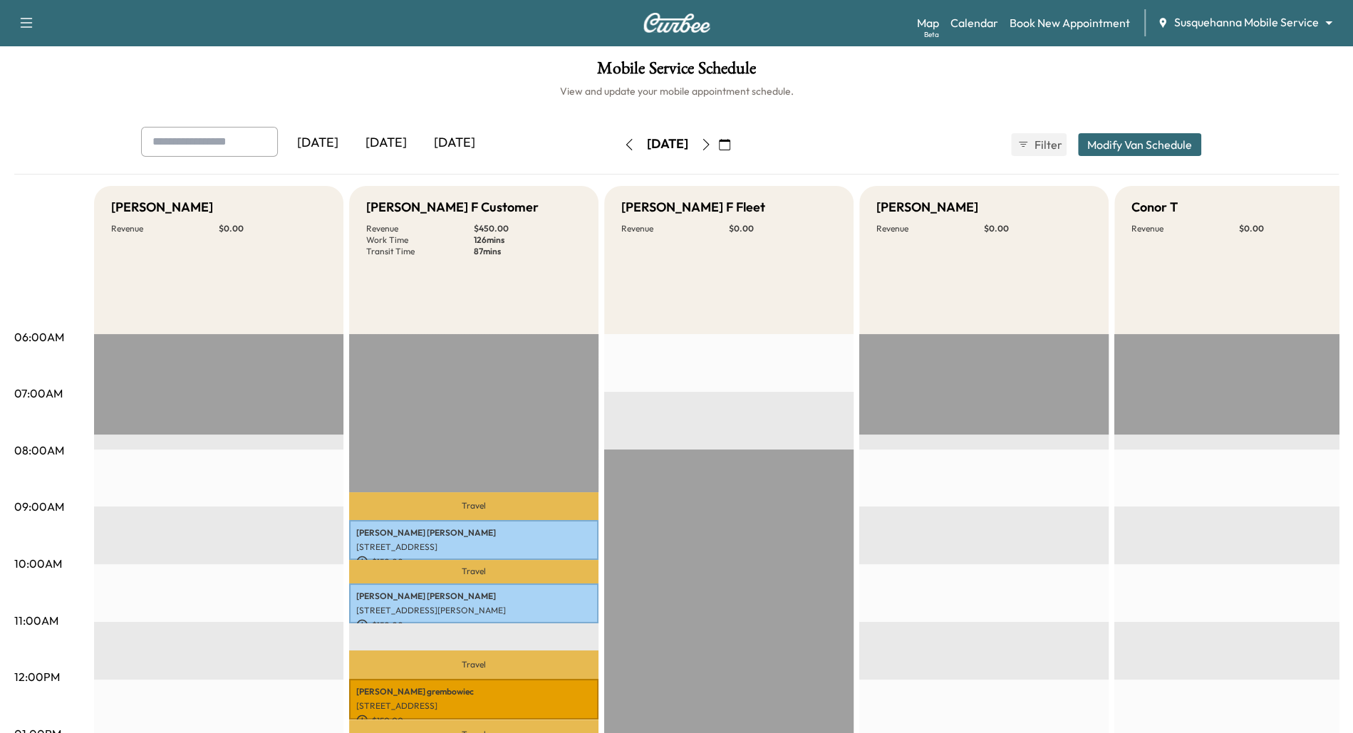
click at [1314, 24] on body "Support Log Out Map Beta Calendar Book New Appointment Susquehanna Mobile Servi…" at bounding box center [676, 366] width 1353 height 733
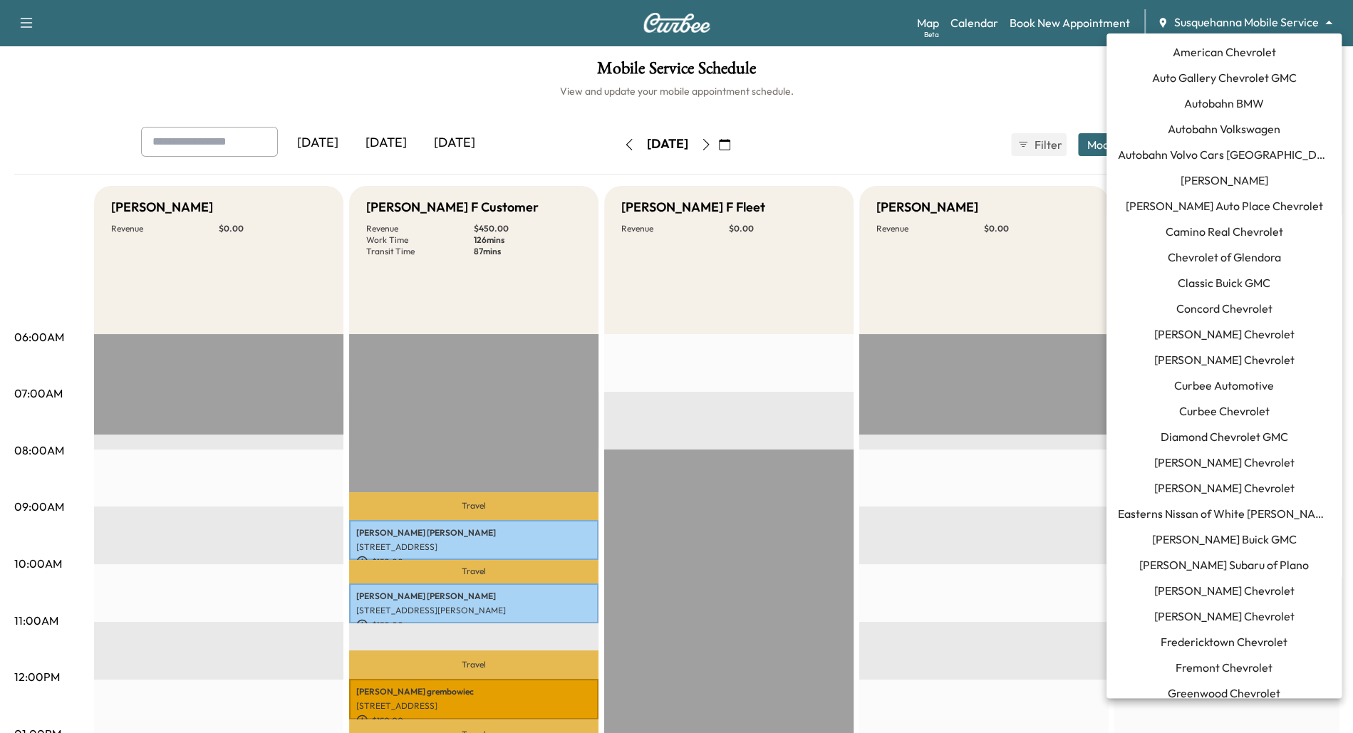
scroll to position [1142, 0]
